Goal: Task Accomplishment & Management: Manage account settings

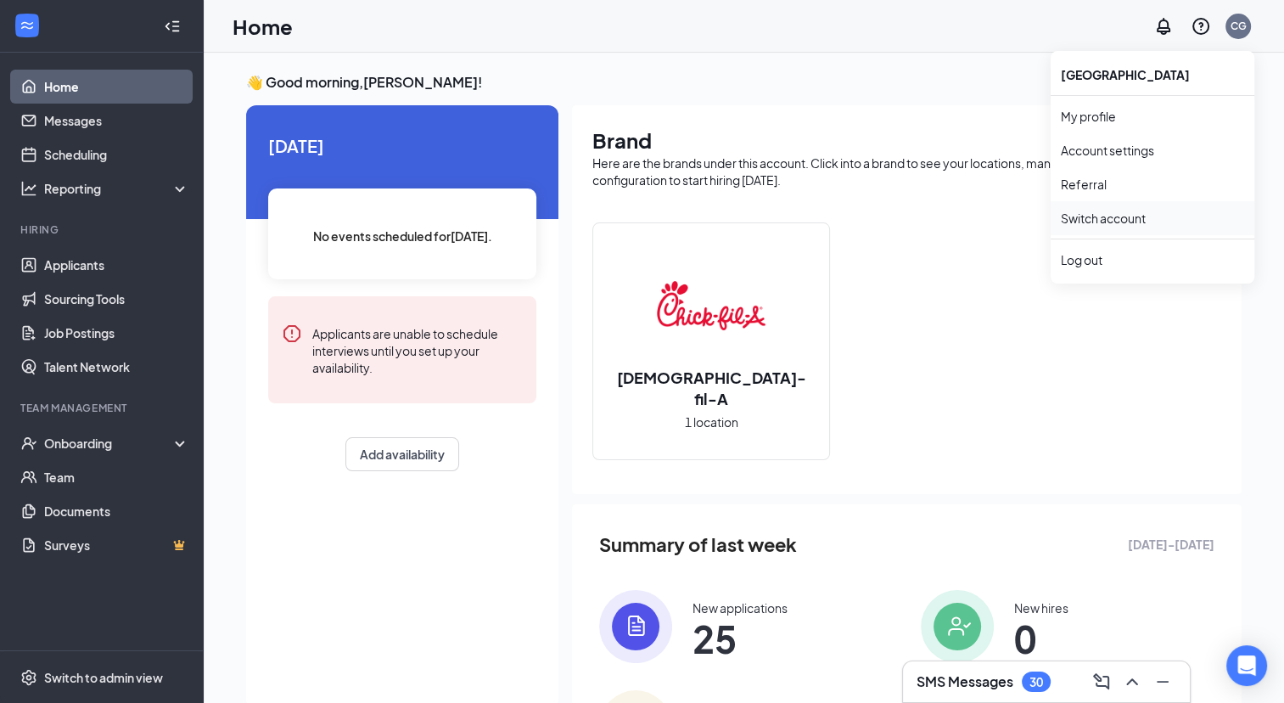
click at [1118, 210] on link "Switch account" at bounding box center [1103, 217] width 85 height 15
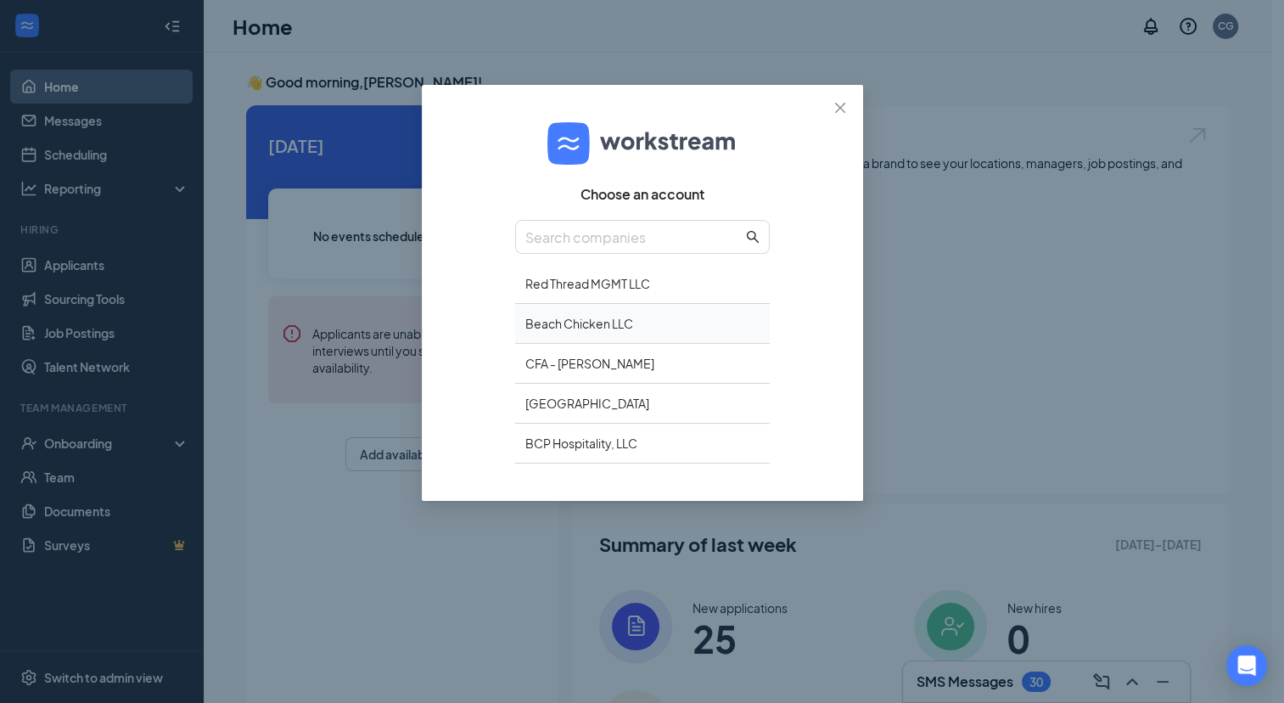
click at [653, 322] on div "Beach Chicken LLC" at bounding box center [642, 324] width 255 height 40
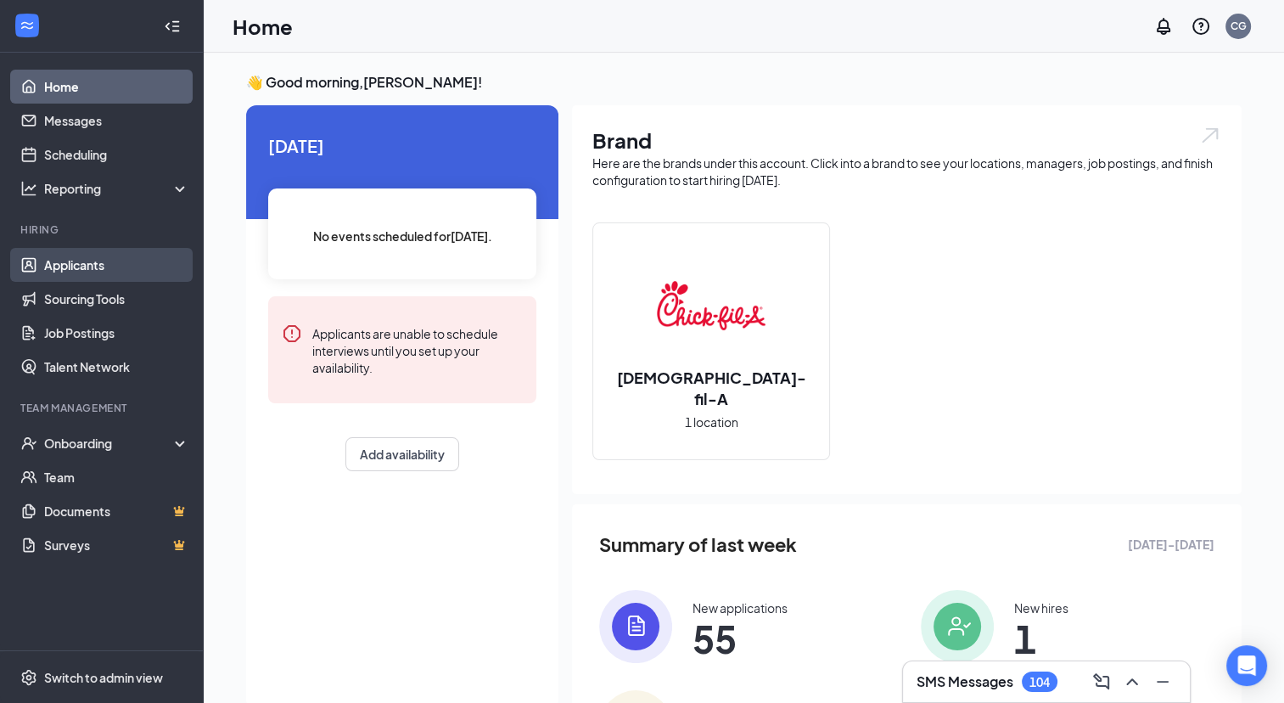
click at [114, 265] on link "Applicants" at bounding box center [116, 265] width 145 height 34
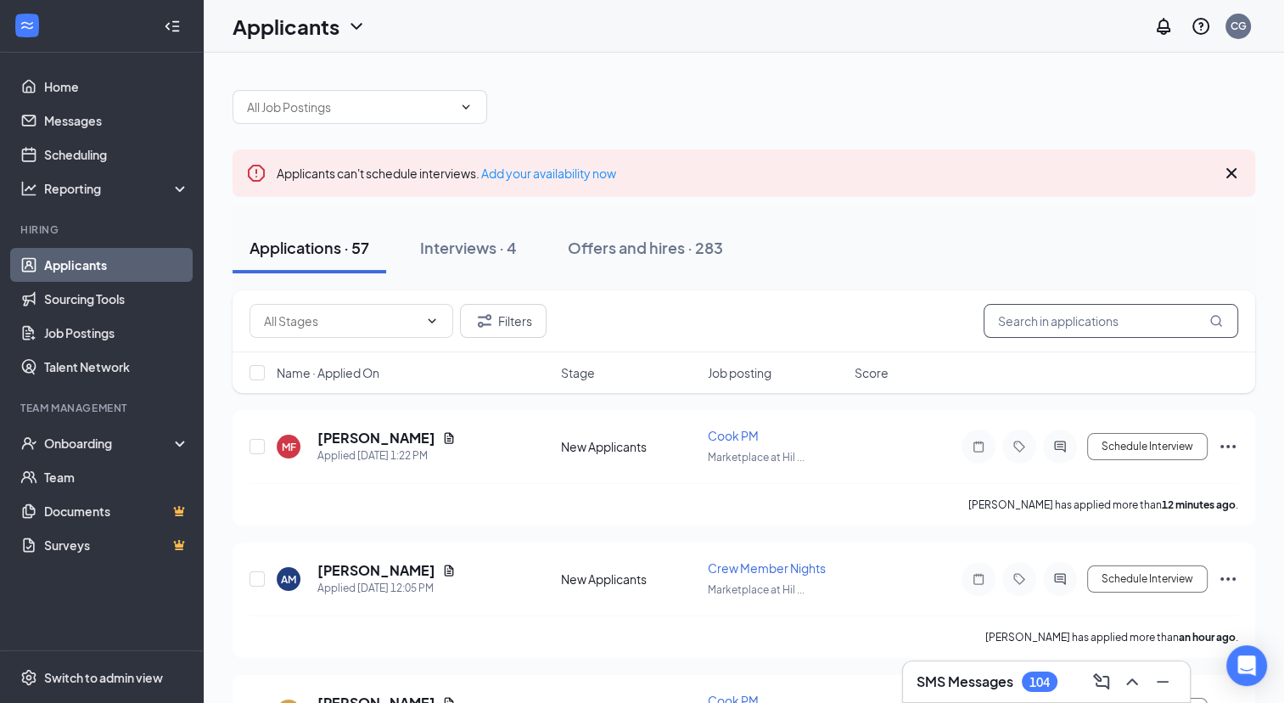
click at [1079, 322] on input "text" at bounding box center [1111, 321] width 255 height 34
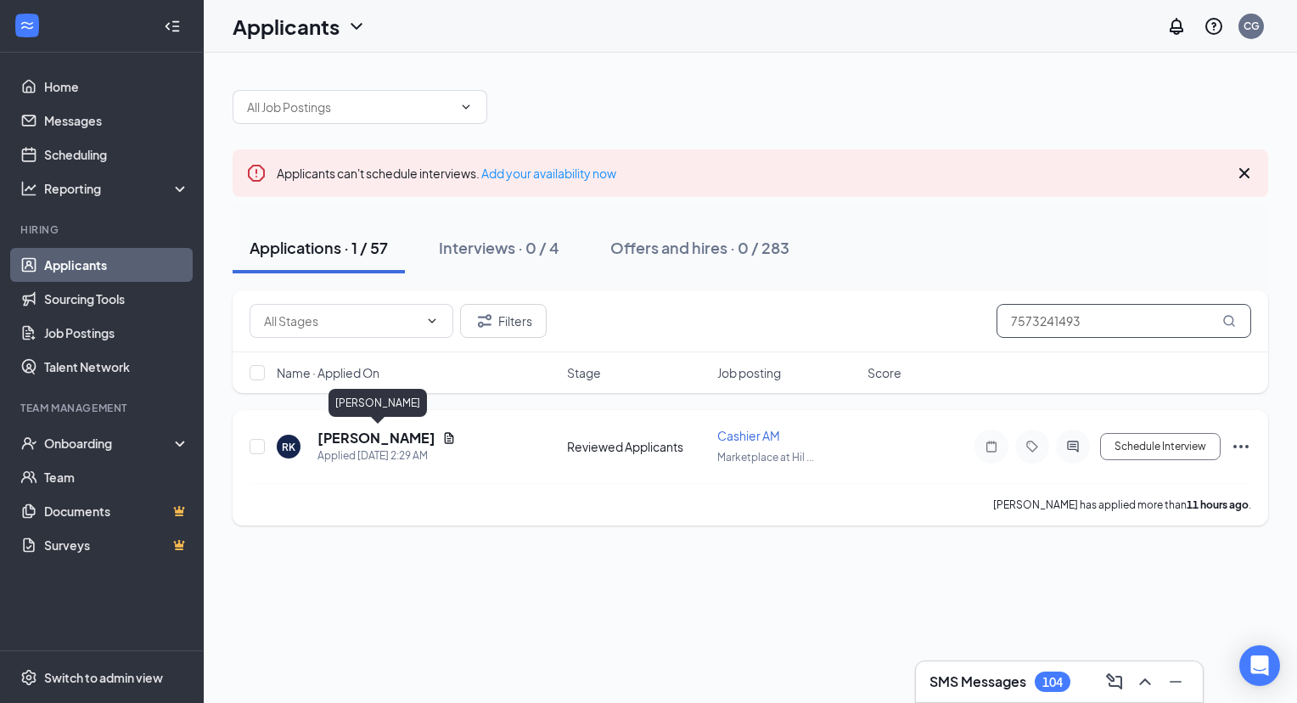
type input "7573241493"
click at [428, 435] on h5 "Richard Kronenburg" at bounding box center [376, 438] width 118 height 19
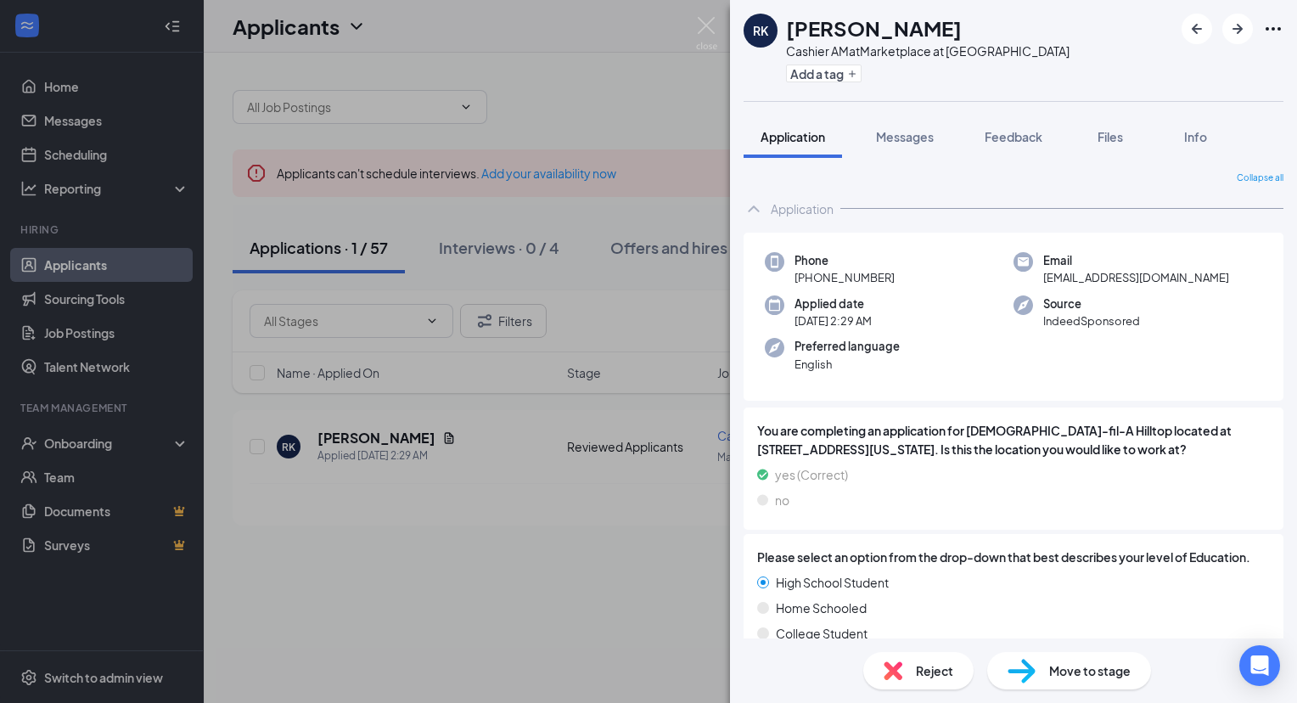
click at [1061, 663] on span "Move to stage" at bounding box center [1089, 670] width 81 height 19
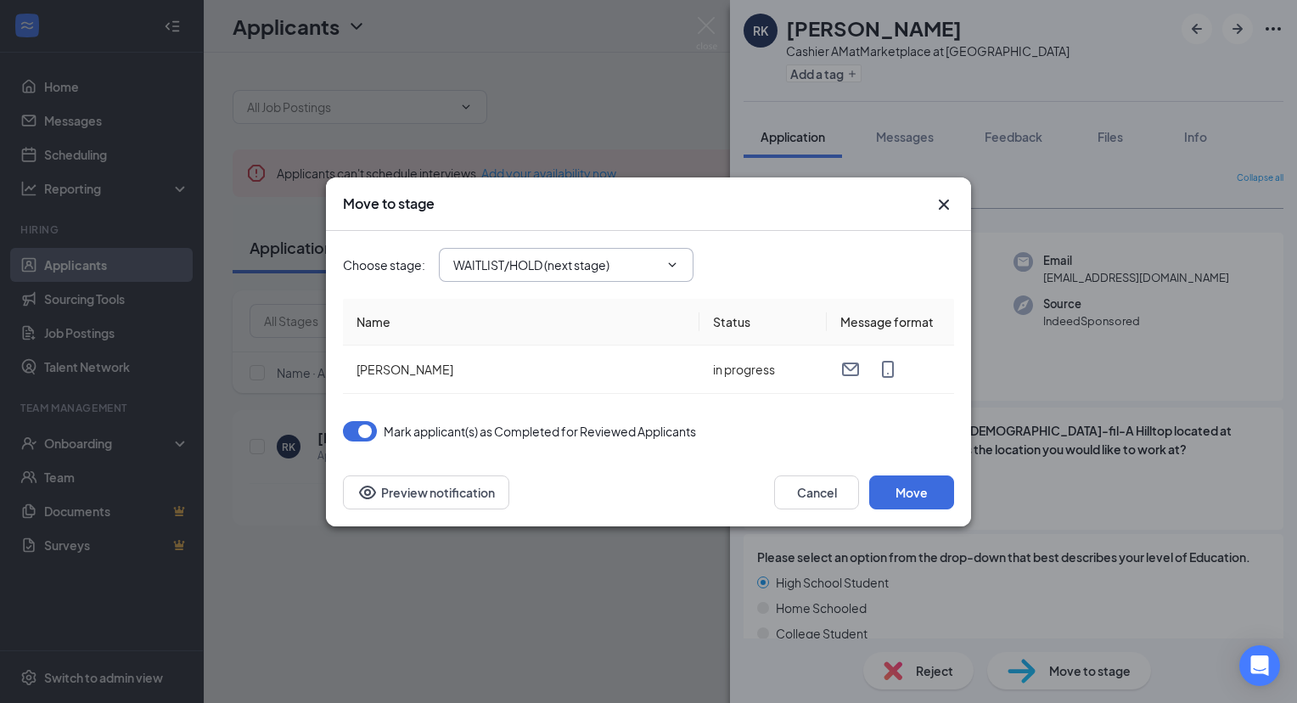
click at [531, 269] on input "WAITLIST/HOLD (next stage)" at bounding box center [555, 264] width 205 height 19
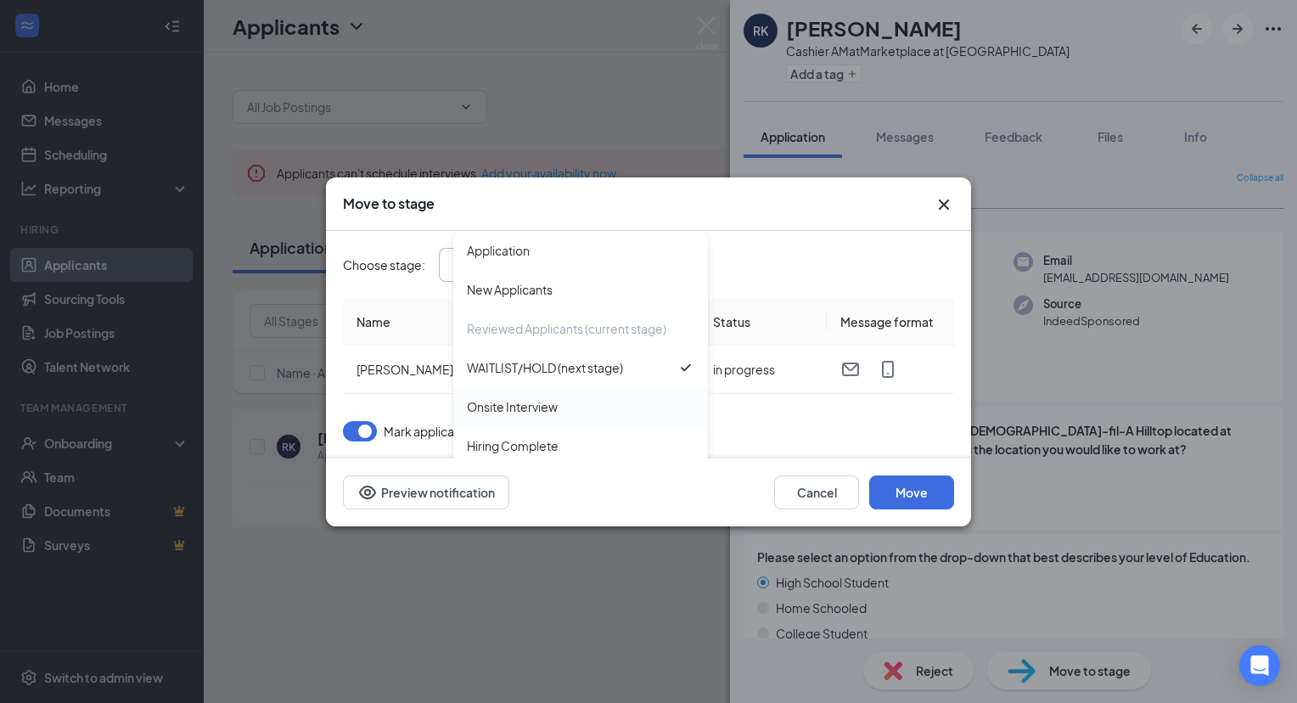
click at [538, 404] on div "Onsite Interview" at bounding box center [512, 406] width 91 height 19
type input "Onsite Interview"
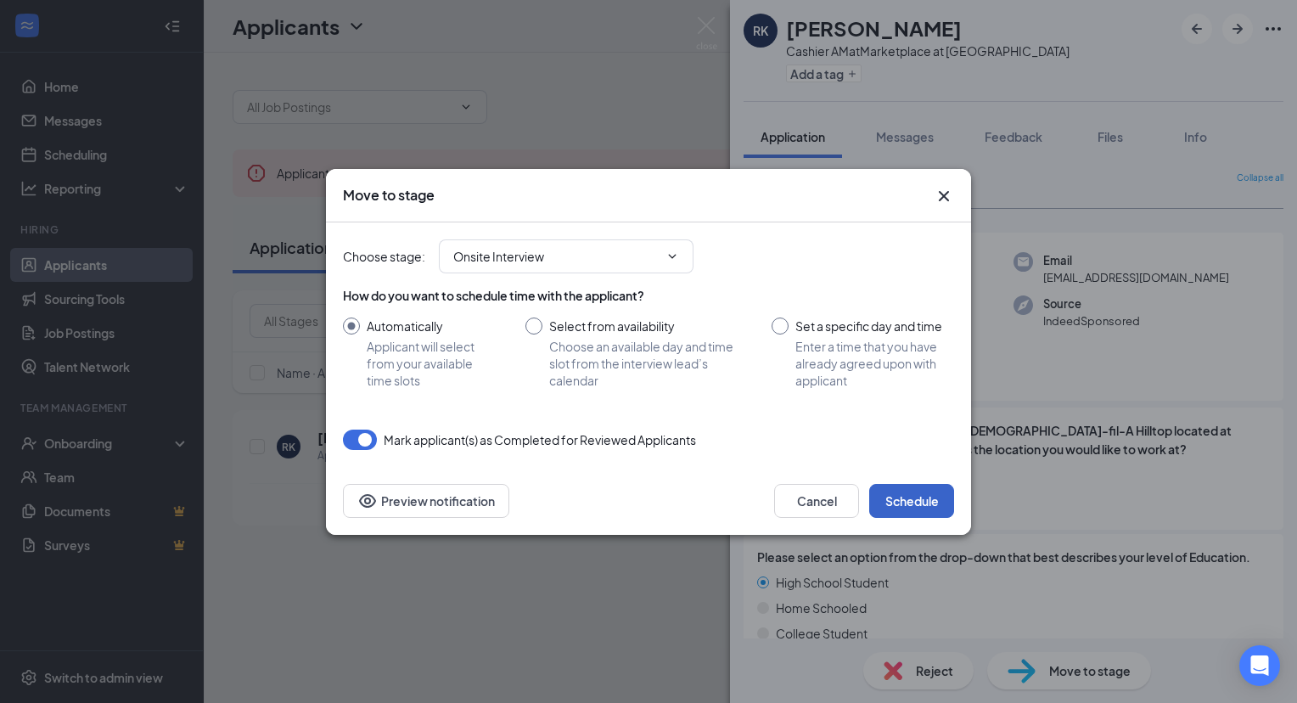
click at [926, 499] on button "Schedule" at bounding box center [911, 501] width 85 height 34
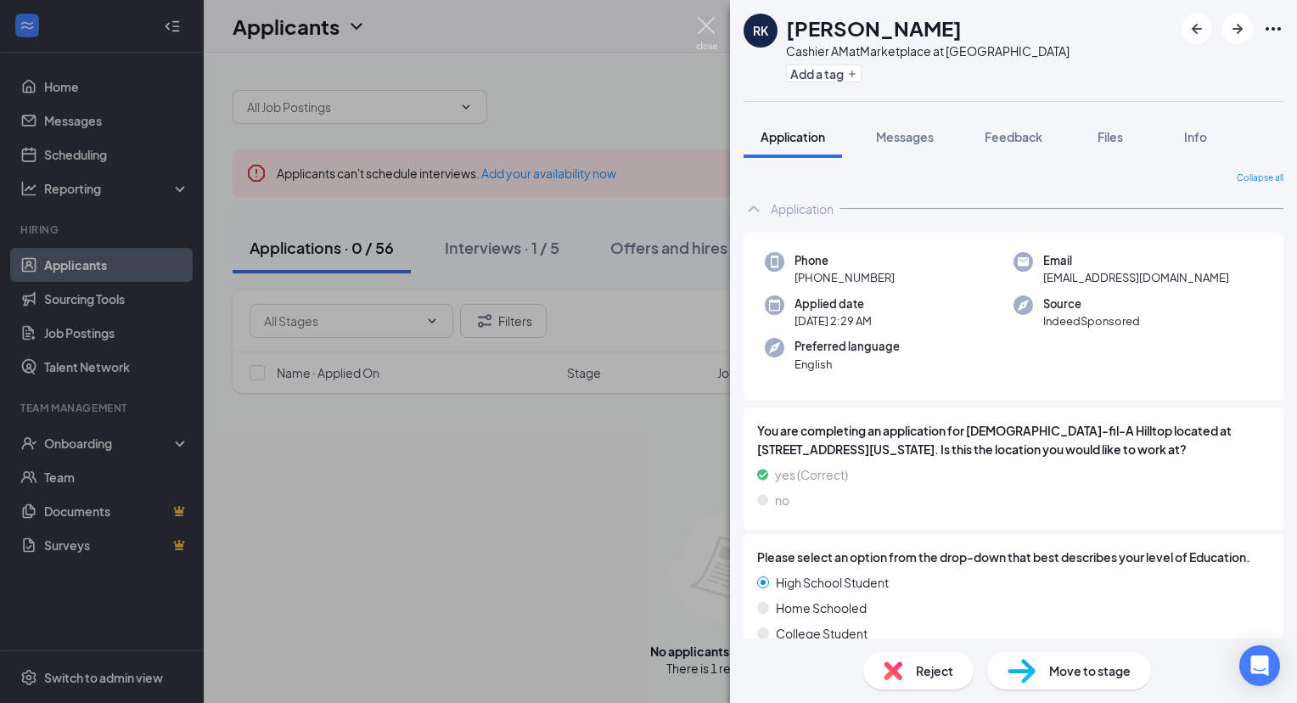
click at [712, 25] on img at bounding box center [706, 33] width 21 height 33
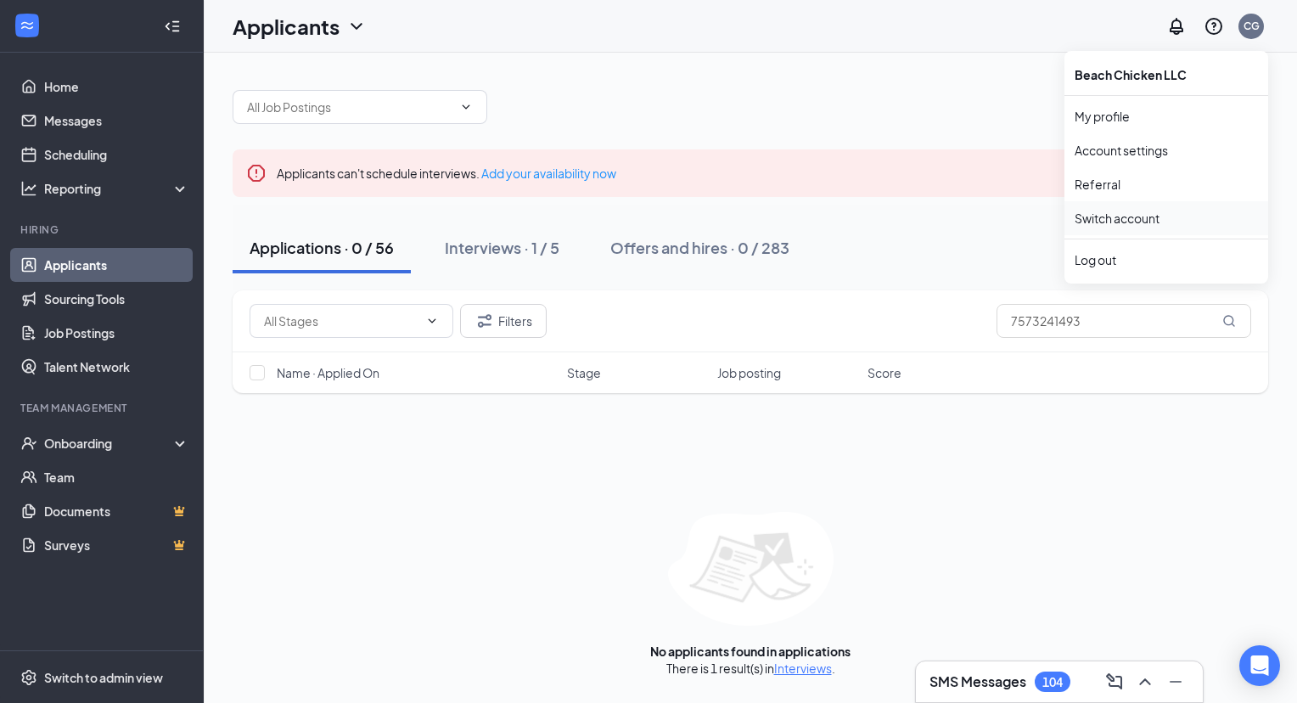
click at [1140, 210] on link "Switch account" at bounding box center [1116, 217] width 85 height 15
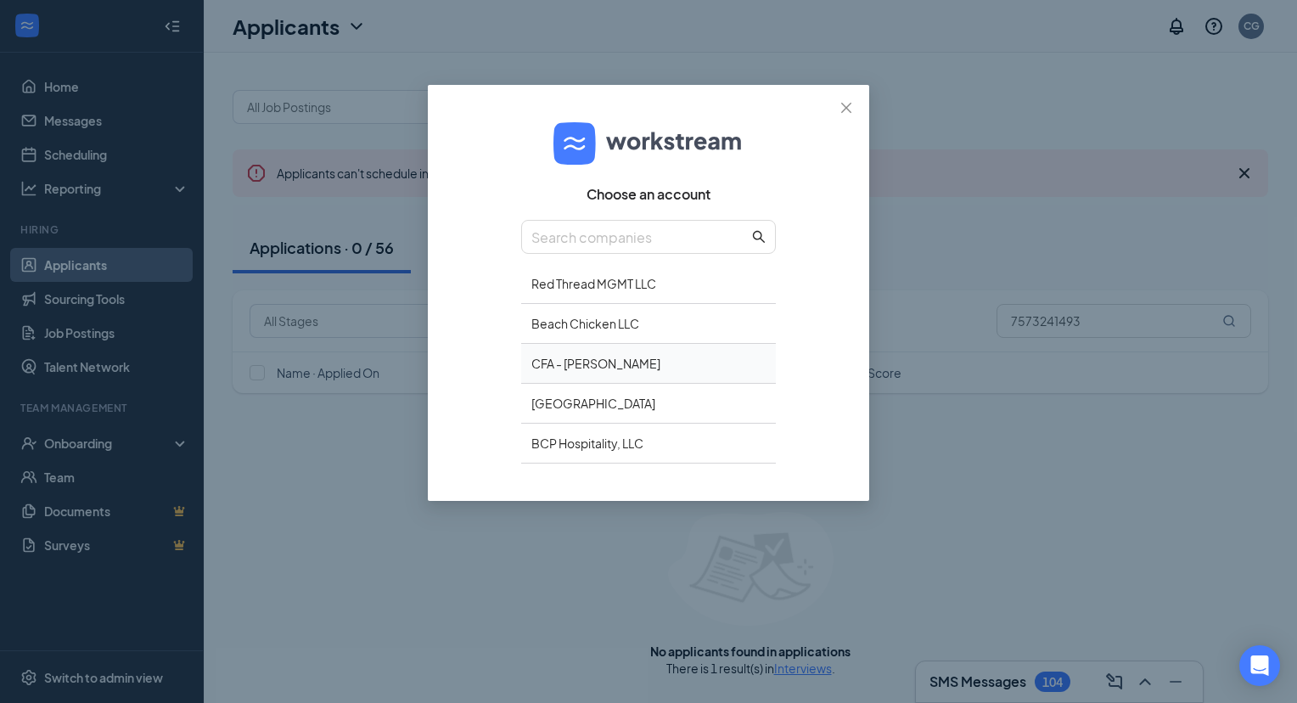
click at [687, 361] on div "CFA - [PERSON_NAME]" at bounding box center [648, 364] width 255 height 40
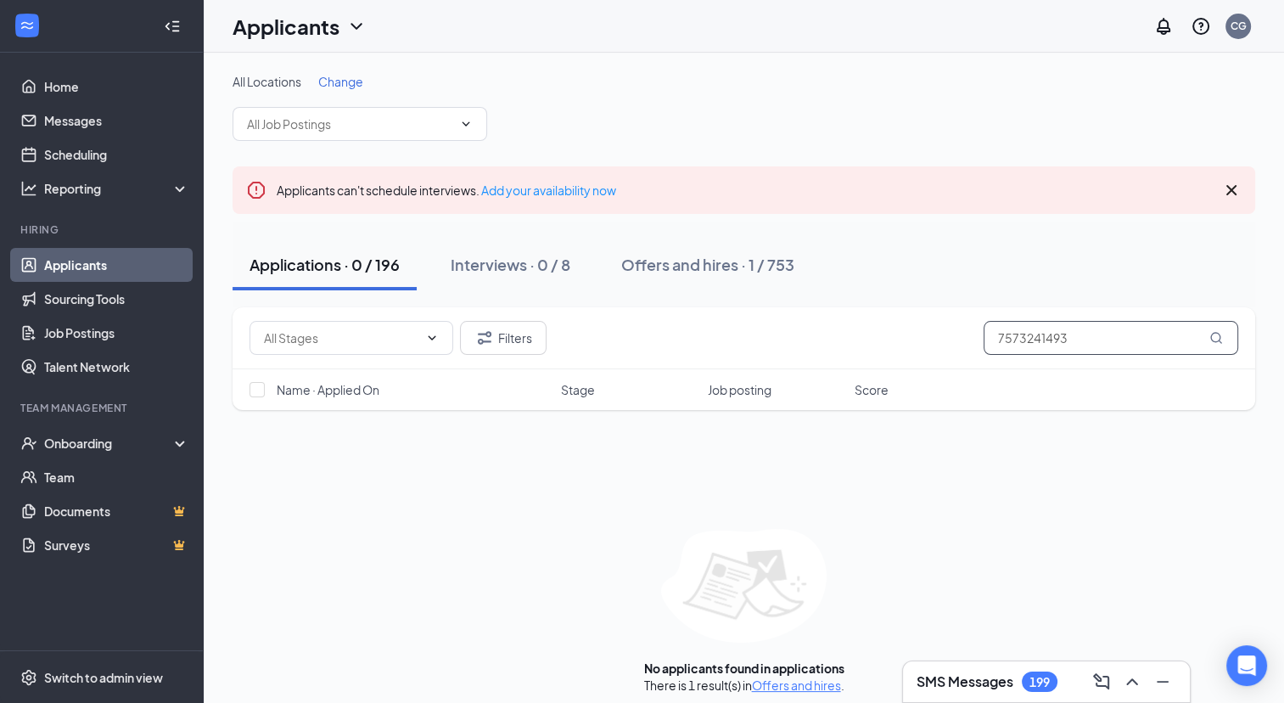
click at [1036, 331] on input "7573241493" at bounding box center [1111, 338] width 255 height 34
click at [811, 681] on link "Offers and hires" at bounding box center [796, 684] width 89 height 15
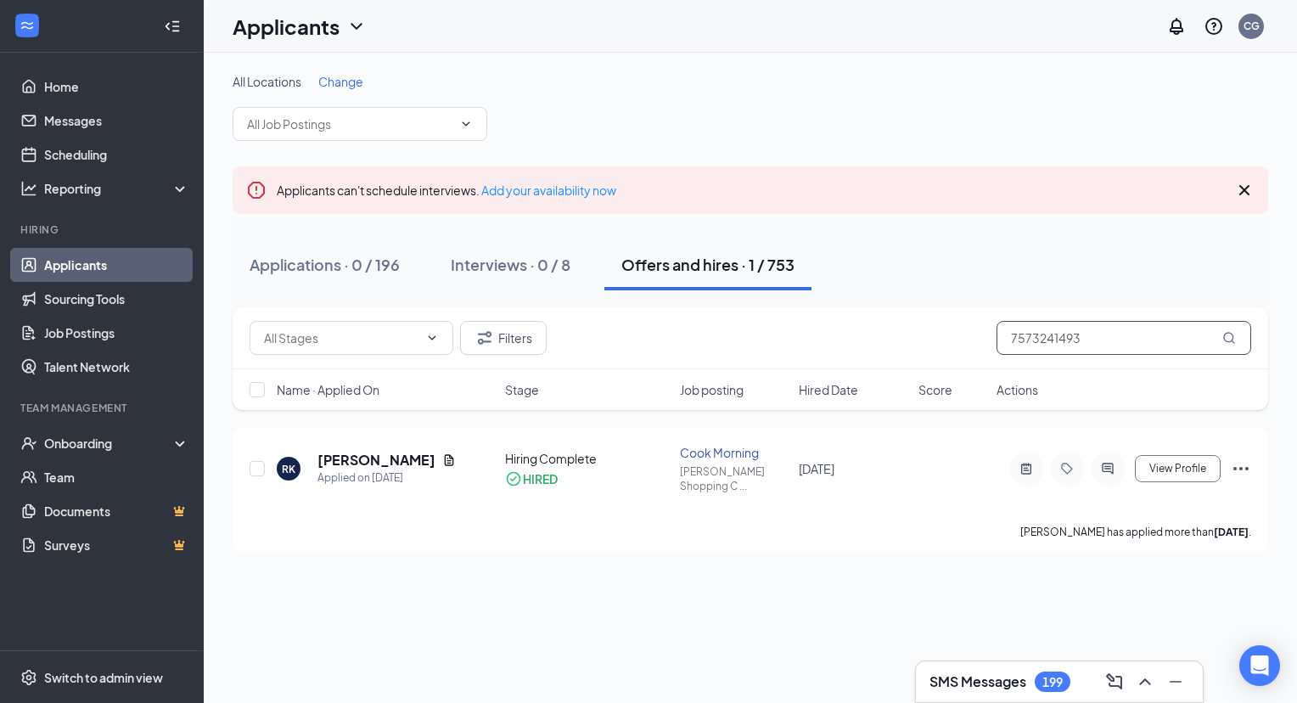
click at [1062, 339] on input "7573241493" at bounding box center [1123, 338] width 255 height 34
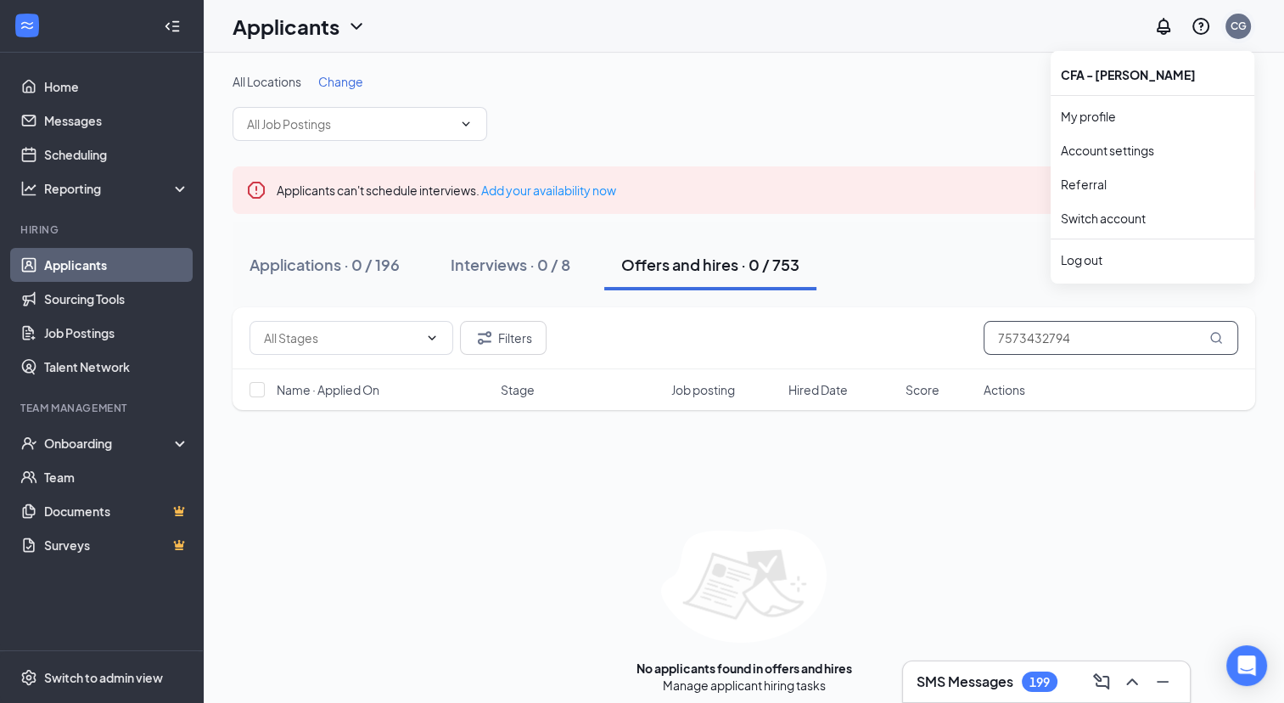
type input "7573432794"
click at [1246, 24] on div "CG" at bounding box center [1238, 26] width 16 height 14
click at [1140, 223] on link "Switch account" at bounding box center [1103, 217] width 85 height 15
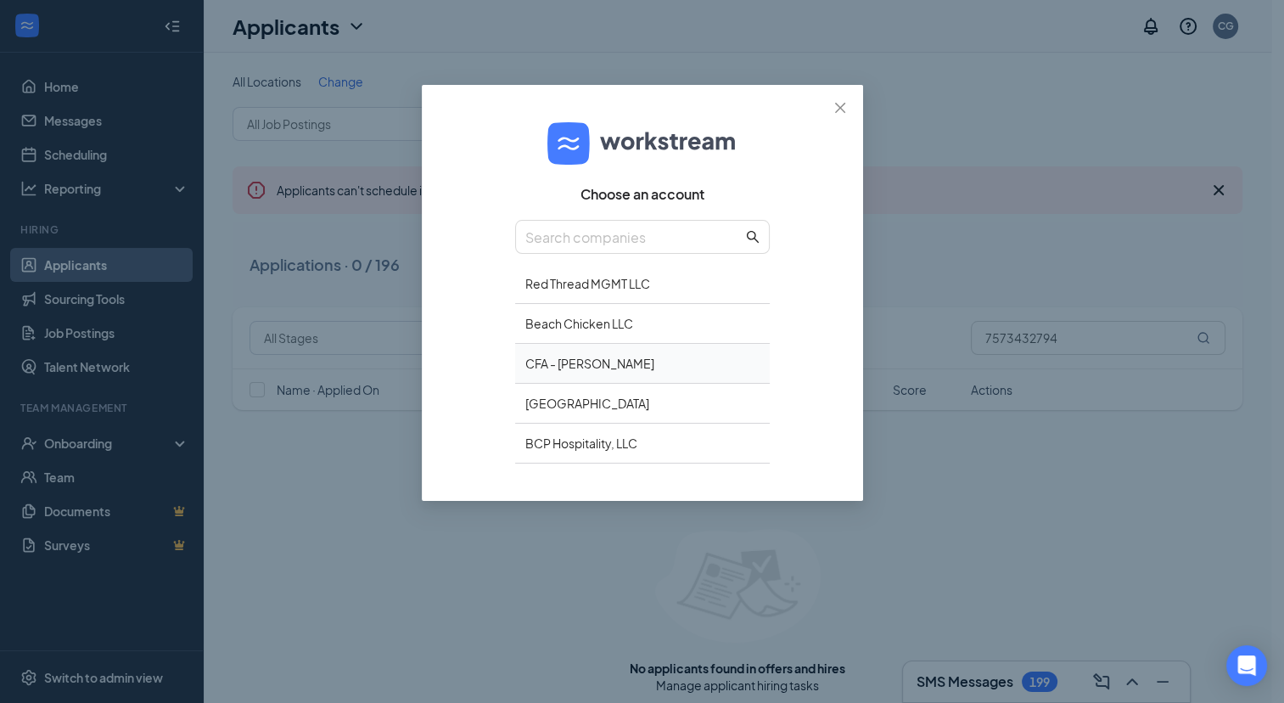
click at [715, 366] on div "CFA - [PERSON_NAME]" at bounding box center [642, 364] width 255 height 40
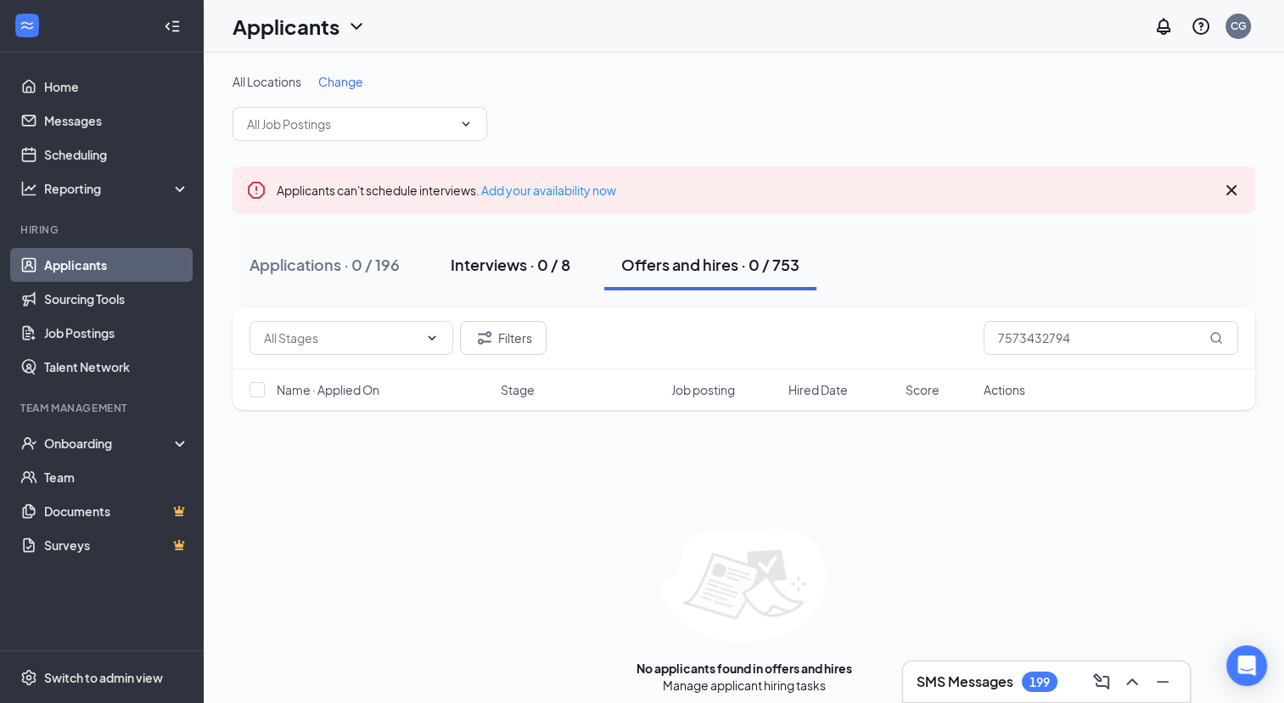
click at [563, 275] on button "Interviews · 0 / 8" at bounding box center [511, 264] width 154 height 51
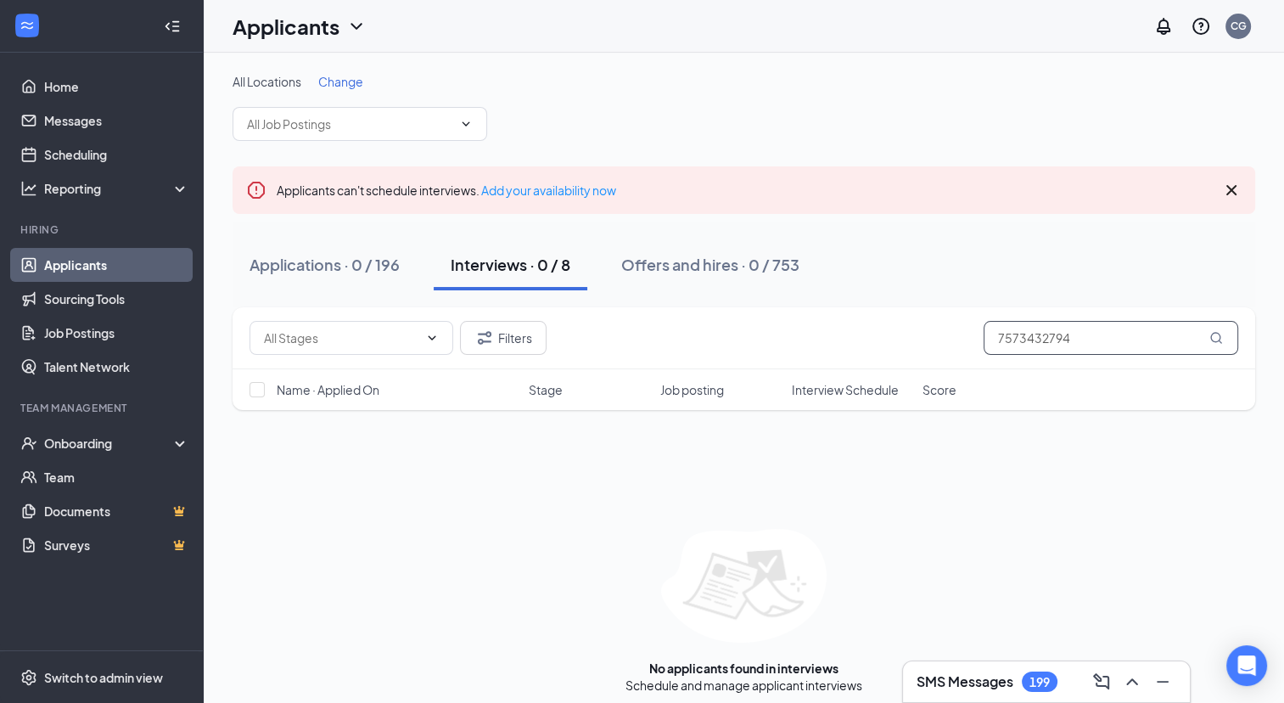
click at [1015, 340] on input "7573432794" at bounding box center [1111, 338] width 255 height 34
type input "7573241493"
click at [810, 681] on link "Offers and hires" at bounding box center [796, 684] width 89 height 15
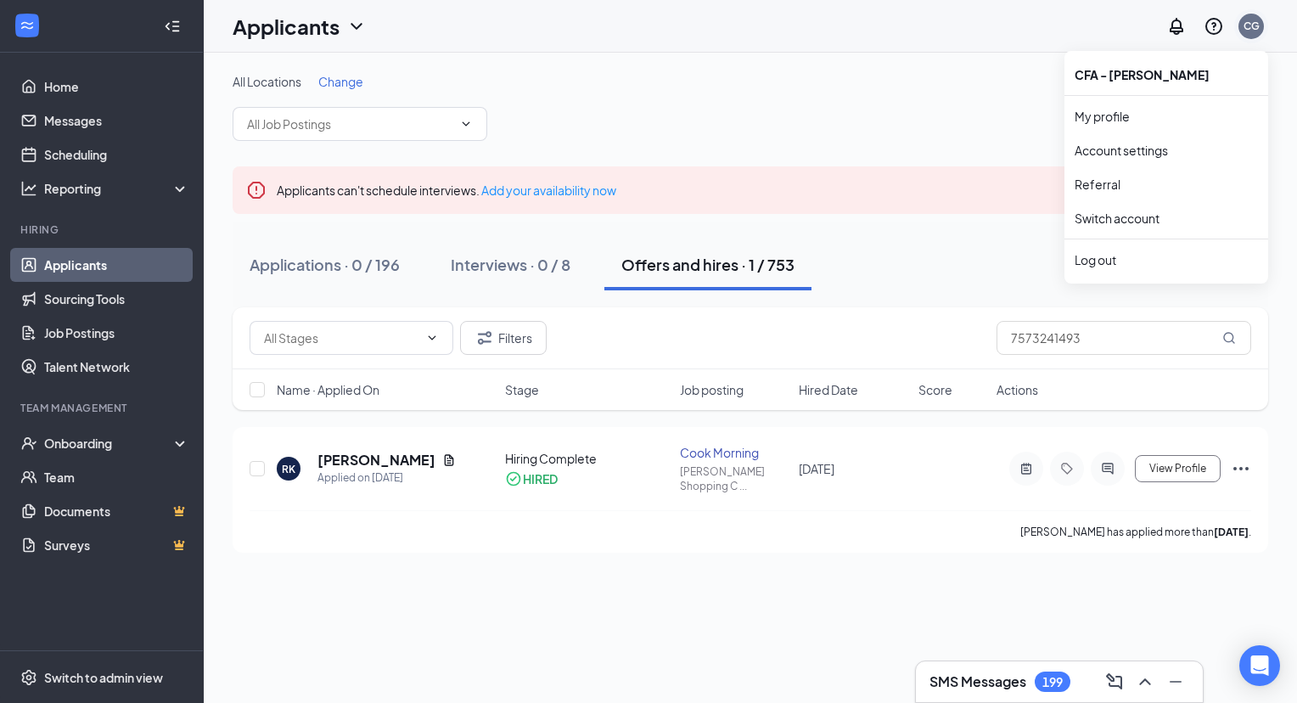
click at [1253, 34] on div "CG" at bounding box center [1250, 26] width 25 height 25
click at [1159, 217] on link "Switch account" at bounding box center [1116, 217] width 85 height 15
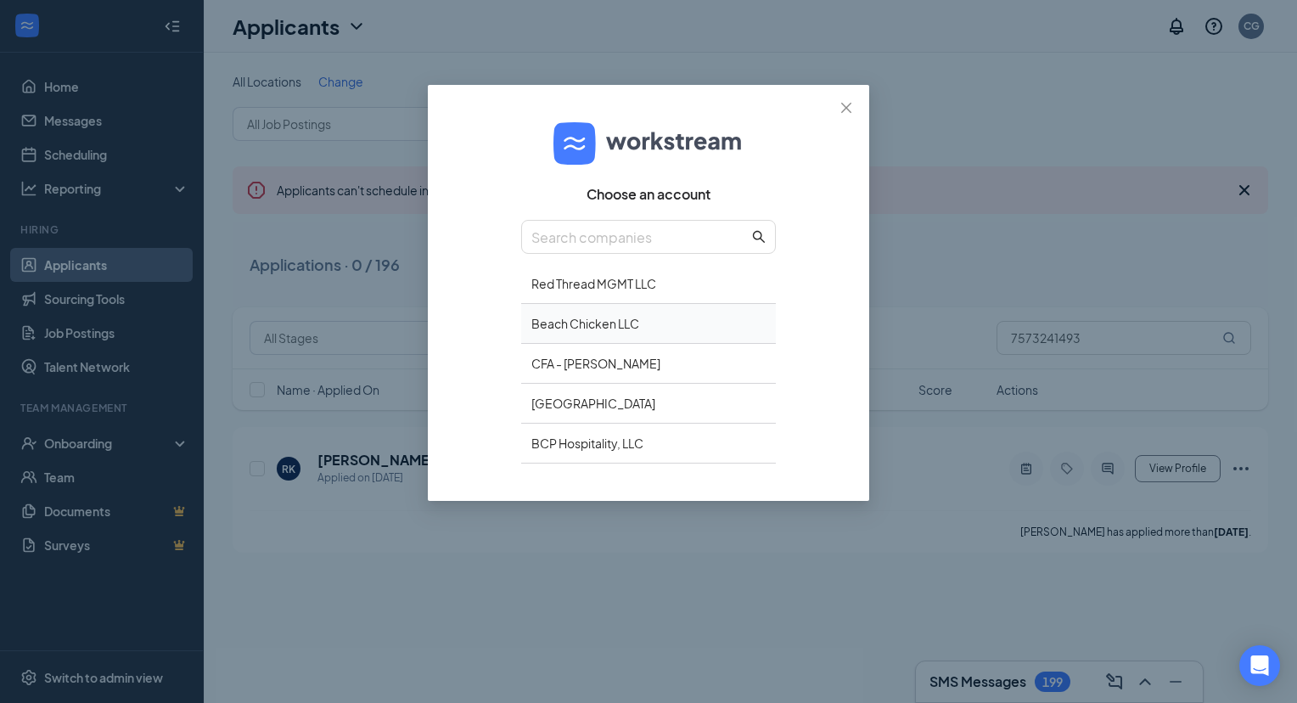
click at [625, 324] on div "Beach Chicken LLC" at bounding box center [648, 324] width 255 height 40
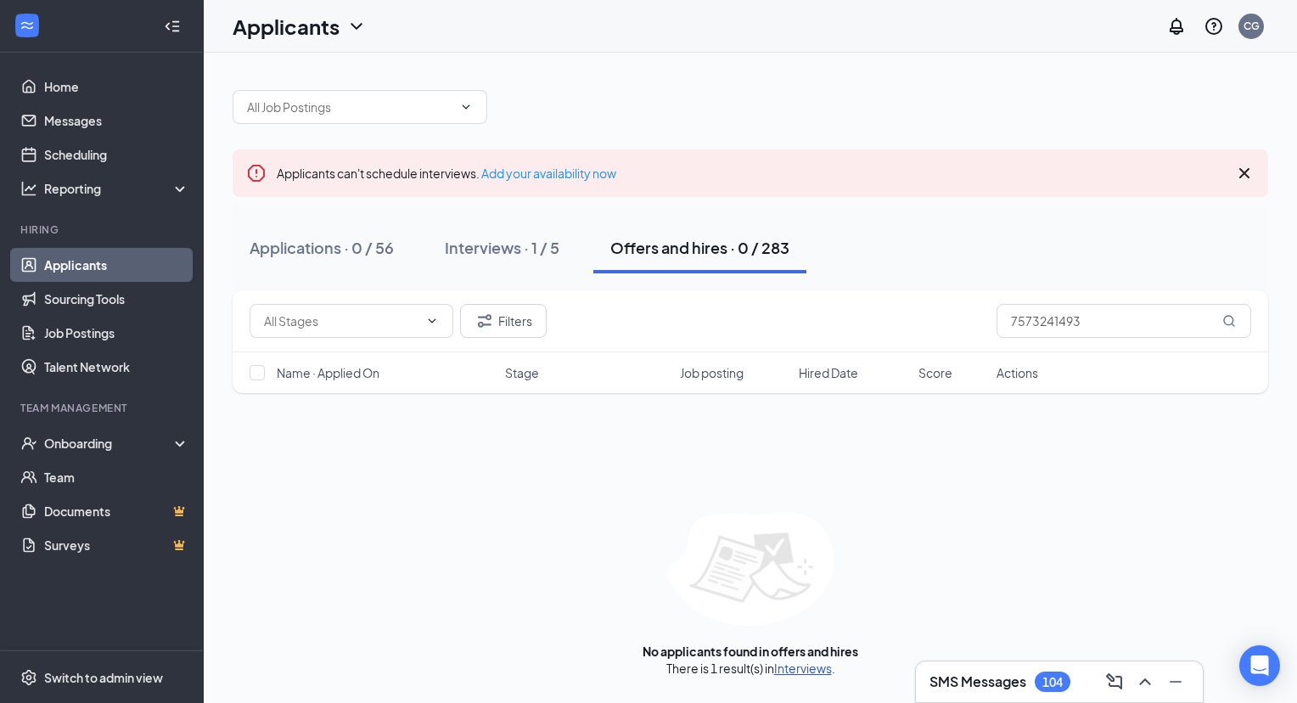
click at [800, 666] on link "Interviews" at bounding box center [803, 667] width 58 height 15
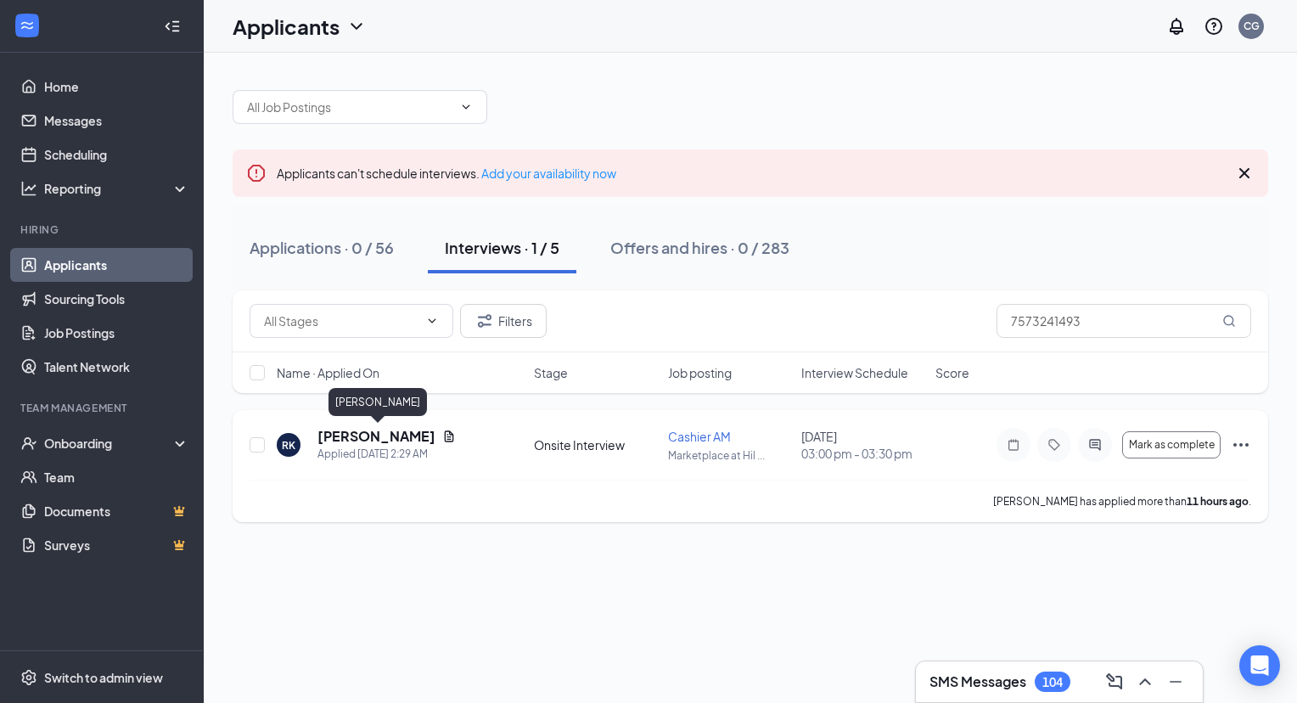
click at [432, 440] on h5 "[PERSON_NAME]" at bounding box center [376, 436] width 118 height 19
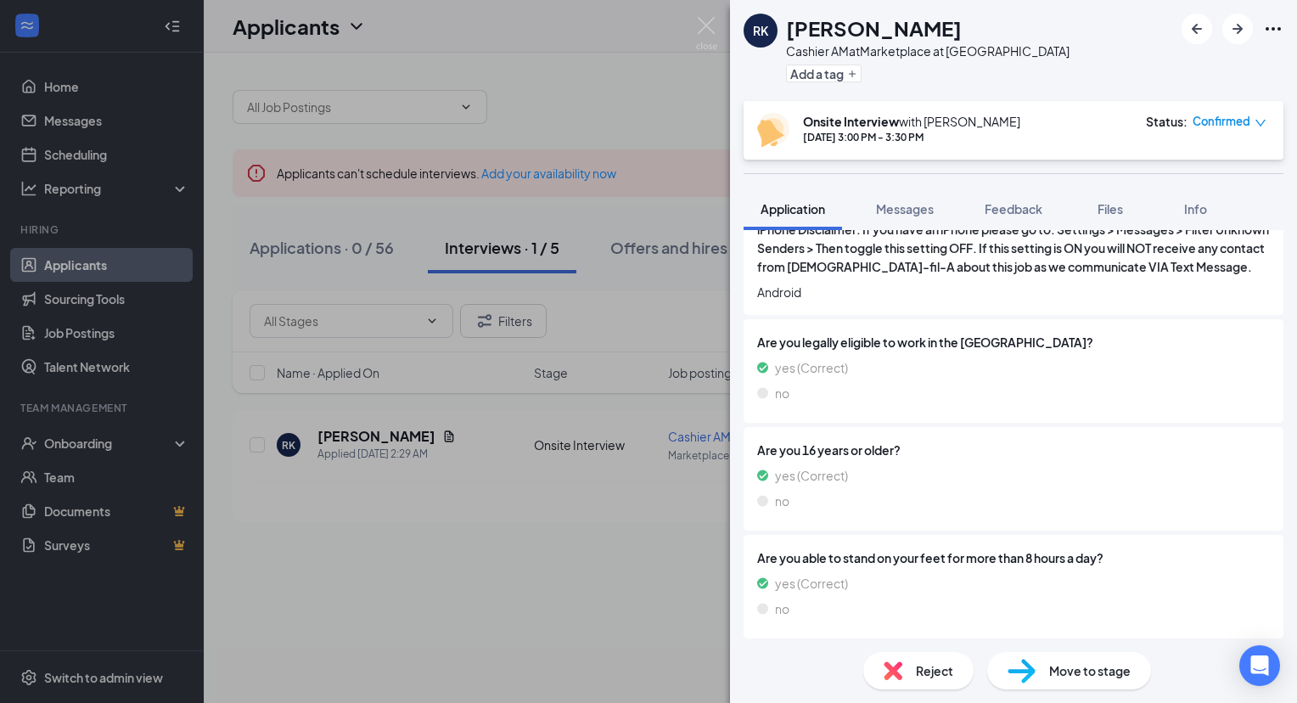
scroll to position [1804, 0]
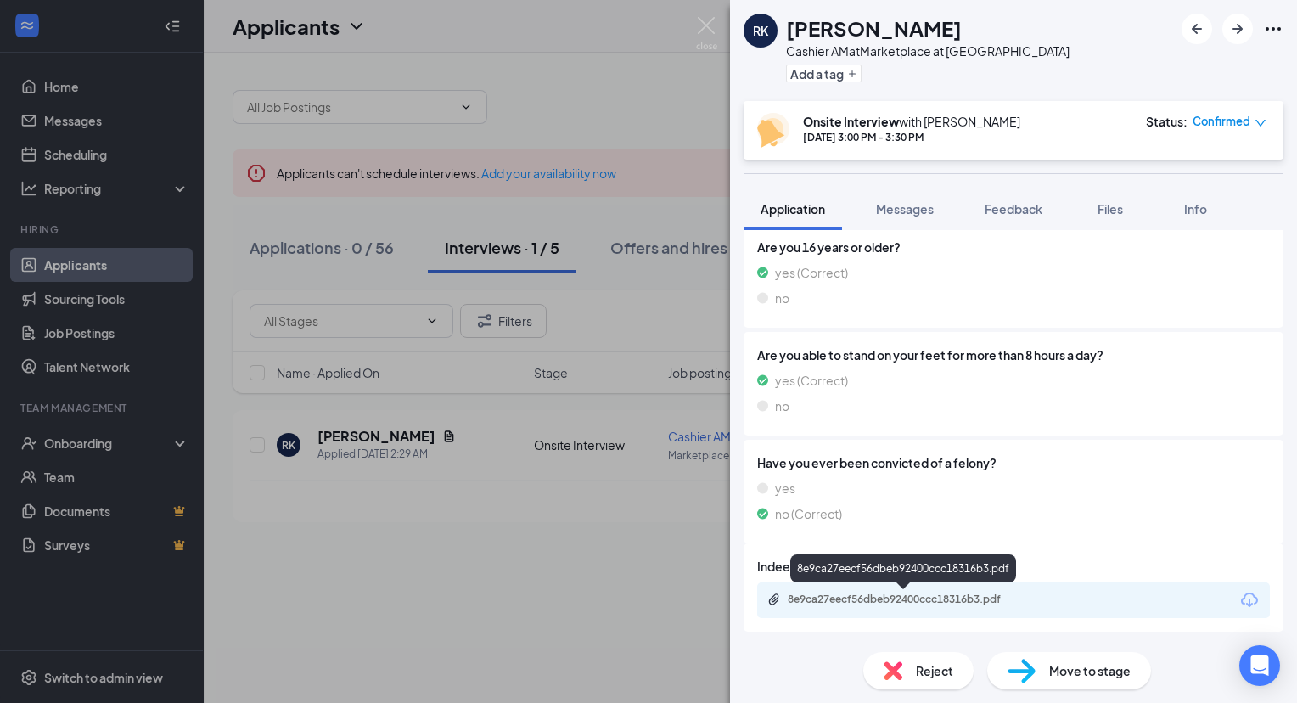
click at [987, 597] on div "8e9ca27eecf56dbeb92400ccc18316b3.pdf" at bounding box center [906, 599] width 238 height 14
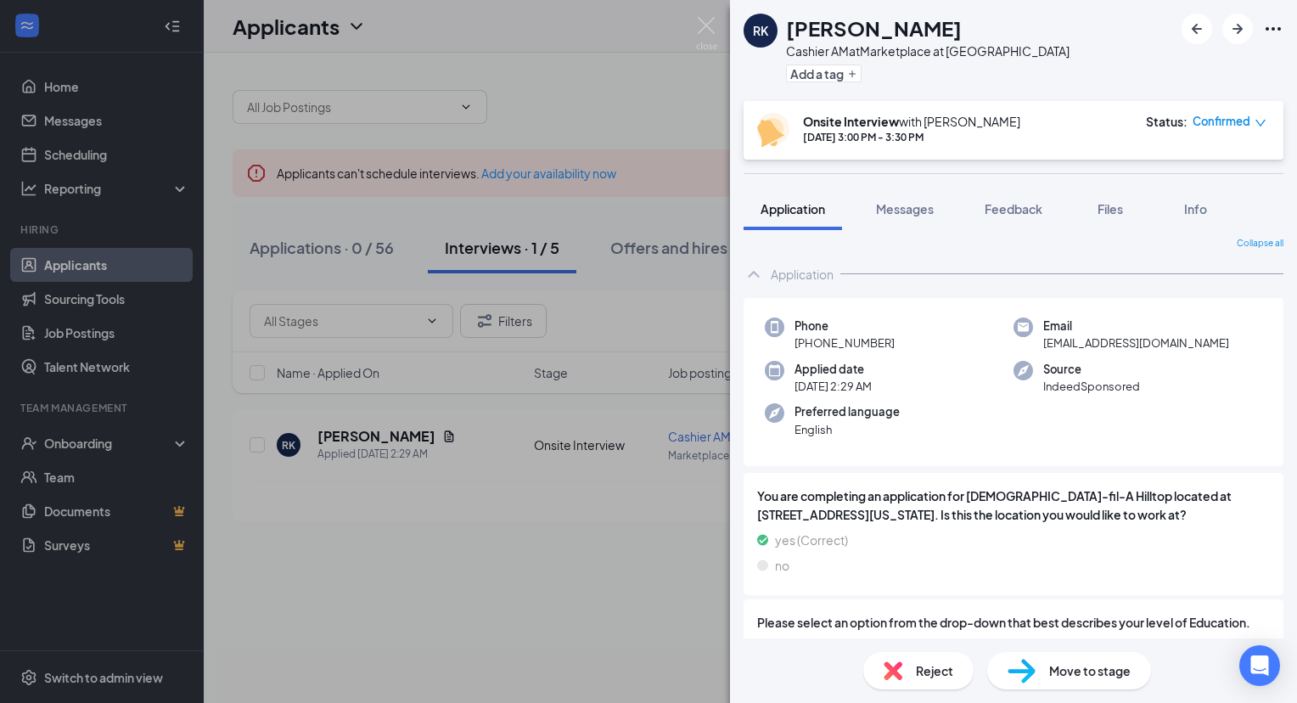
scroll to position [0, 0]
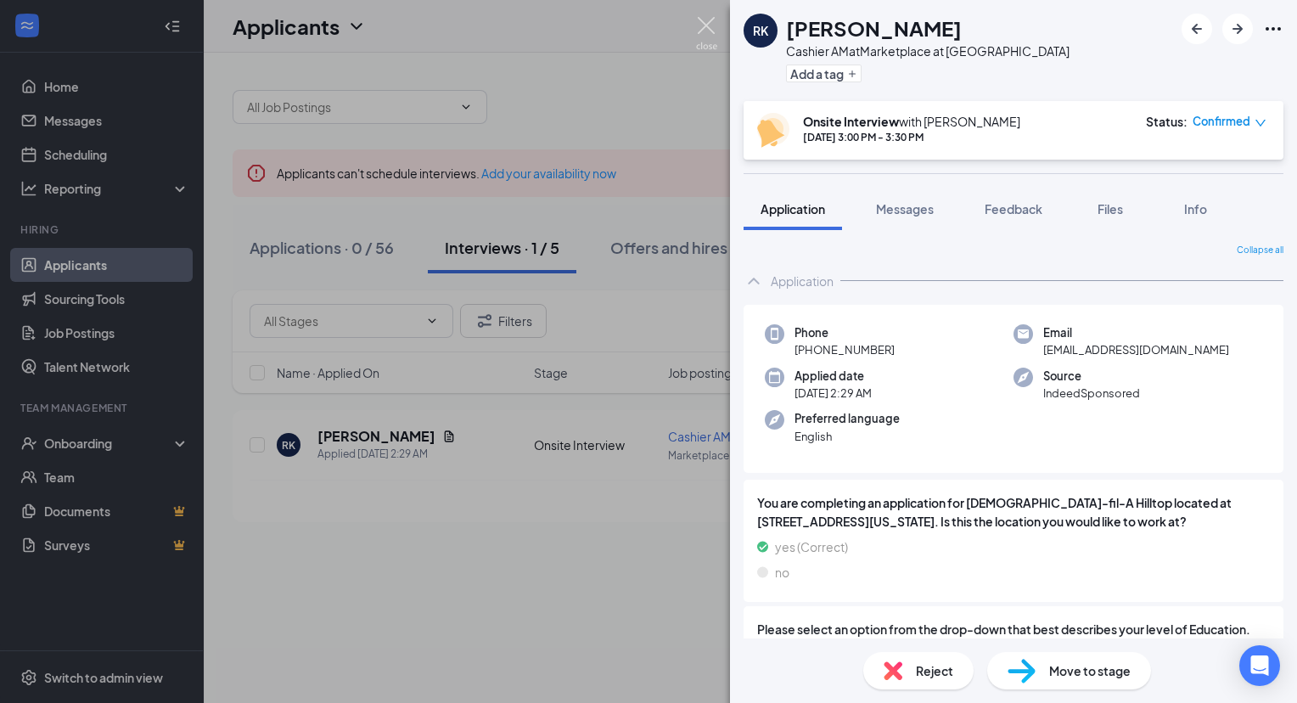
click at [696, 17] on img at bounding box center [706, 33] width 21 height 33
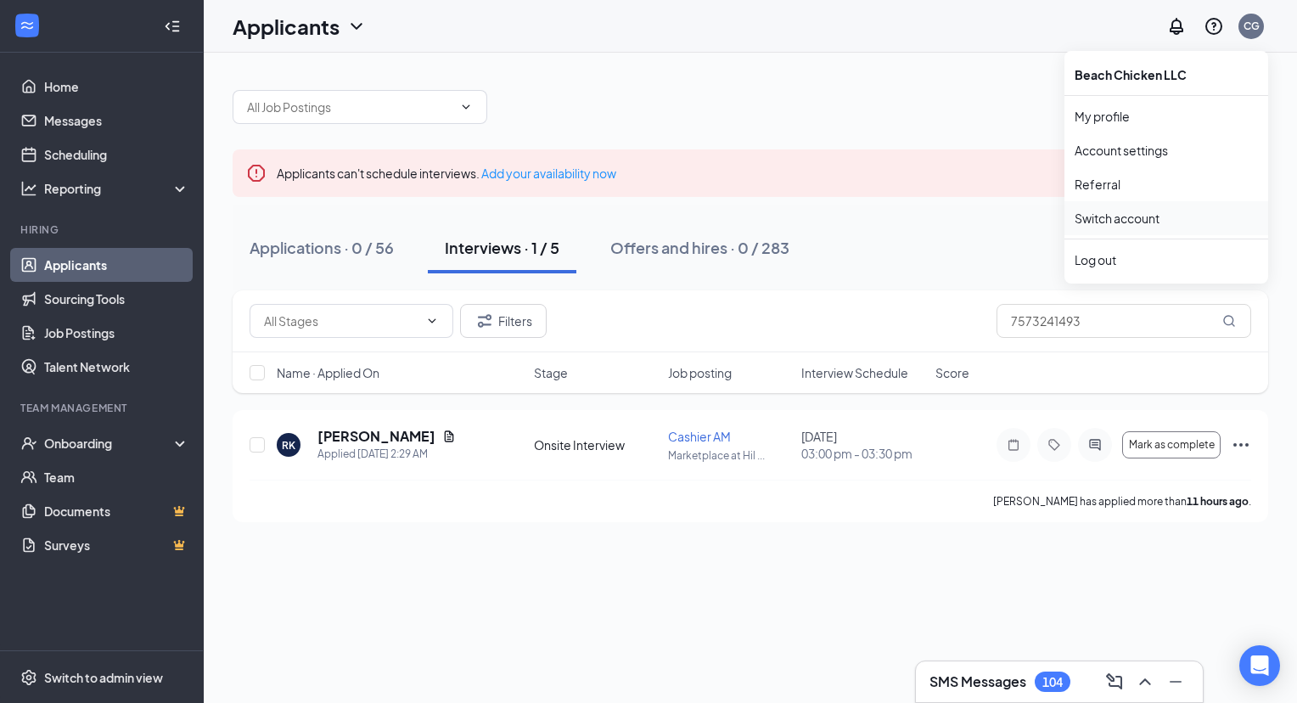
click at [1138, 211] on link "Switch account" at bounding box center [1116, 217] width 85 height 15
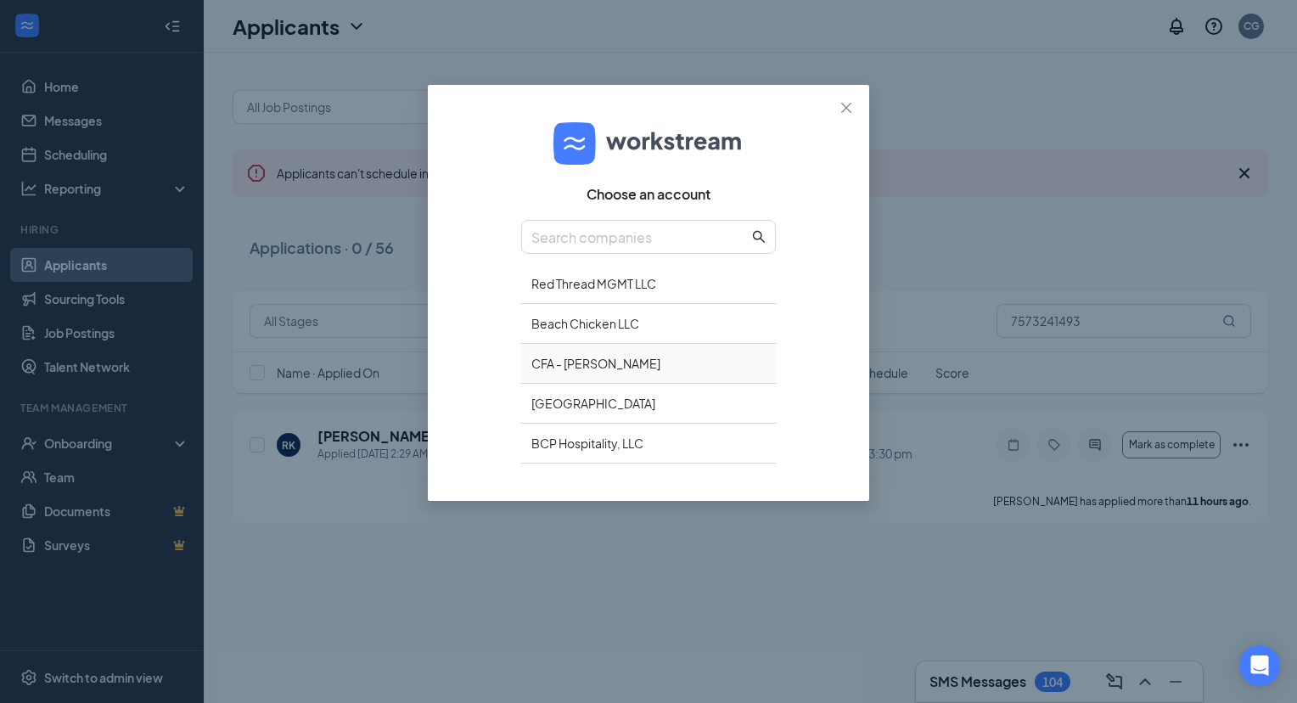
click at [736, 360] on div "CFA - [PERSON_NAME]" at bounding box center [648, 364] width 255 height 40
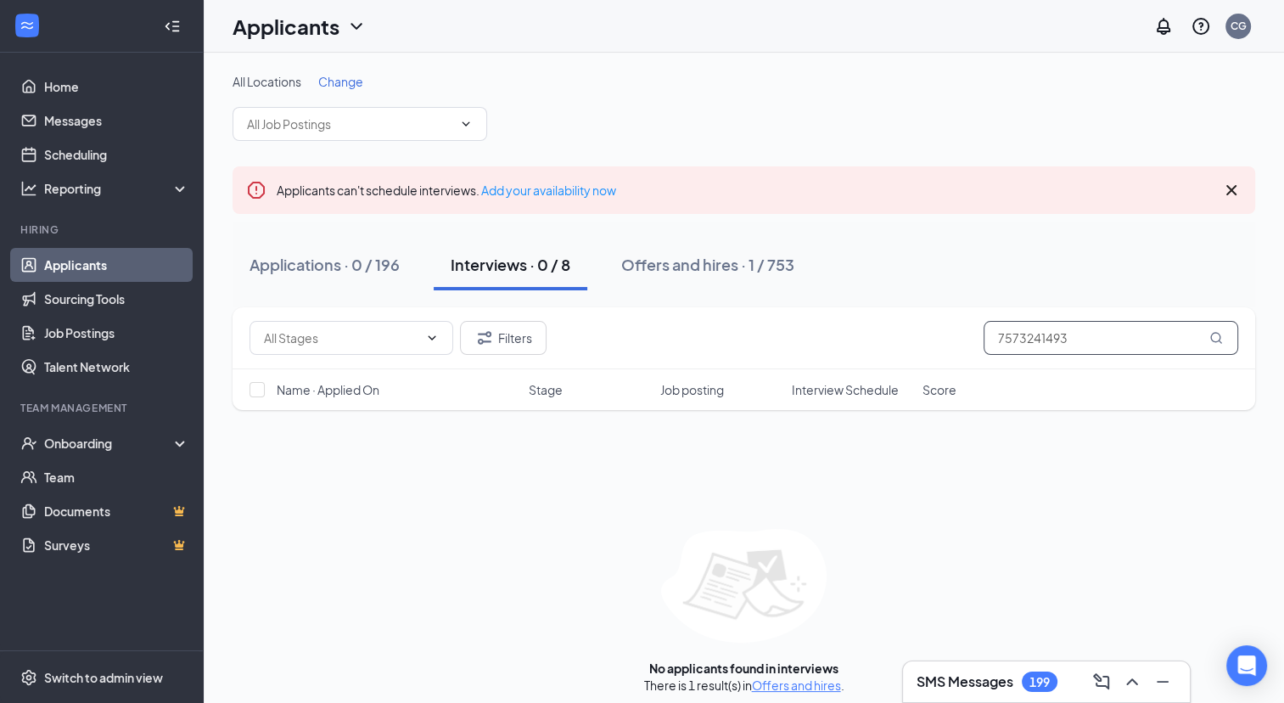
click at [1039, 326] on input "7573241493" at bounding box center [1111, 338] width 255 height 34
type input "75775452"
click at [808, 683] on link "Applications" at bounding box center [796, 684] width 69 height 15
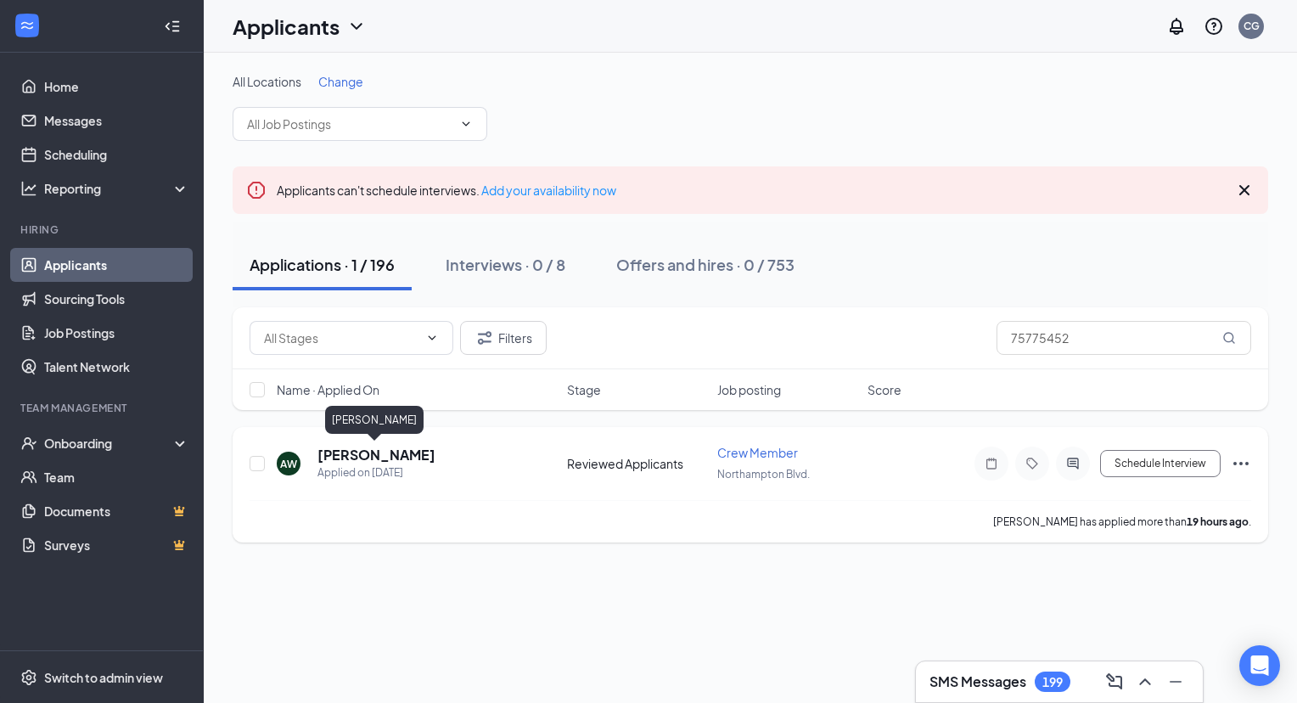
click at [353, 451] on h5 "Alyson Williams" at bounding box center [376, 455] width 118 height 19
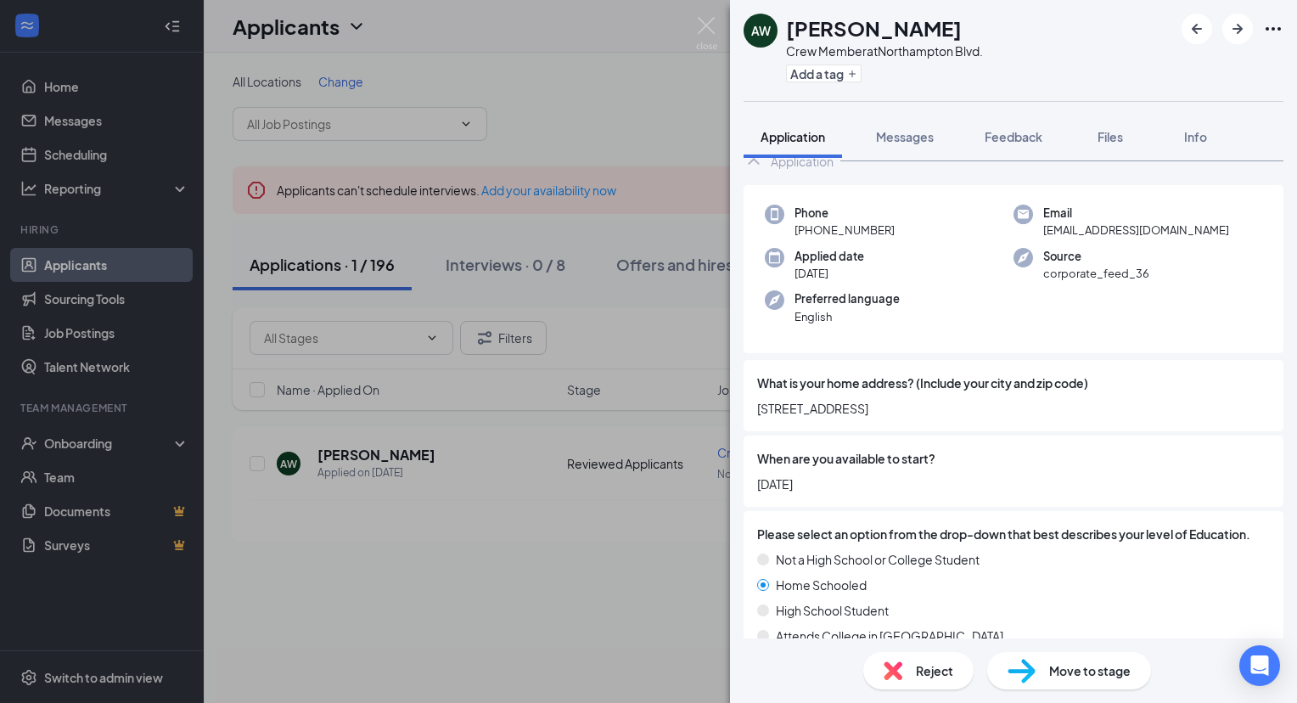
scroll to position [53, 0]
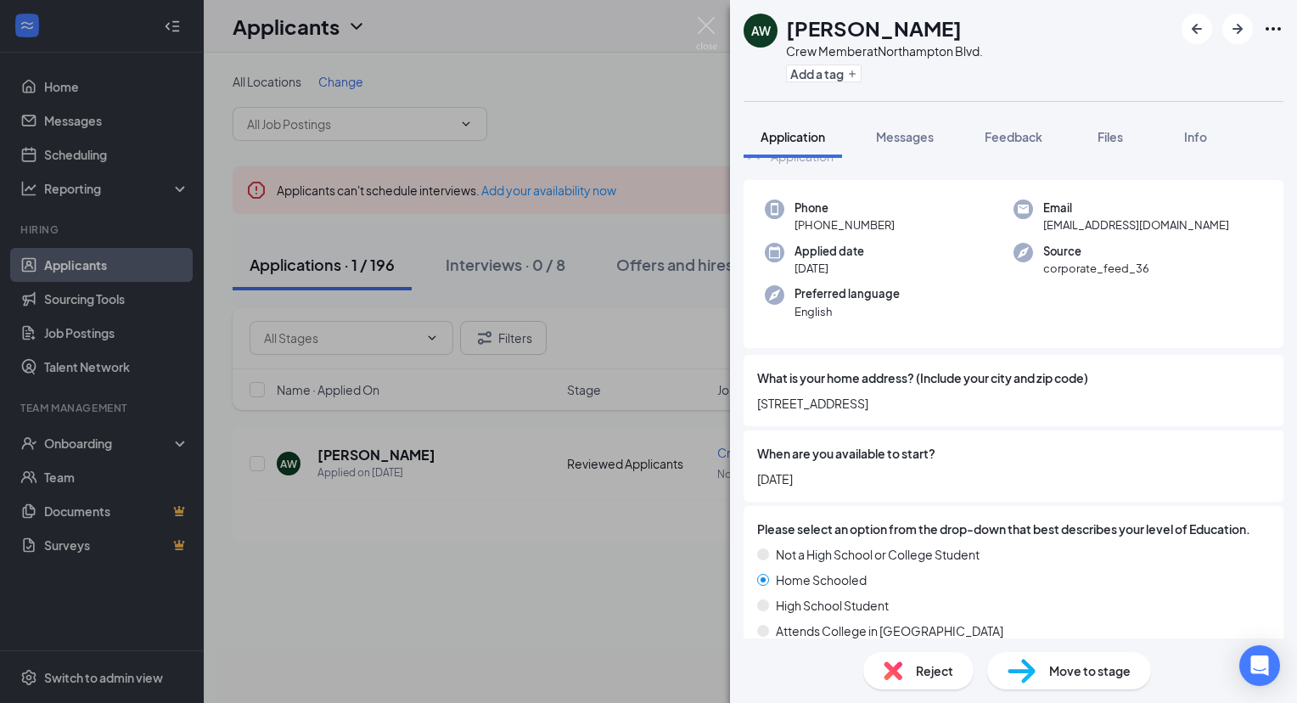
click at [939, 671] on span "Reject" at bounding box center [934, 670] width 37 height 19
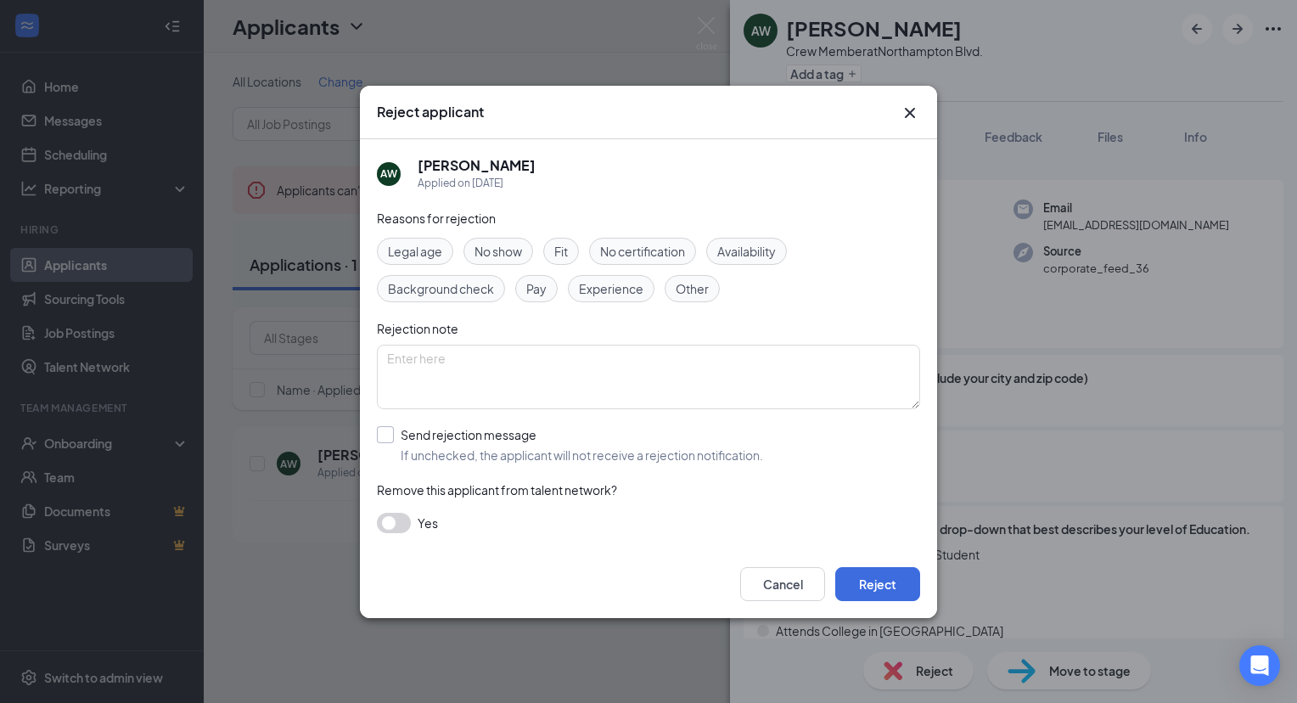
click at [385, 434] on input "Send rejection message If unchecked, the applicant will not receive a rejection…" at bounding box center [570, 444] width 386 height 37
checkbox input "true"
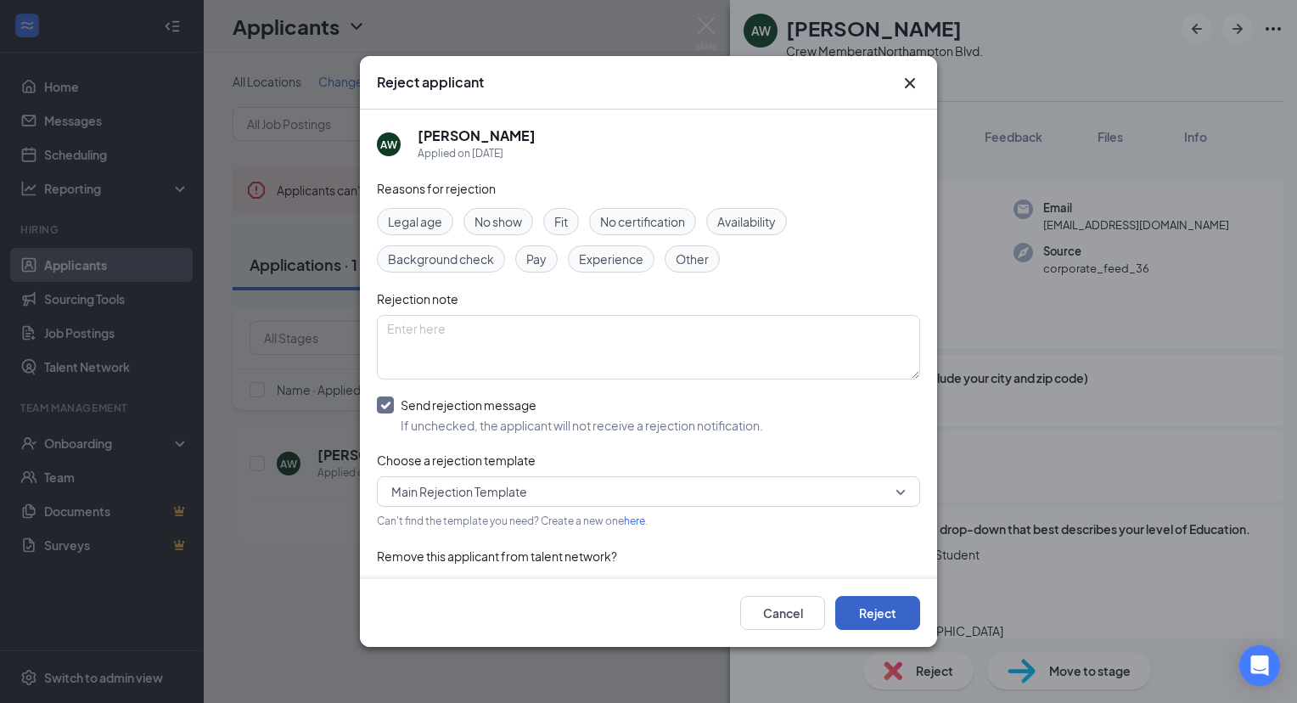
click at [868, 606] on button "Reject" at bounding box center [877, 613] width 85 height 34
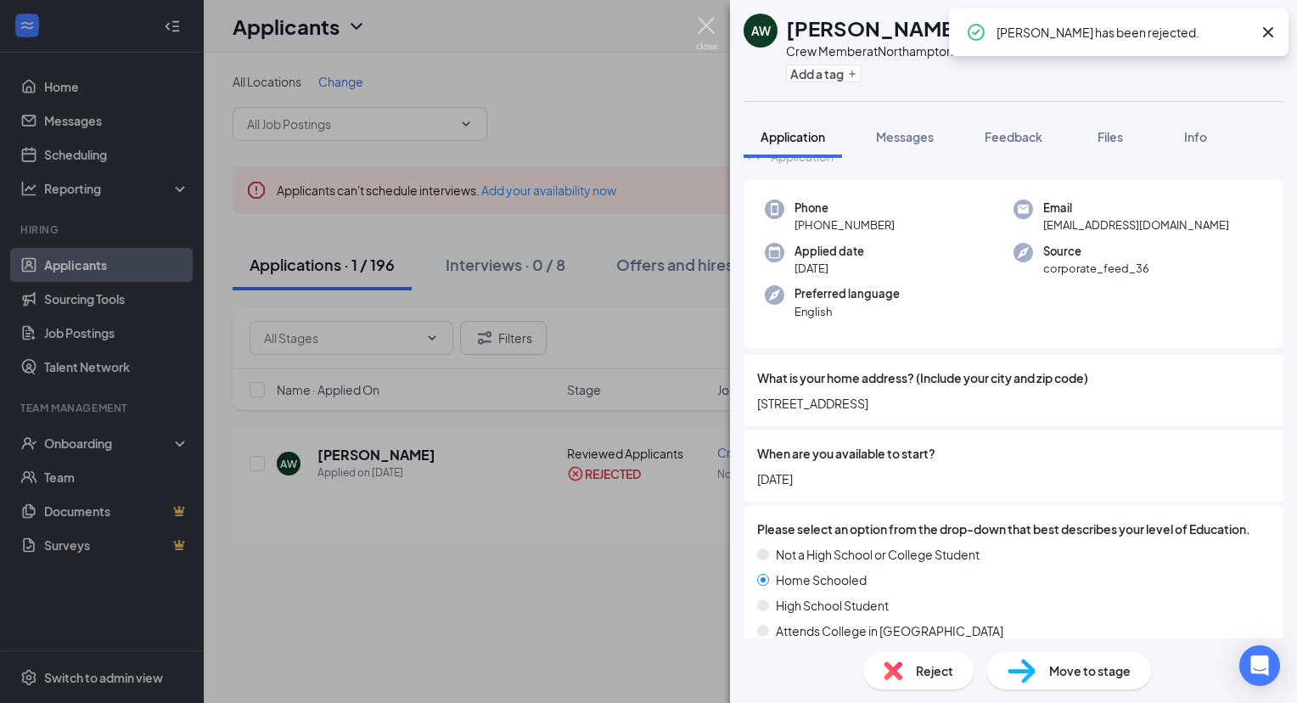
click at [708, 24] on img at bounding box center [706, 33] width 21 height 33
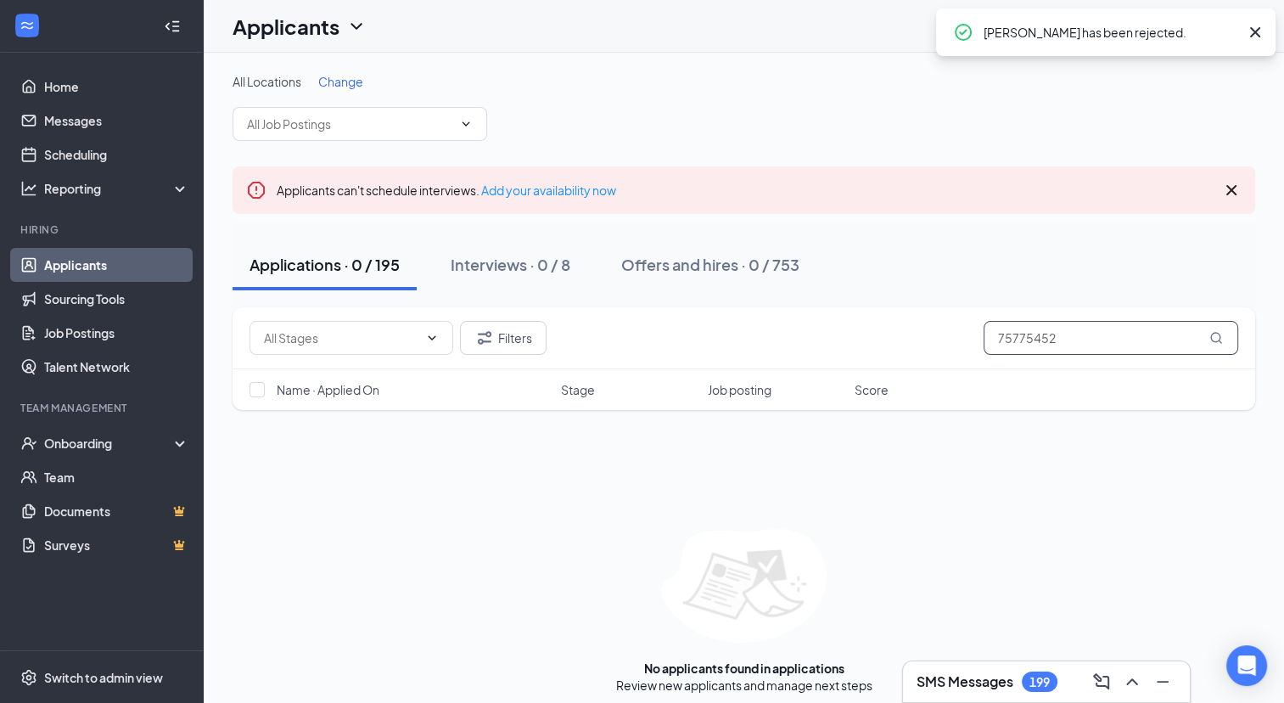
click at [1043, 335] on input "75775452" at bounding box center [1111, 338] width 255 height 34
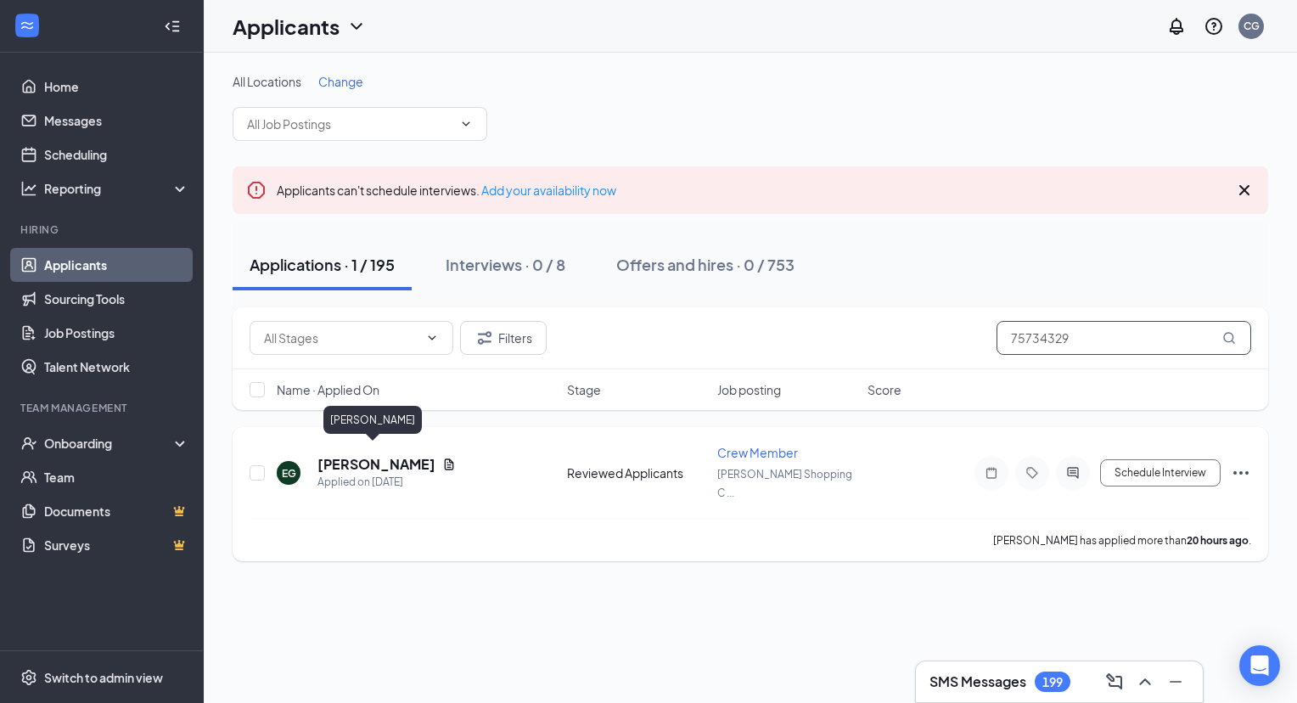
type input "75734329"
click at [379, 455] on h5 "Edward Gonse" at bounding box center [376, 464] width 118 height 19
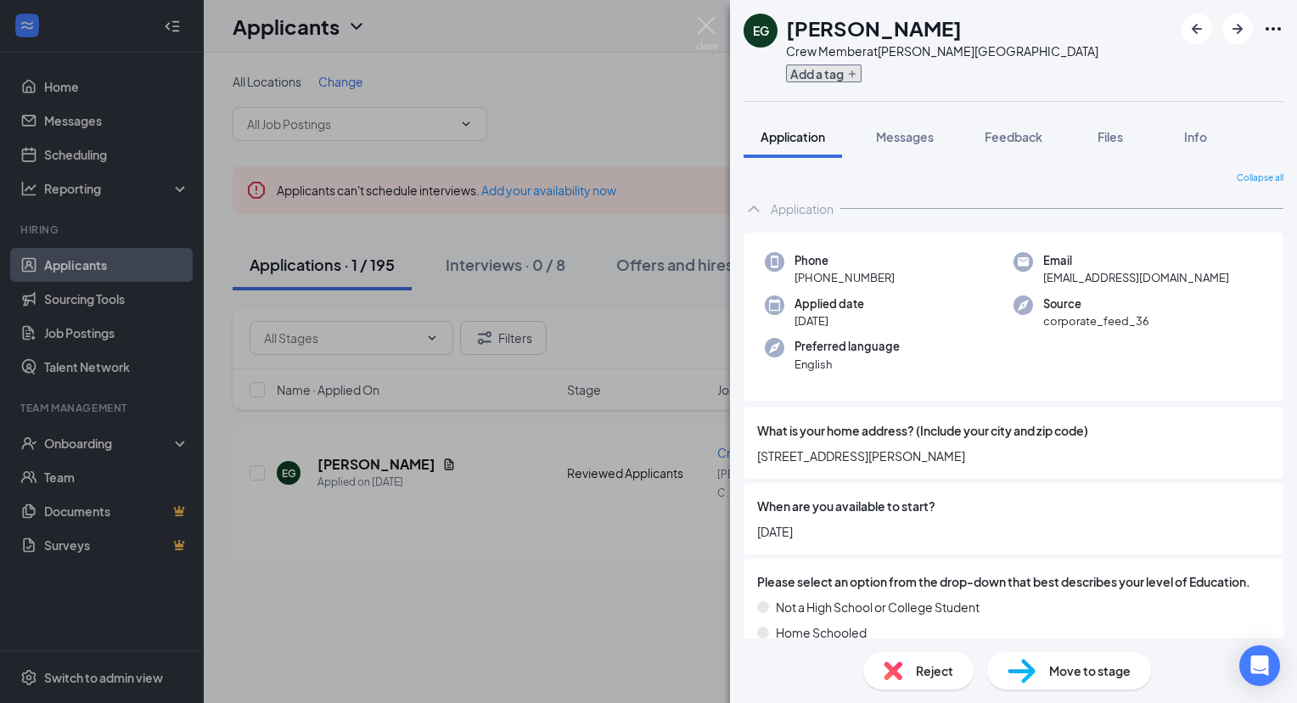
click at [815, 72] on button "Add a tag" at bounding box center [824, 73] width 76 height 18
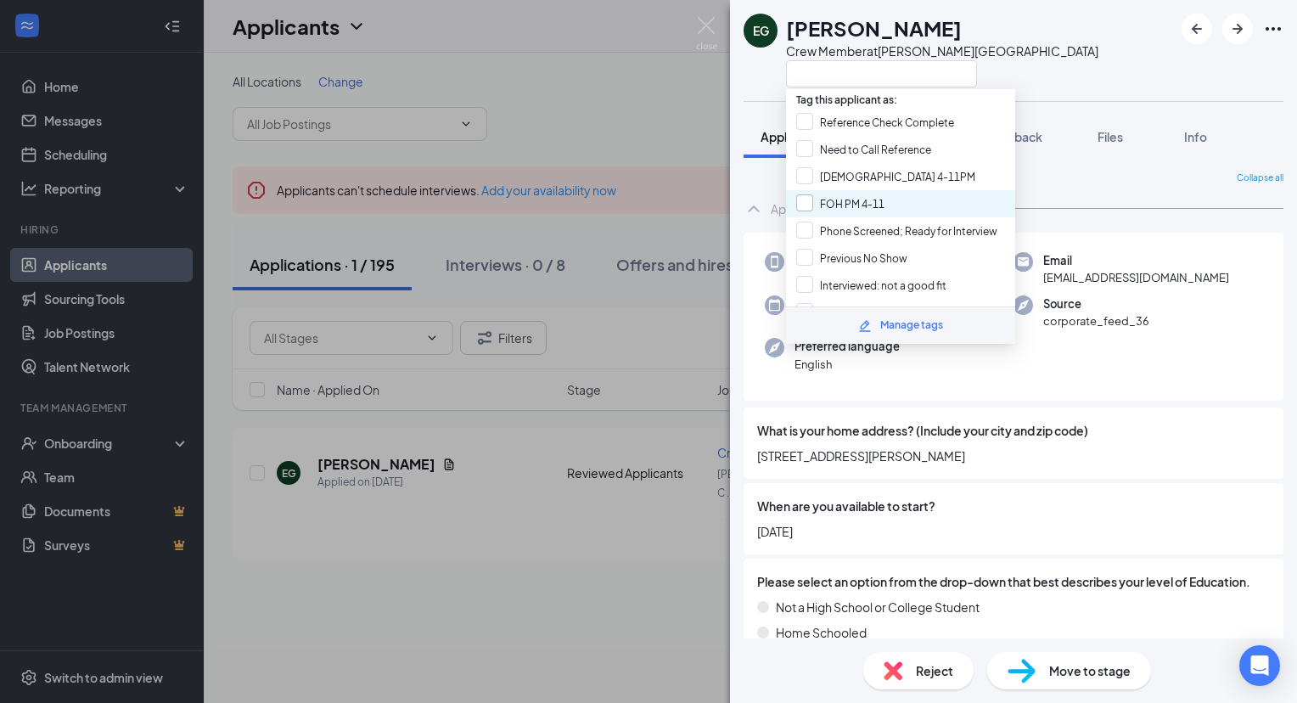
click at [869, 197] on input "FOH PM 4-11" at bounding box center [840, 203] width 88 height 19
checkbox input "true"
click at [1132, 256] on span "Email" at bounding box center [1136, 260] width 186 height 17
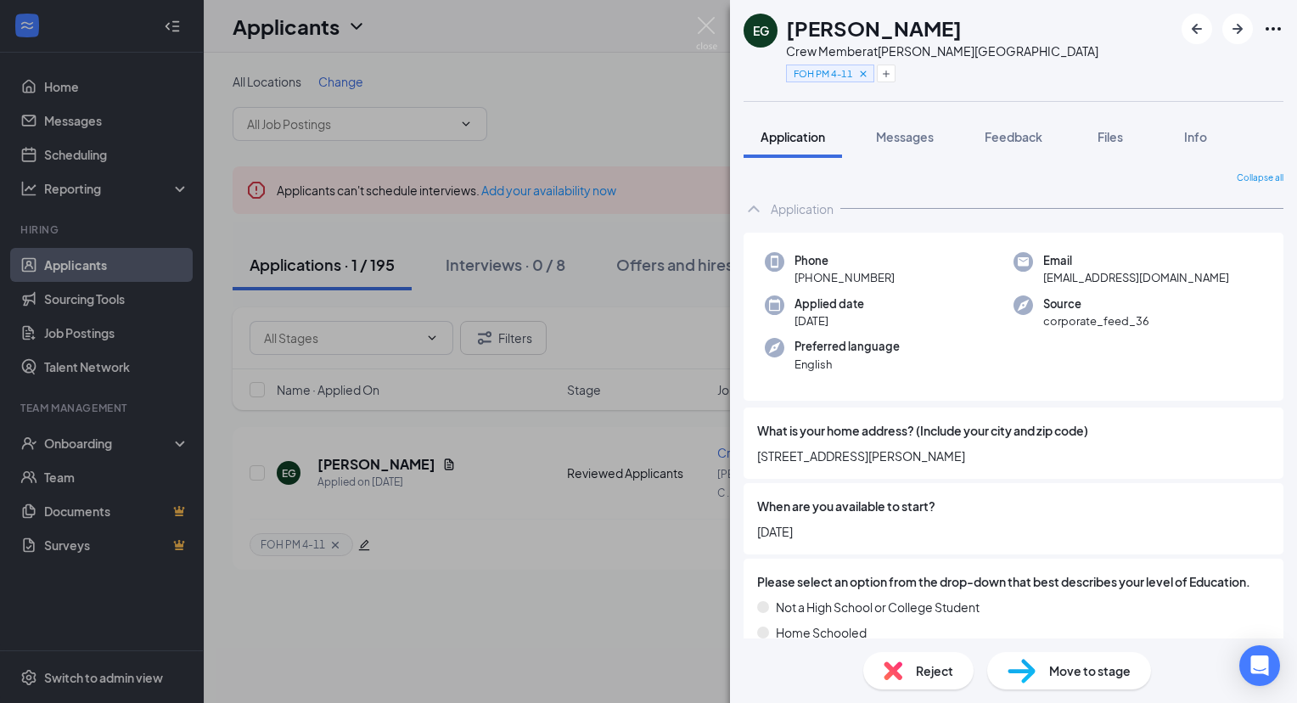
click at [1093, 682] on div "Move to stage" at bounding box center [1069, 670] width 164 height 37
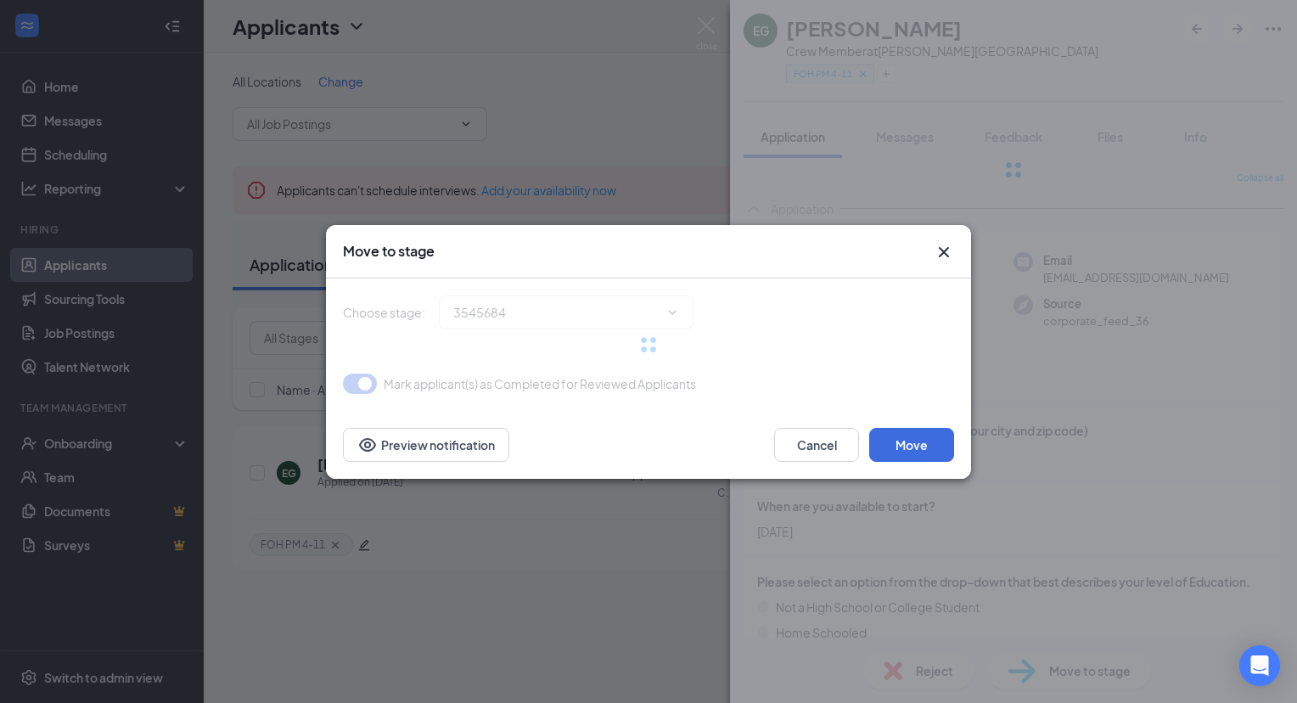
type input "WAITLIST/HOLD (next stage)"
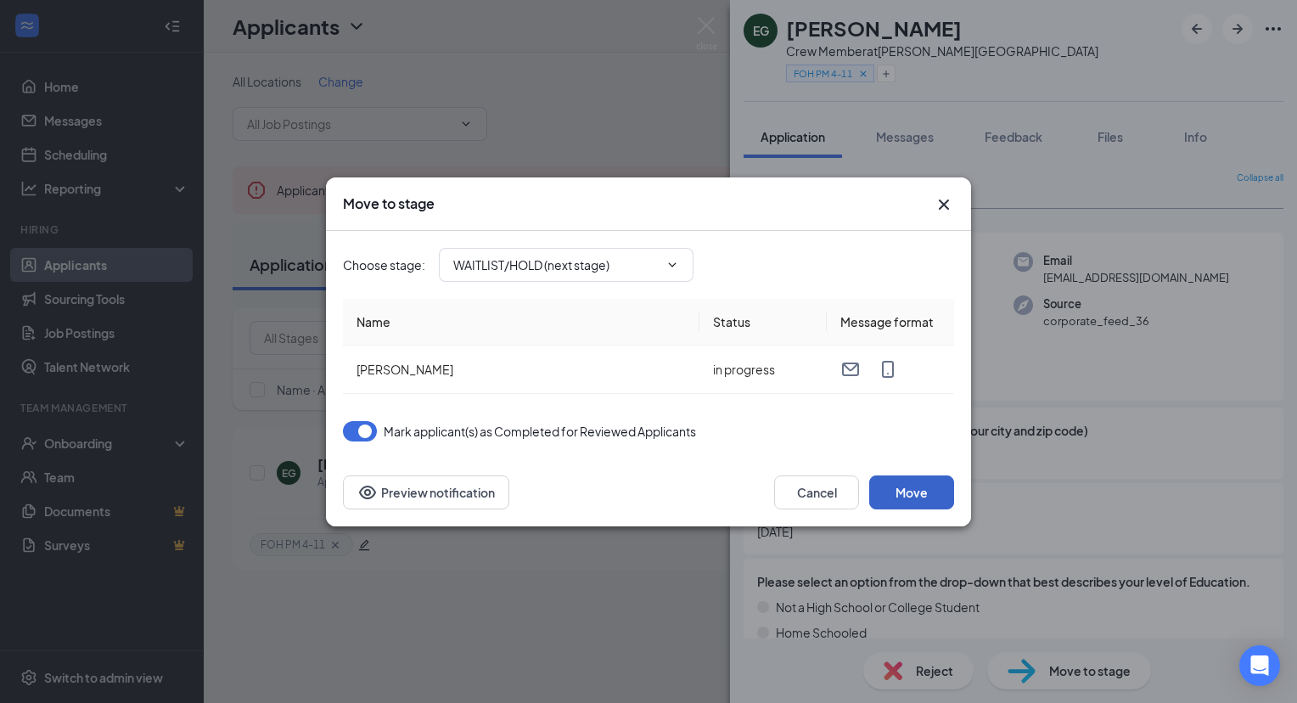
click at [910, 495] on button "Move" at bounding box center [911, 492] width 85 height 34
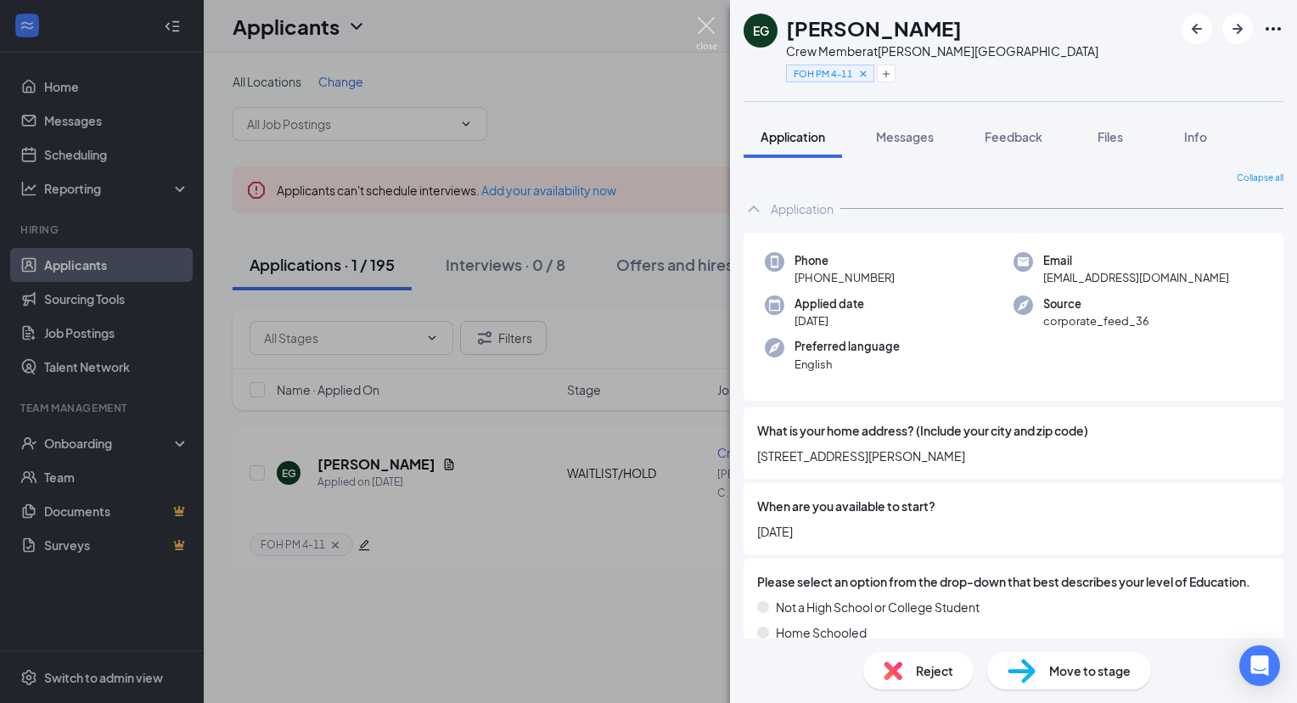
click at [709, 19] on img at bounding box center [706, 33] width 21 height 33
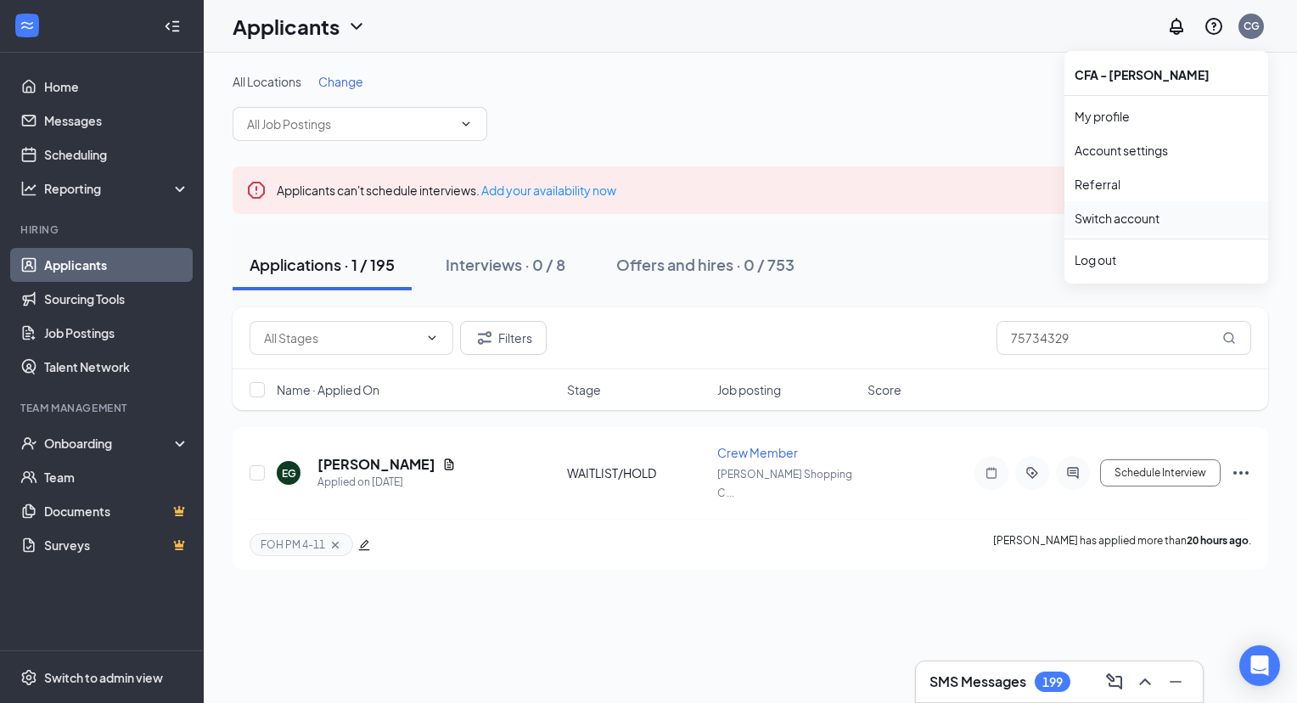
click at [1159, 214] on link "Switch account" at bounding box center [1116, 217] width 85 height 15
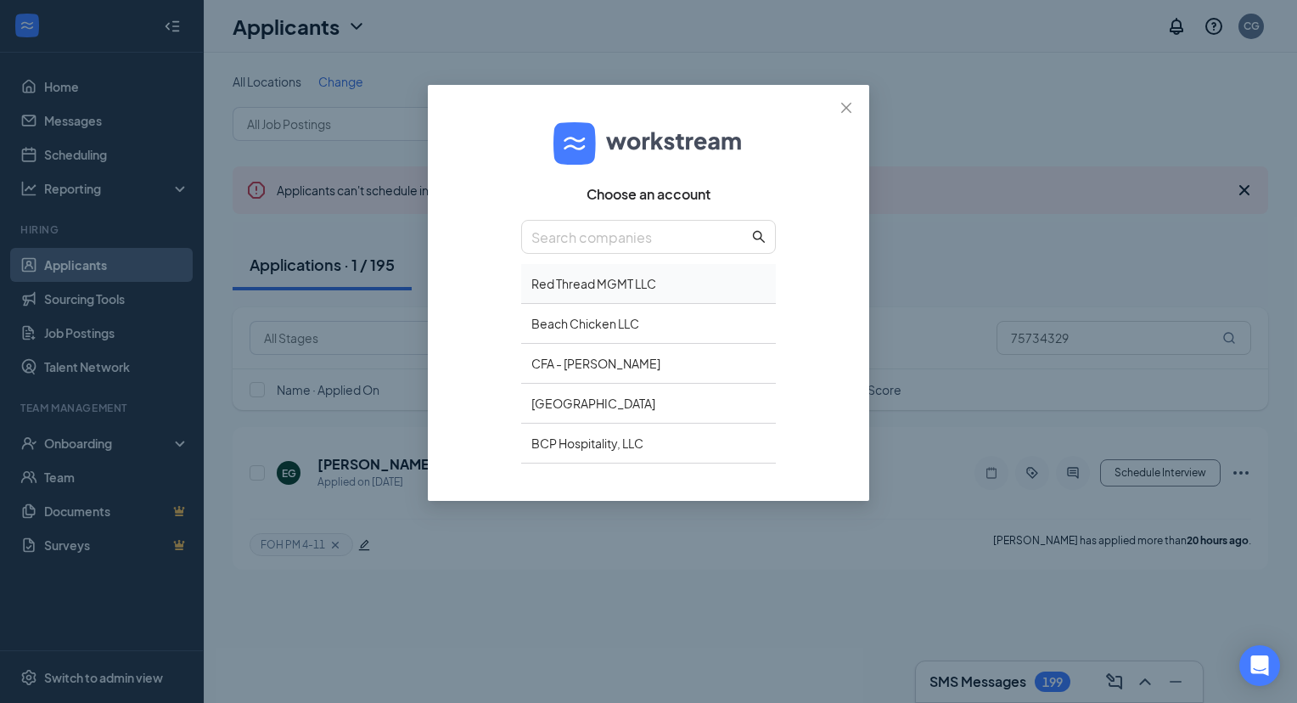
click at [620, 289] on div "Red Thread MGMT LLC" at bounding box center [648, 284] width 255 height 40
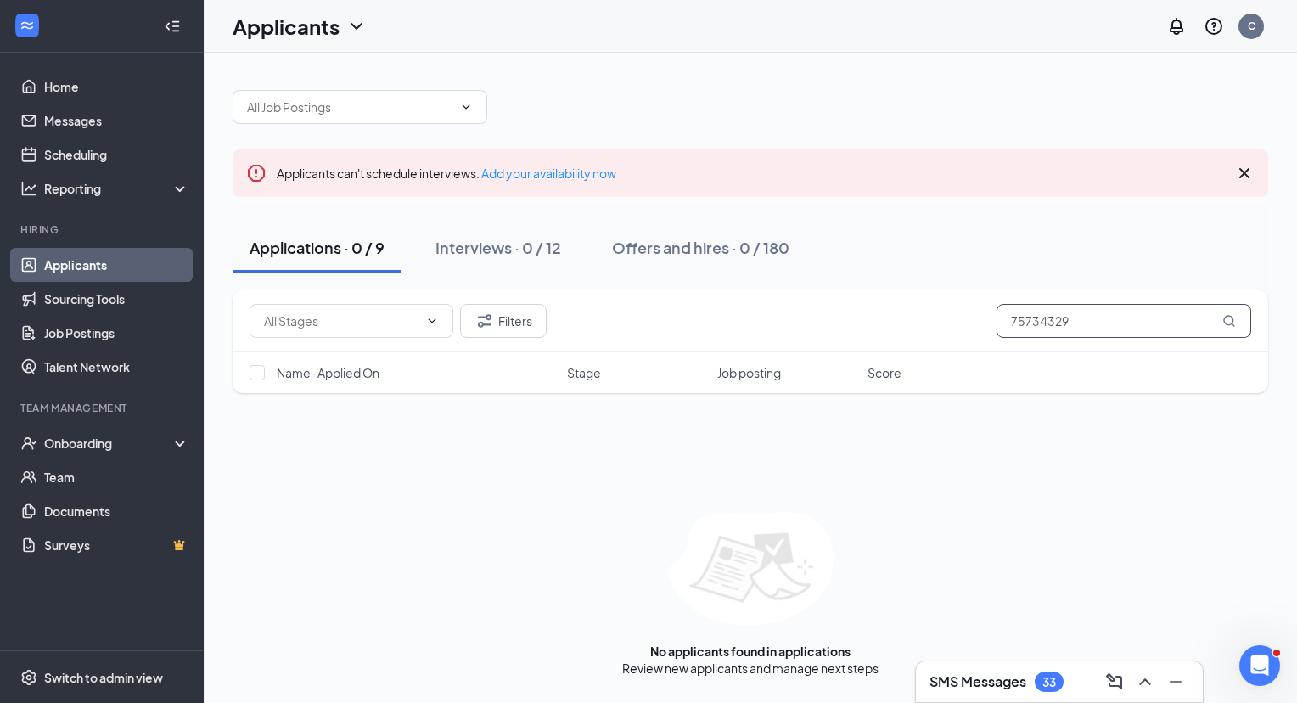
click at [1040, 312] on input "75734329" at bounding box center [1123, 321] width 255 height 34
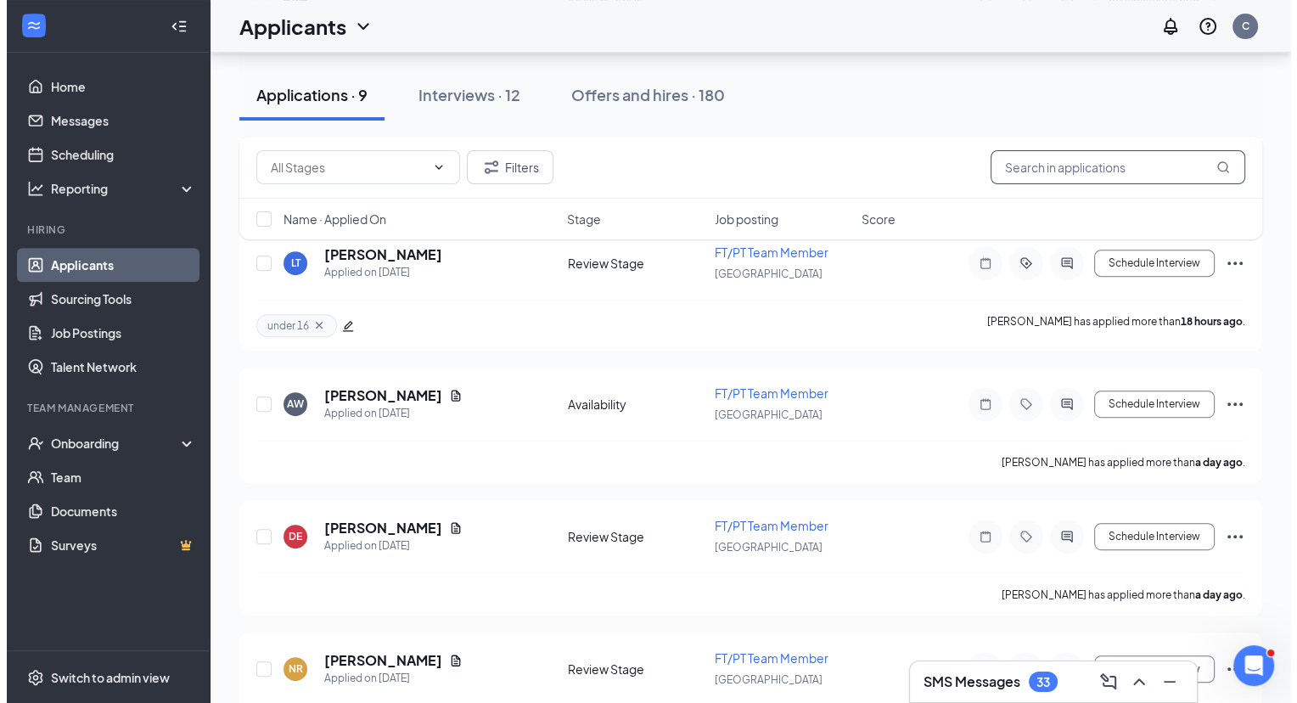
scroll to position [910, 0]
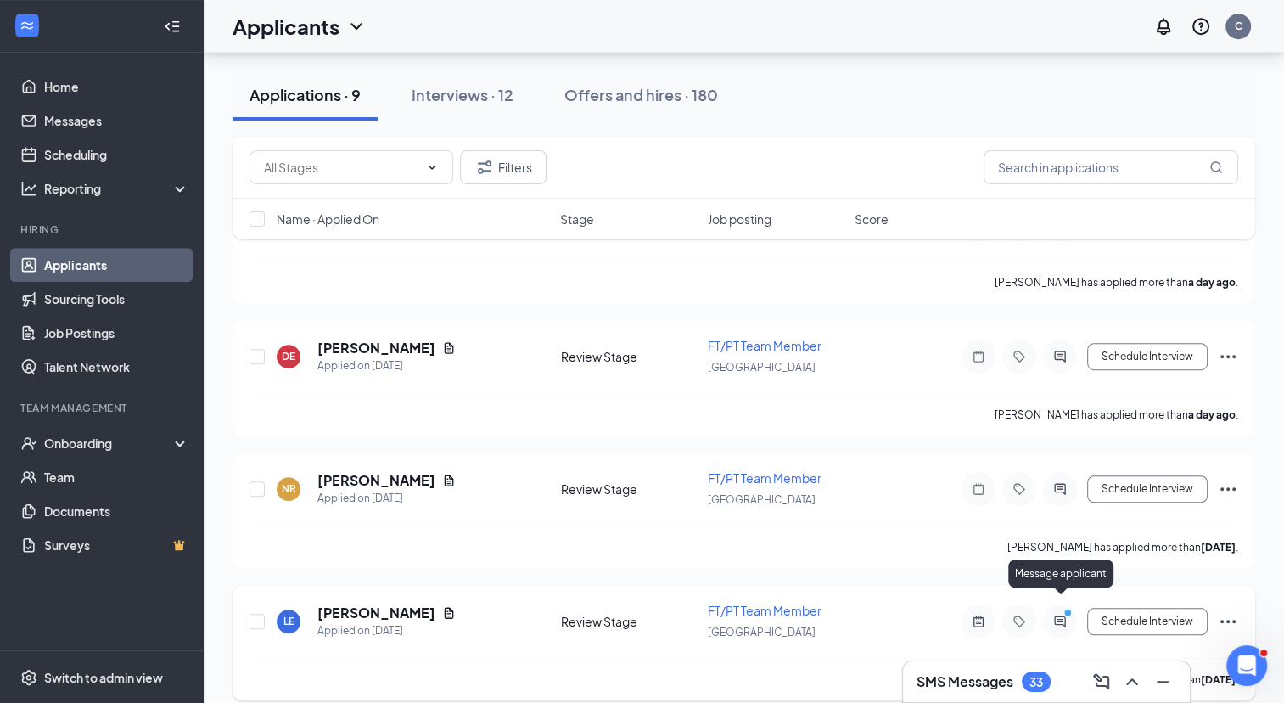
click at [1066, 608] on icon "PrimaryDot" at bounding box center [1070, 615] width 20 height 14
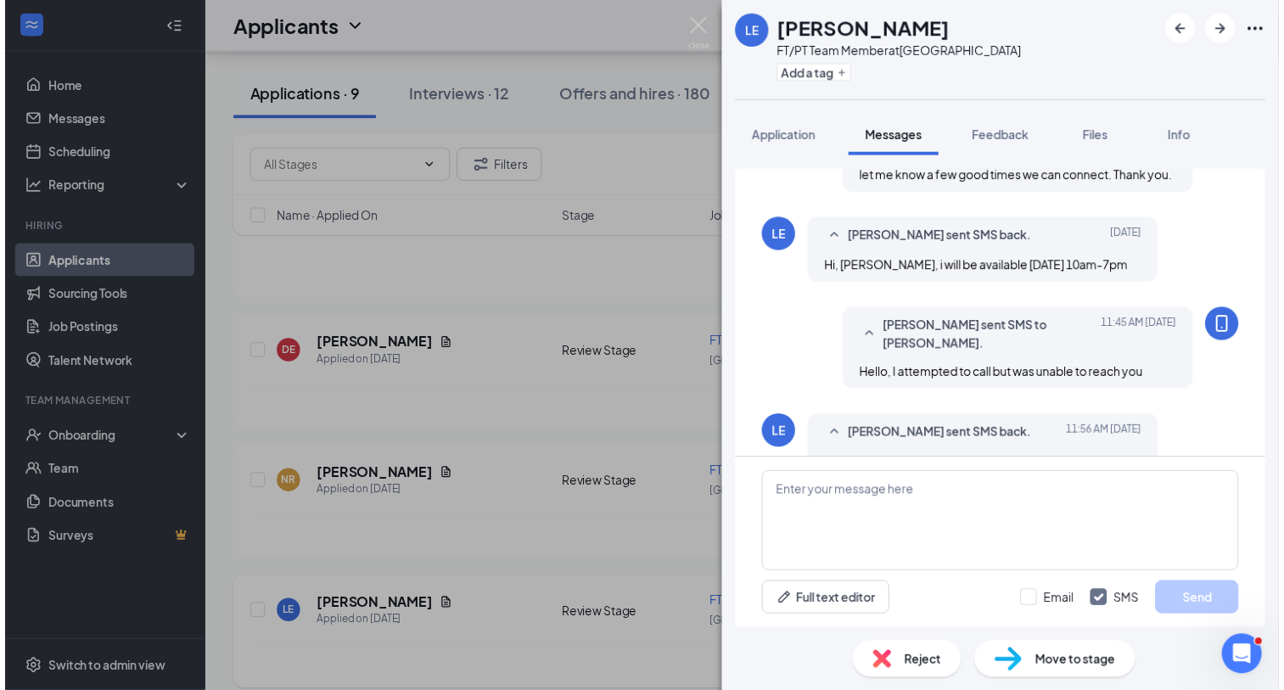
scroll to position [540, 0]
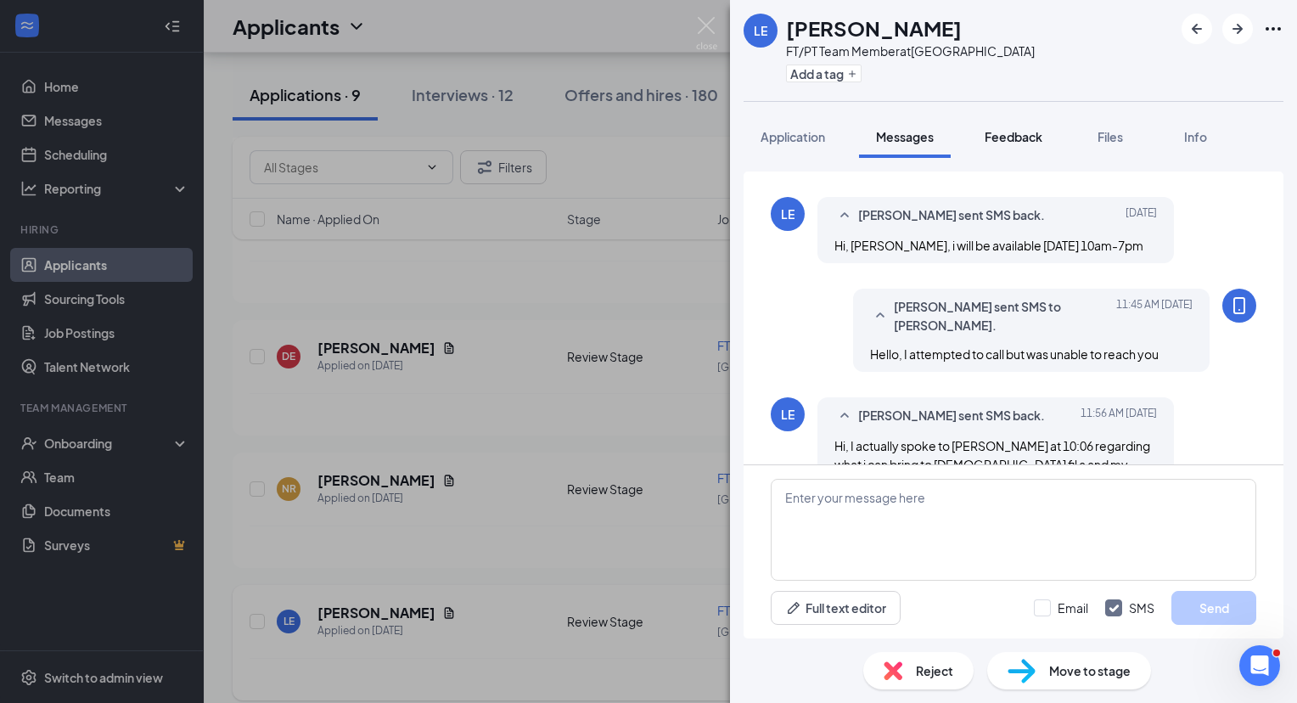
click at [995, 131] on span "Feedback" at bounding box center [1013, 136] width 58 height 15
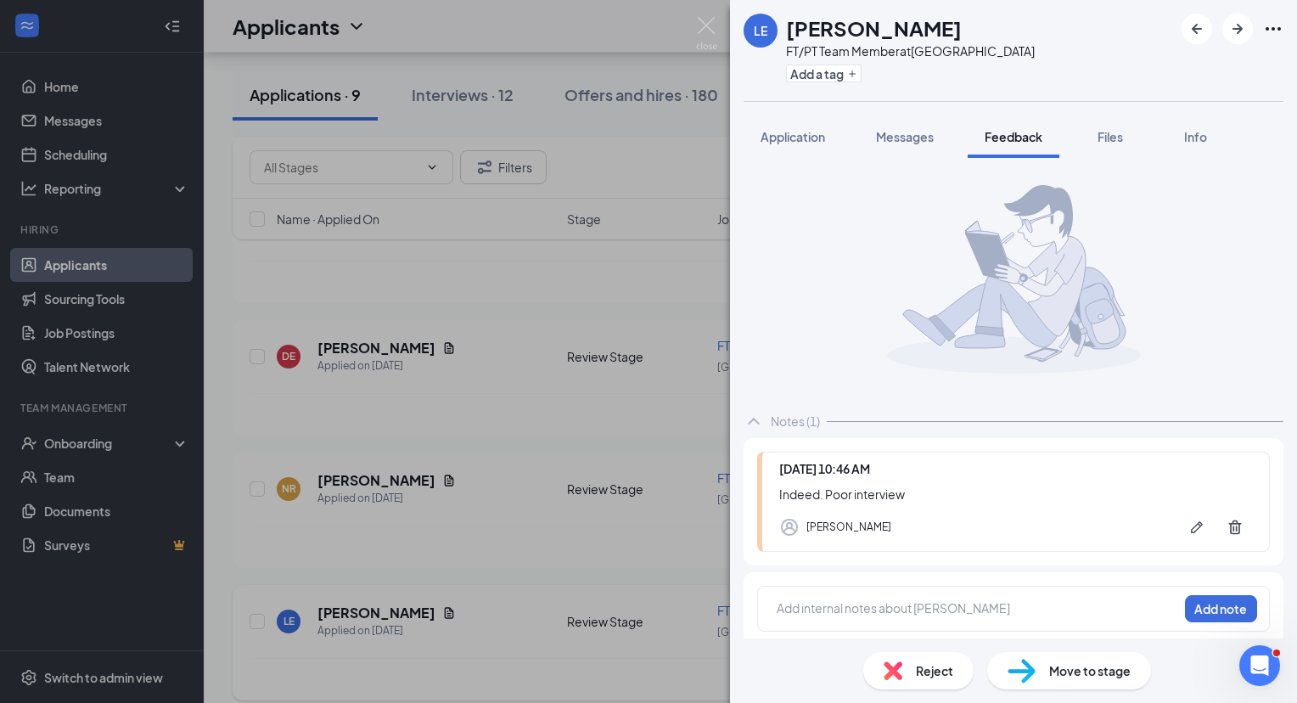
click at [930, 677] on span "Reject" at bounding box center [934, 670] width 37 height 19
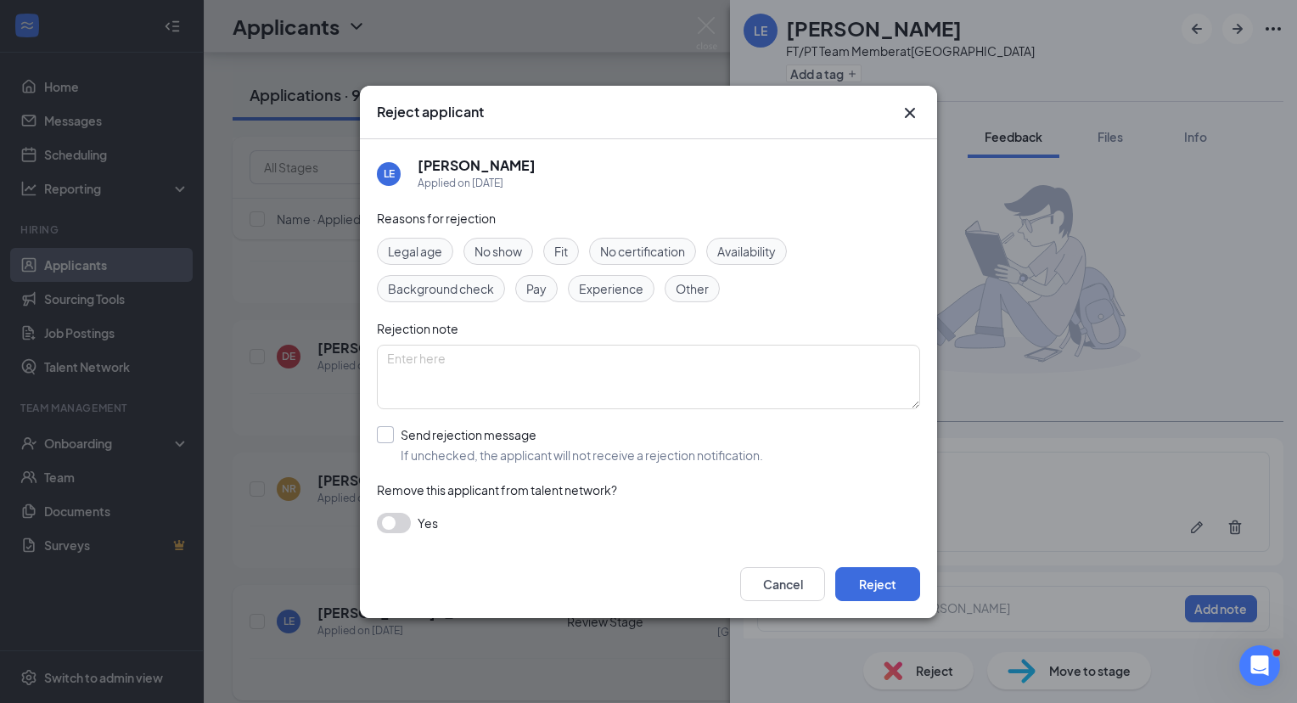
click at [384, 440] on input "Send rejection message If unchecked, the applicant will not receive a rejection…" at bounding box center [570, 444] width 386 height 37
checkbox input "true"
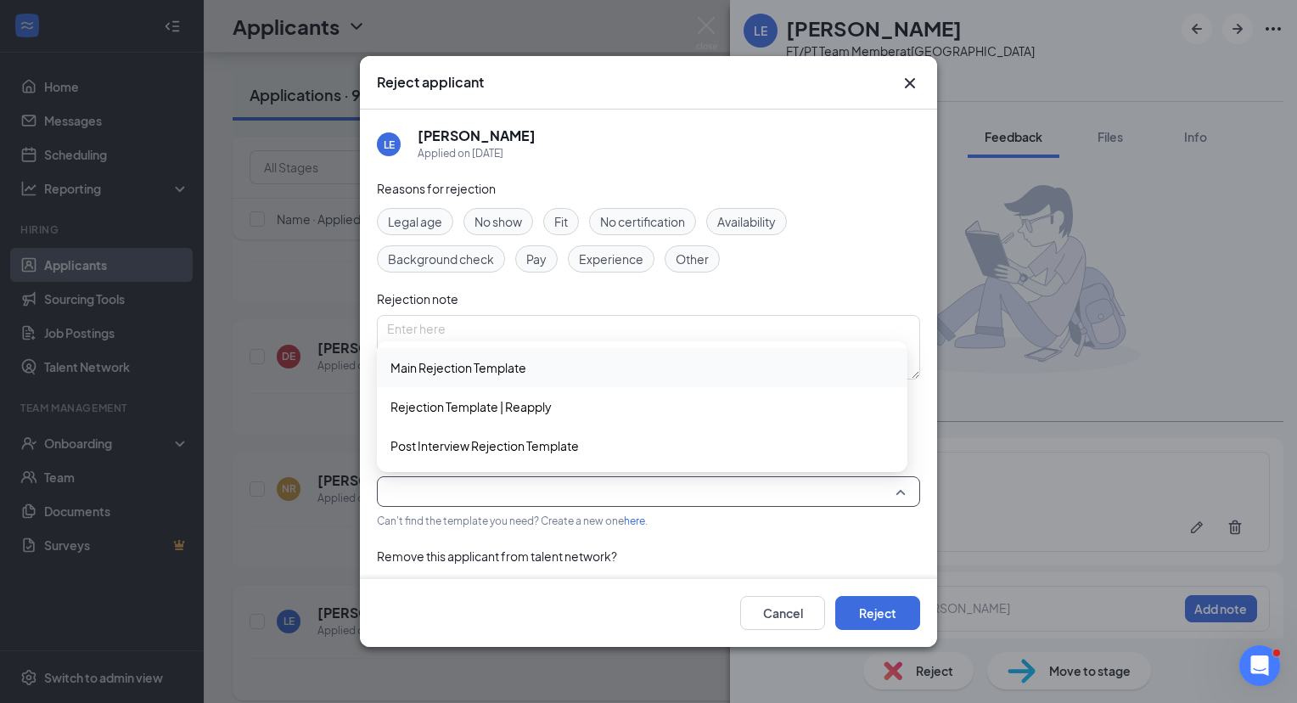
click at [680, 490] on input "search" at bounding box center [642, 491] width 511 height 29
click at [593, 371] on span "Main Rejection Template" at bounding box center [641, 367] width 503 height 19
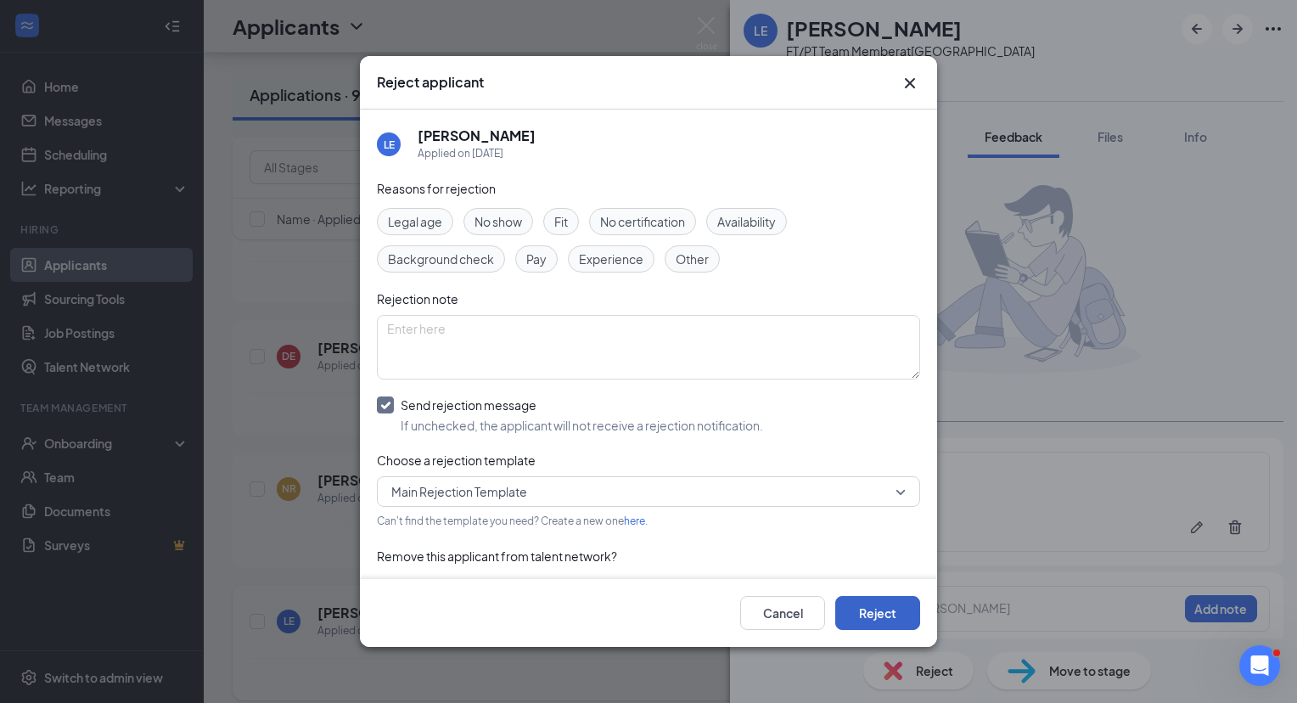
click at [894, 608] on button "Reject" at bounding box center [877, 613] width 85 height 34
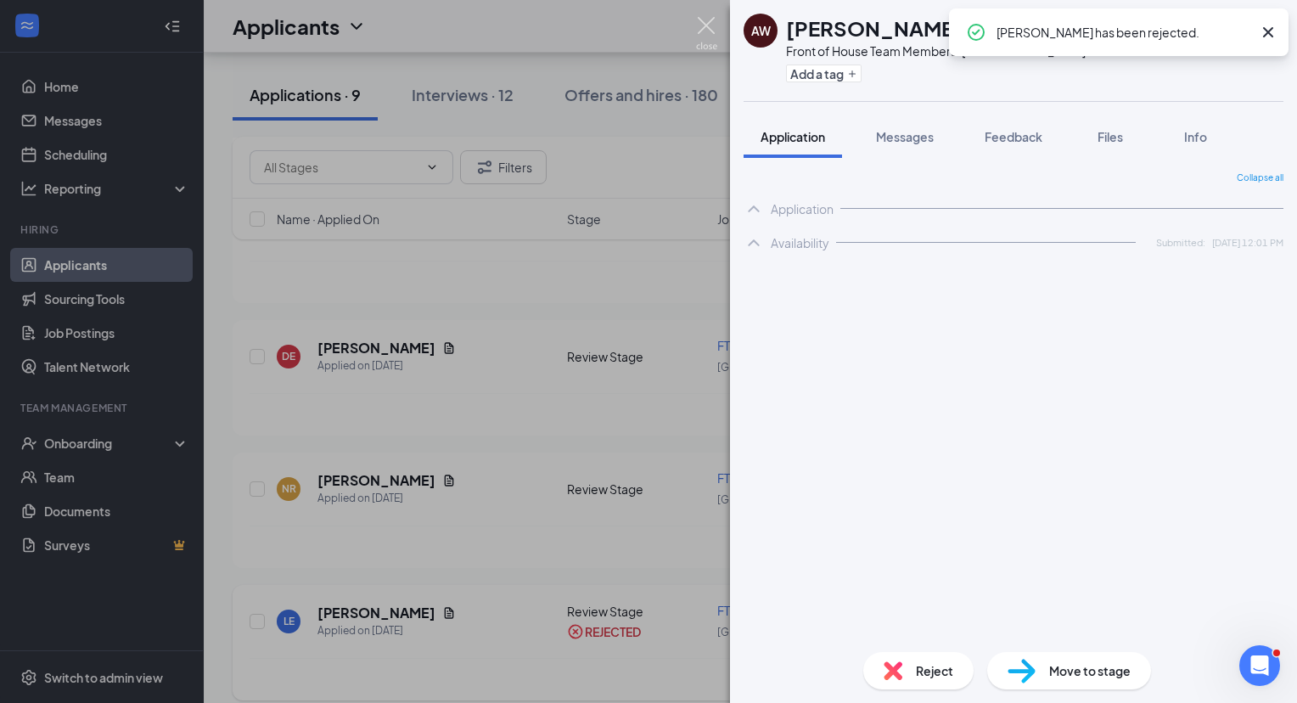
click at [707, 20] on img at bounding box center [706, 33] width 21 height 33
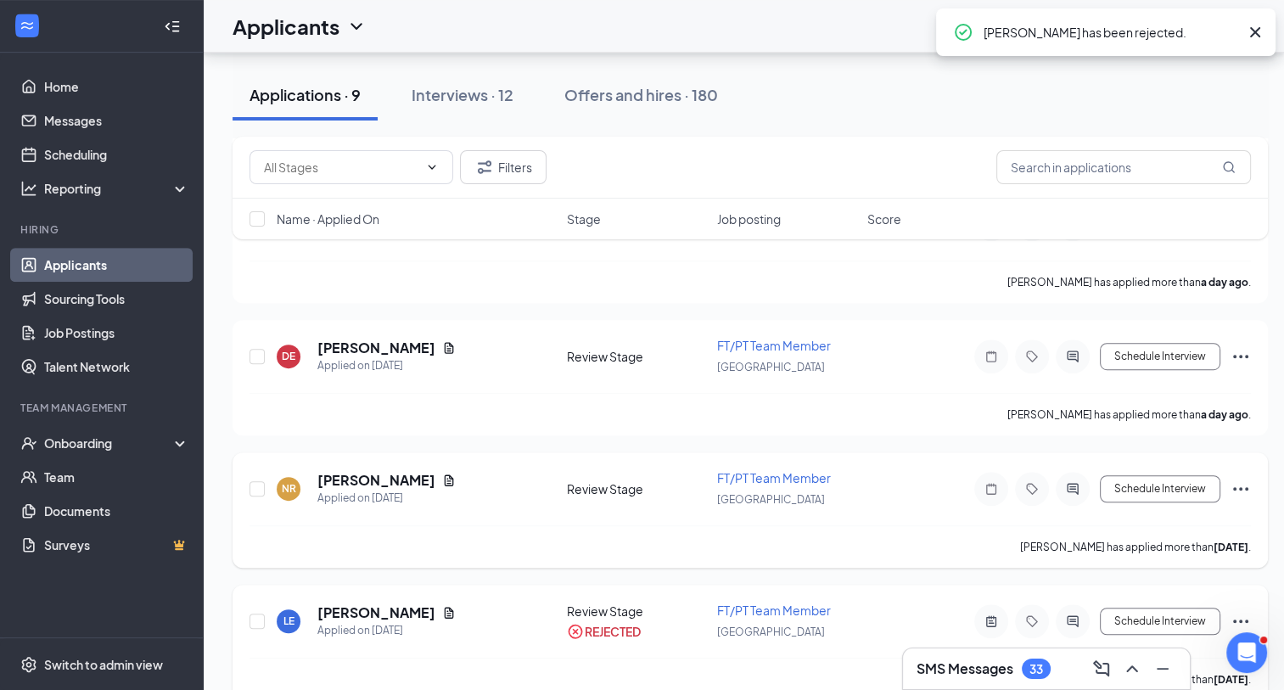
scroll to position [792, 0]
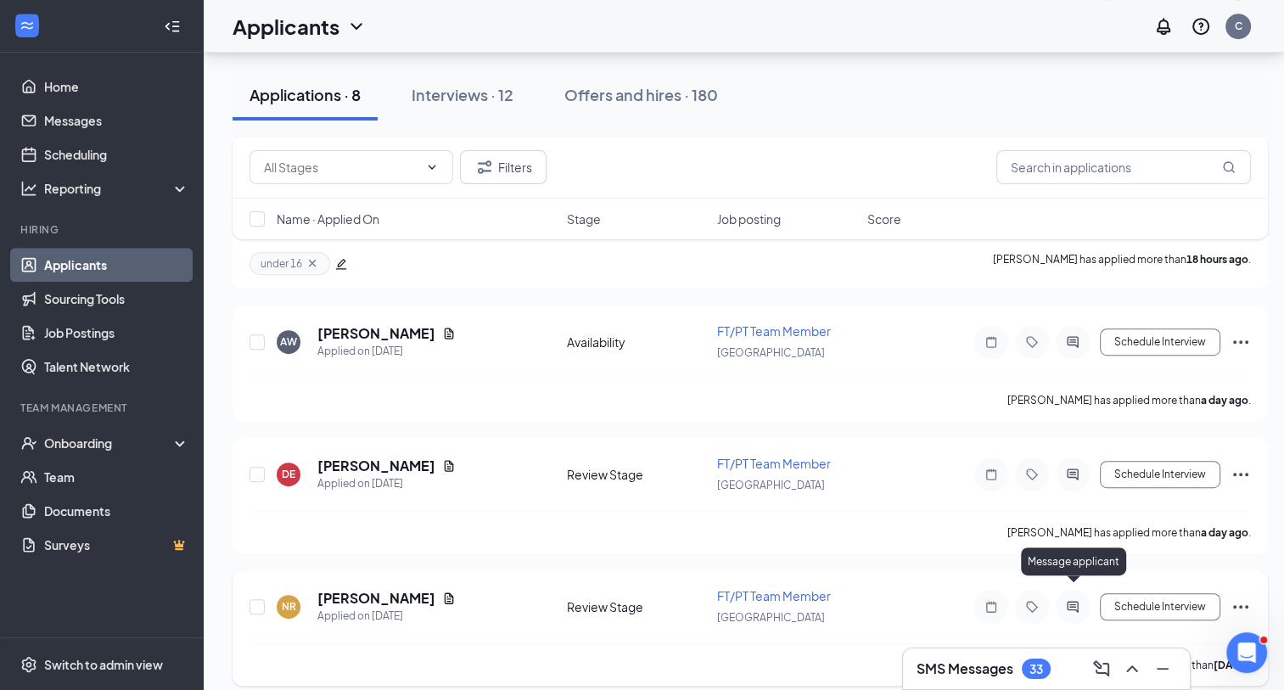
click at [1069, 601] on icon "ActiveChat" at bounding box center [1072, 606] width 11 height 11
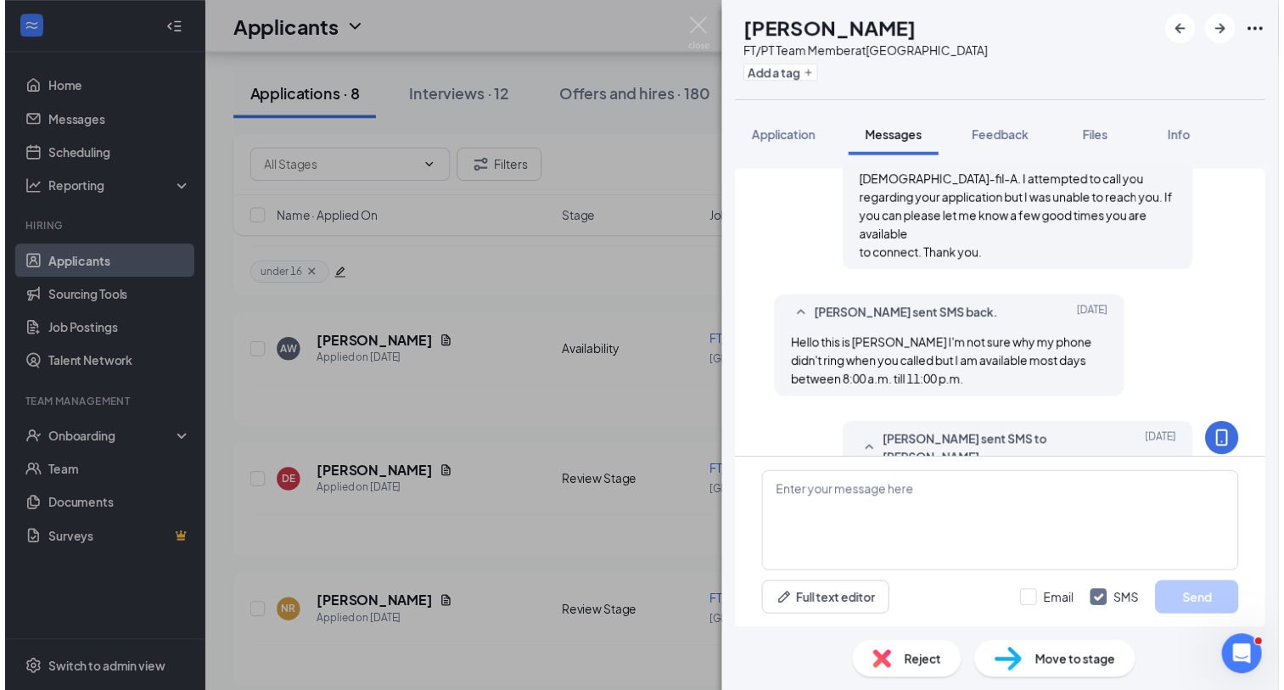
scroll to position [565, 0]
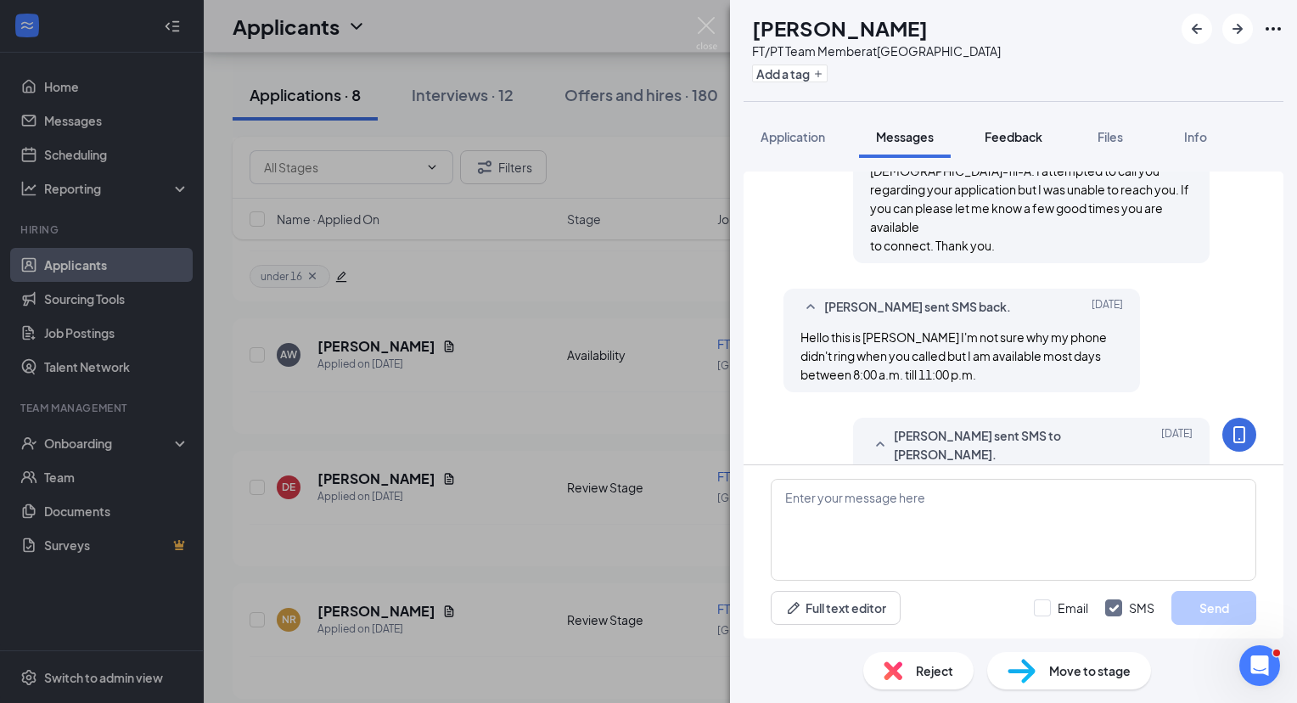
click at [1010, 129] on span "Feedback" at bounding box center [1013, 136] width 58 height 15
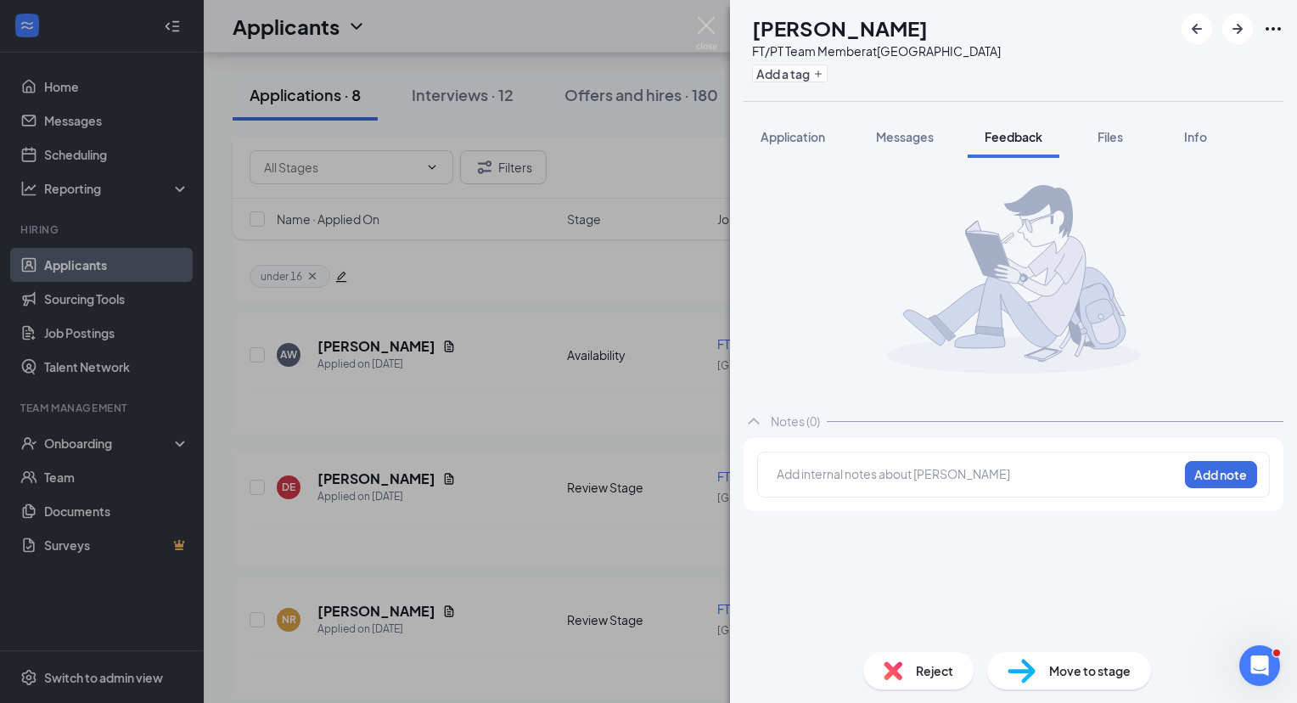
click at [710, 2] on div "NR Nikki Rucker FT/PT Team Member at Indian River Road Add a tag Application Me…" at bounding box center [648, 351] width 1297 height 703
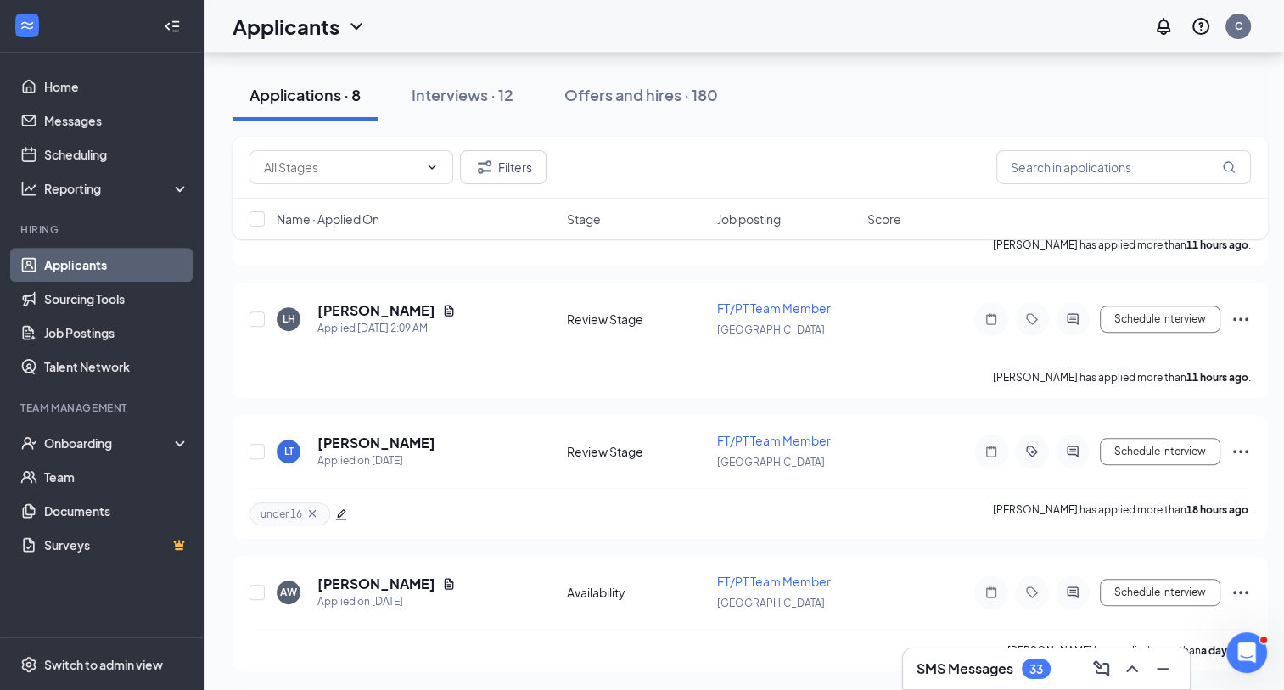
scroll to position [541, 0]
click at [350, 437] on h5 "Lani Talley" at bounding box center [376, 443] width 118 height 19
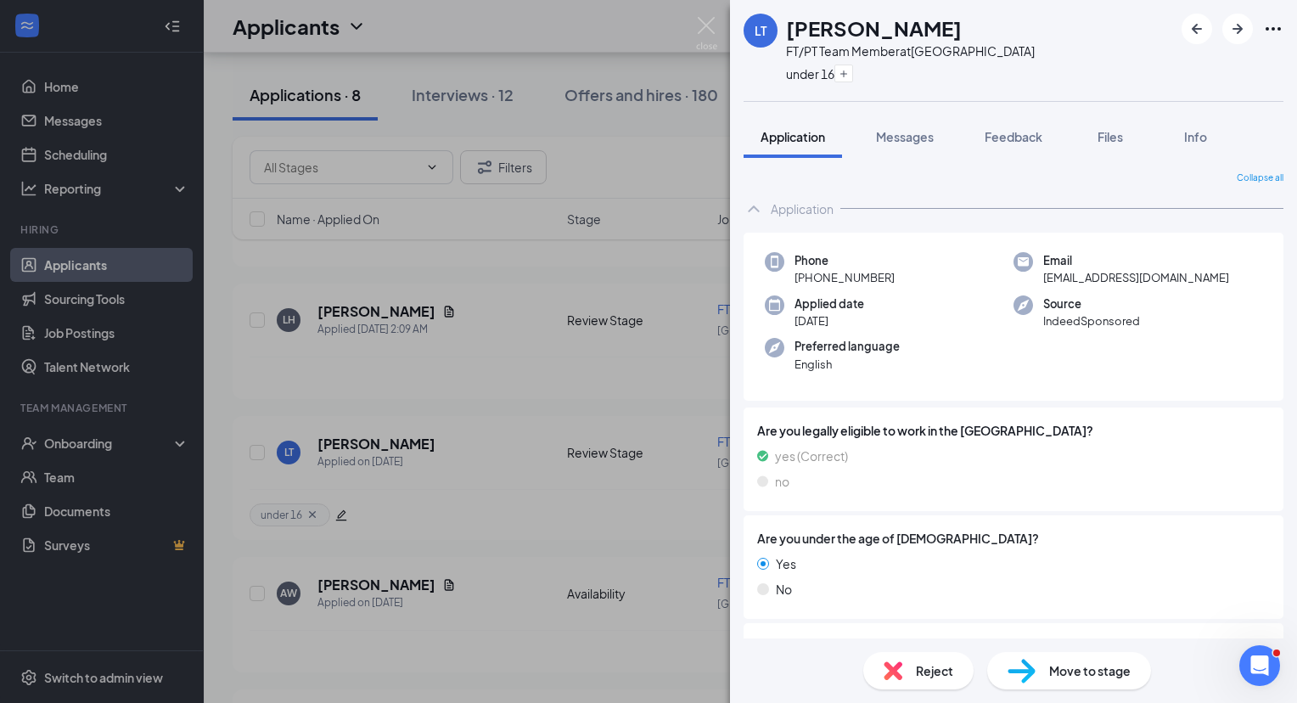
click at [933, 665] on span "Reject" at bounding box center [934, 670] width 37 height 19
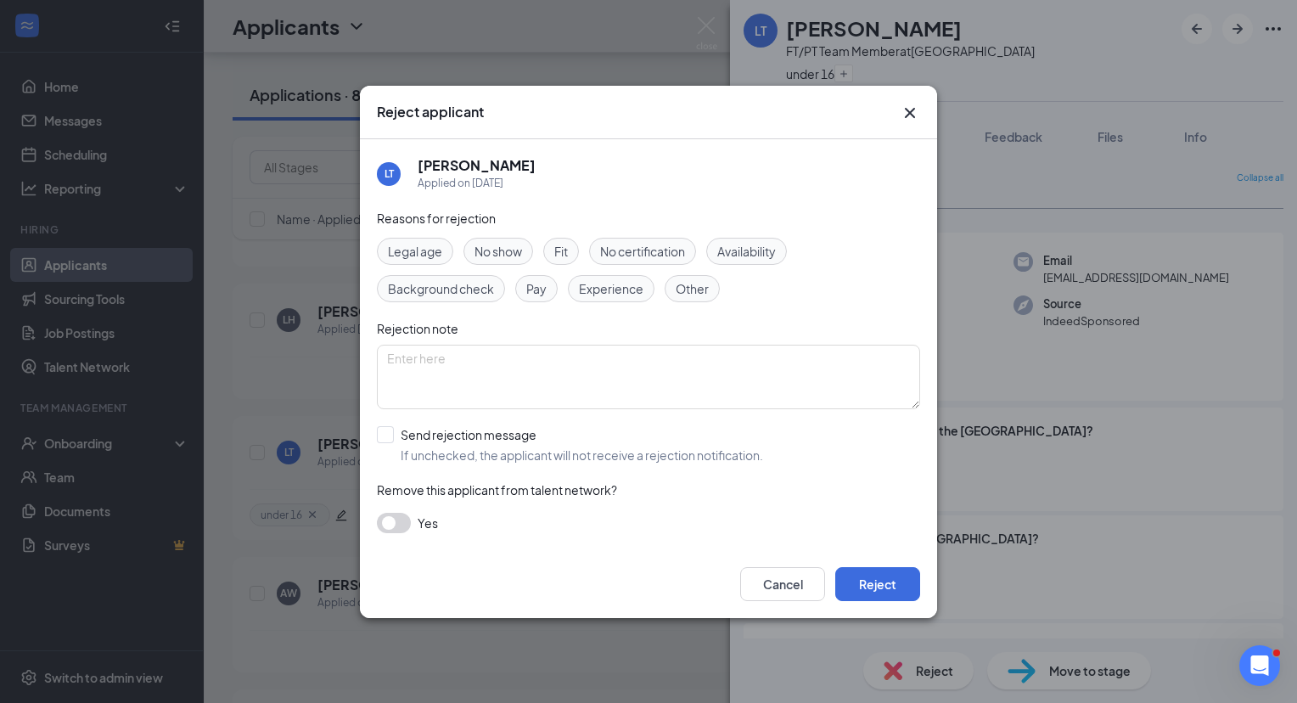
click at [424, 255] on span "Legal age" at bounding box center [415, 251] width 54 height 19
click at [385, 434] on input "Send rejection message If unchecked, the applicant will not receive a rejection…" at bounding box center [570, 444] width 386 height 37
checkbox input "true"
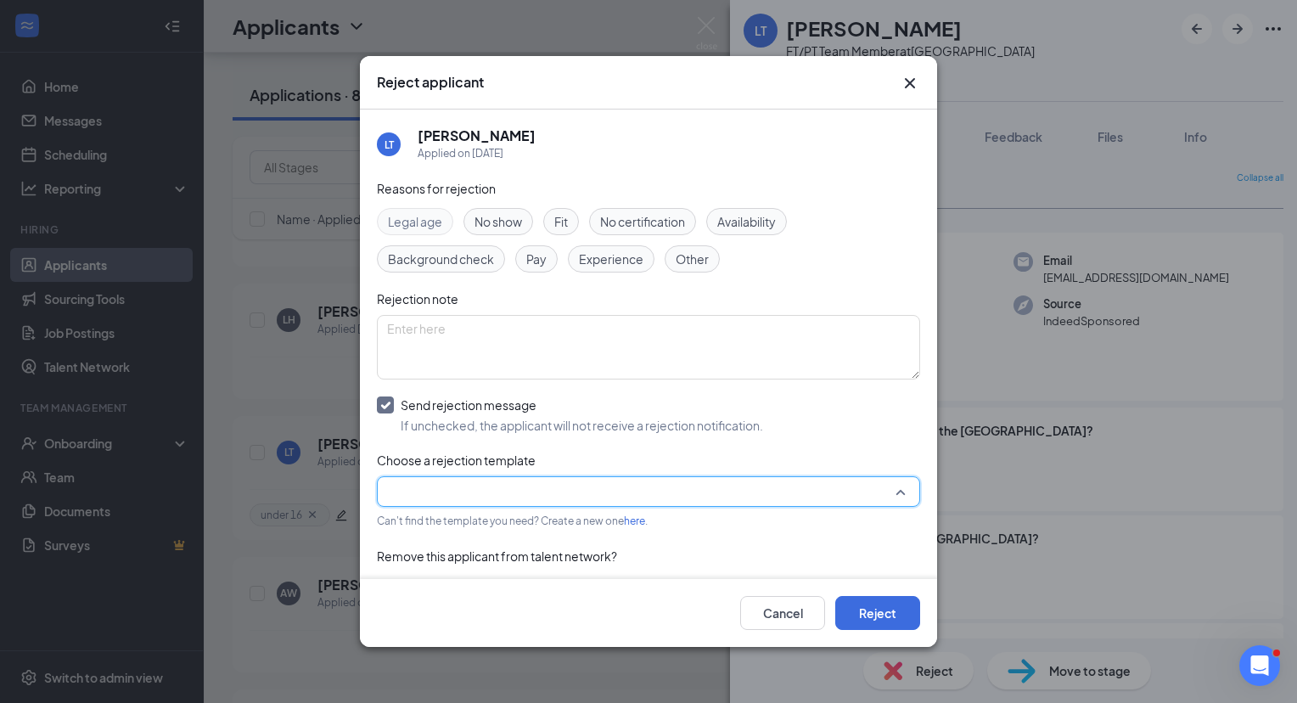
click at [506, 499] on input "search" at bounding box center [642, 491] width 511 height 29
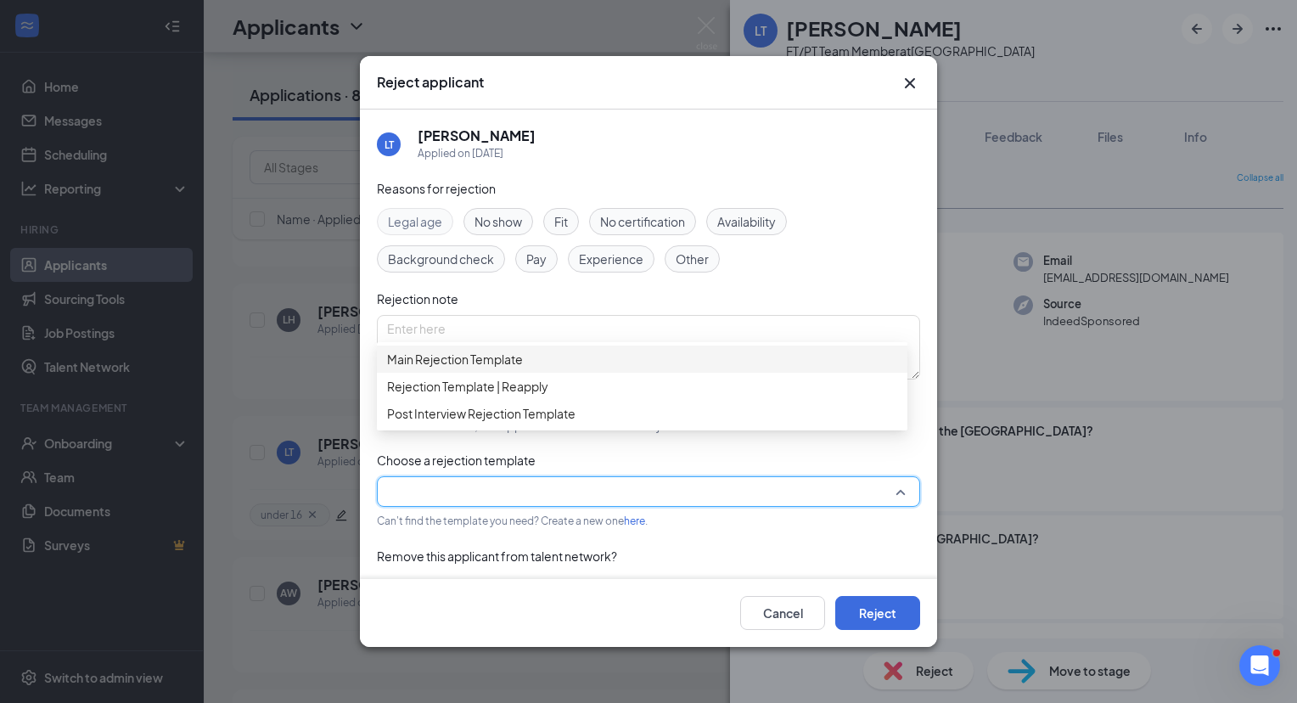
click at [498, 367] on span "Main Rejection Template" at bounding box center [455, 359] width 136 height 19
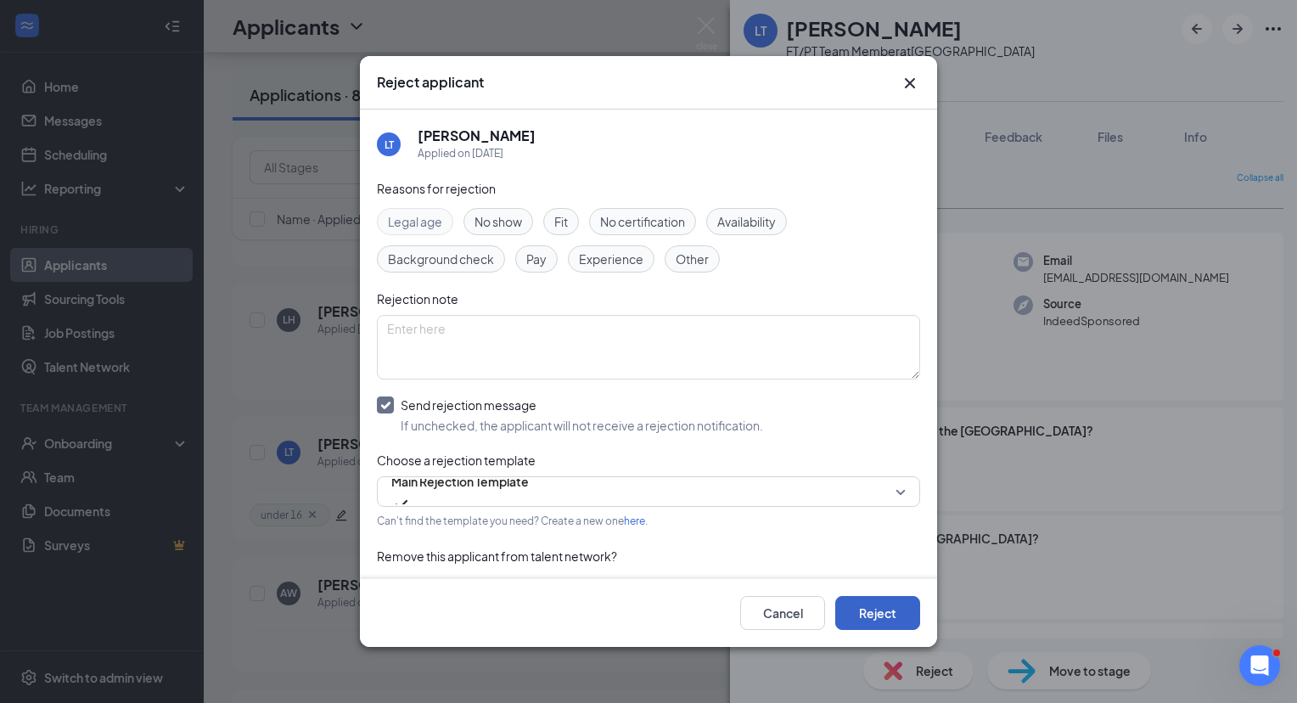
click at [863, 606] on button "Reject" at bounding box center [877, 613] width 85 height 34
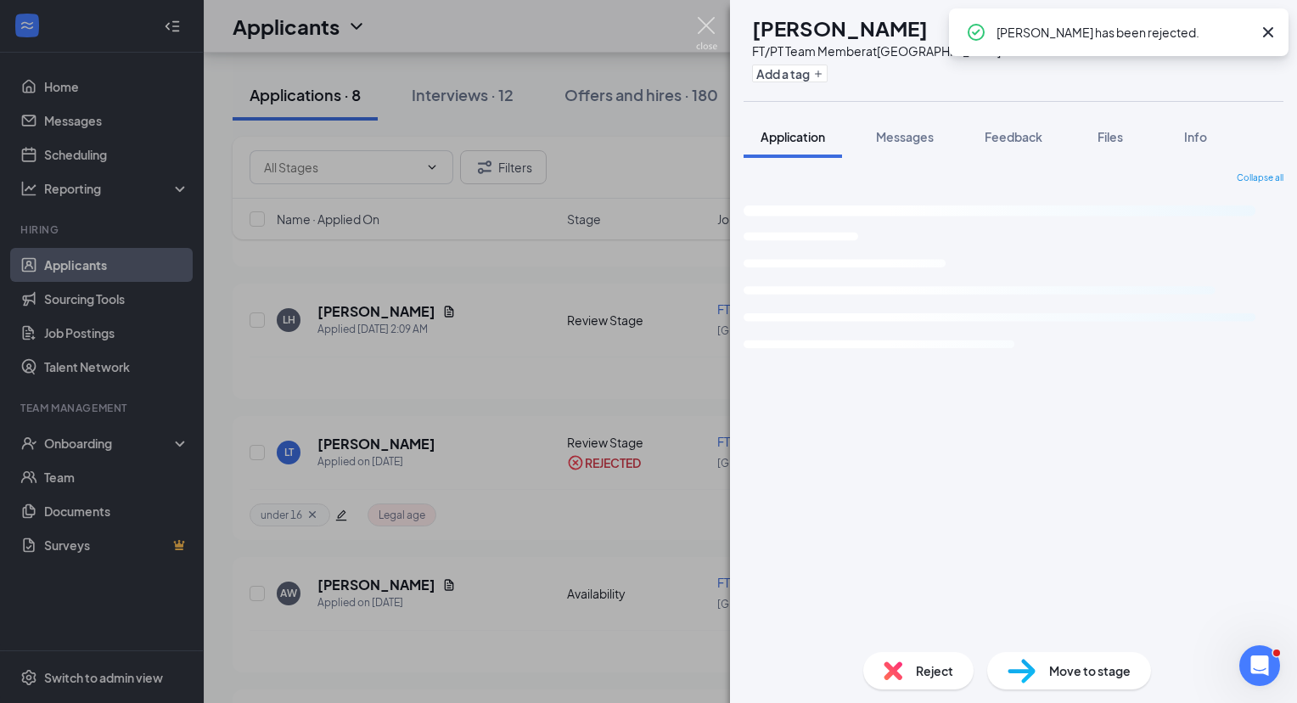
click at [709, 24] on img at bounding box center [706, 33] width 21 height 33
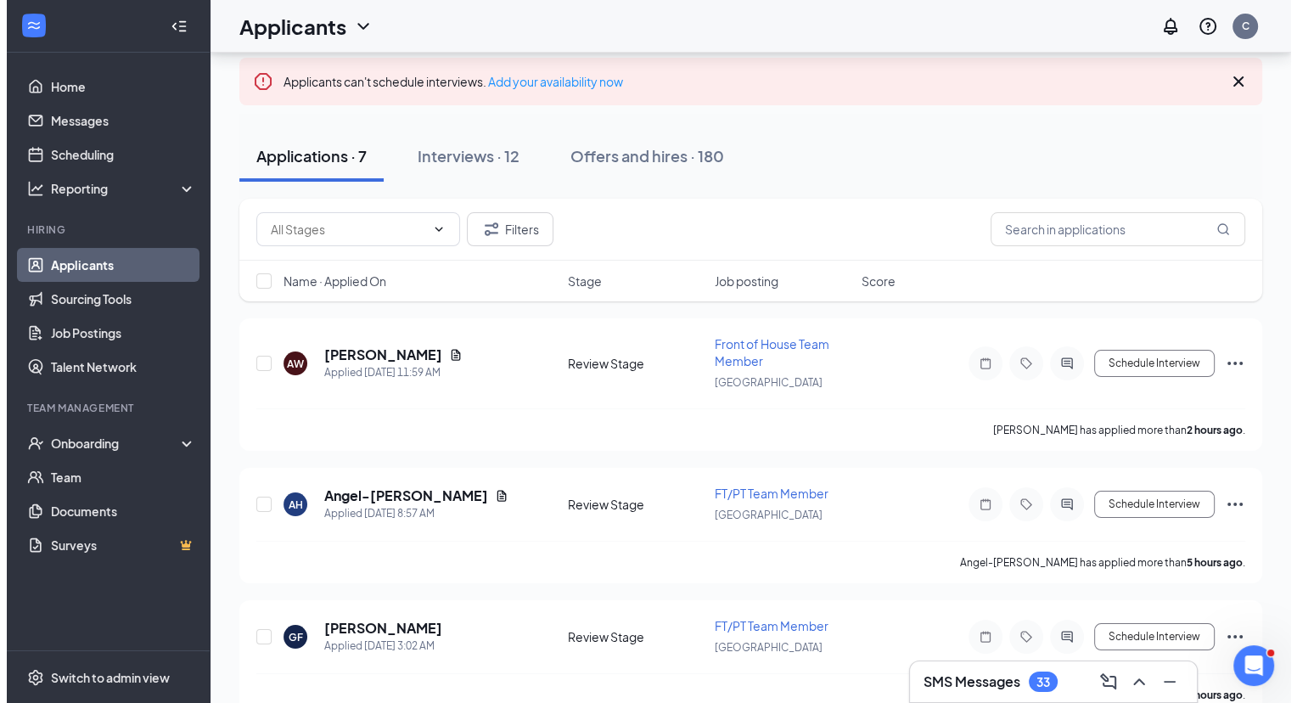
scroll to position [90, 0]
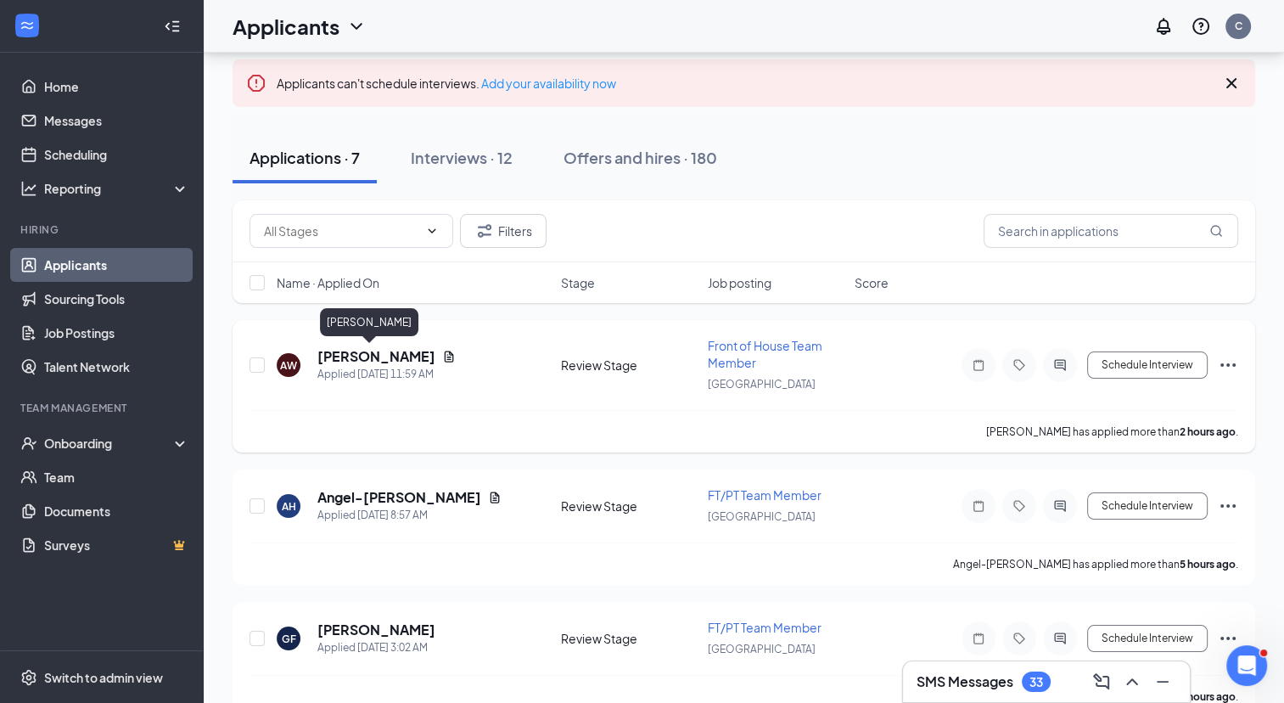
click at [373, 356] on h5 "Aron West" at bounding box center [376, 356] width 118 height 19
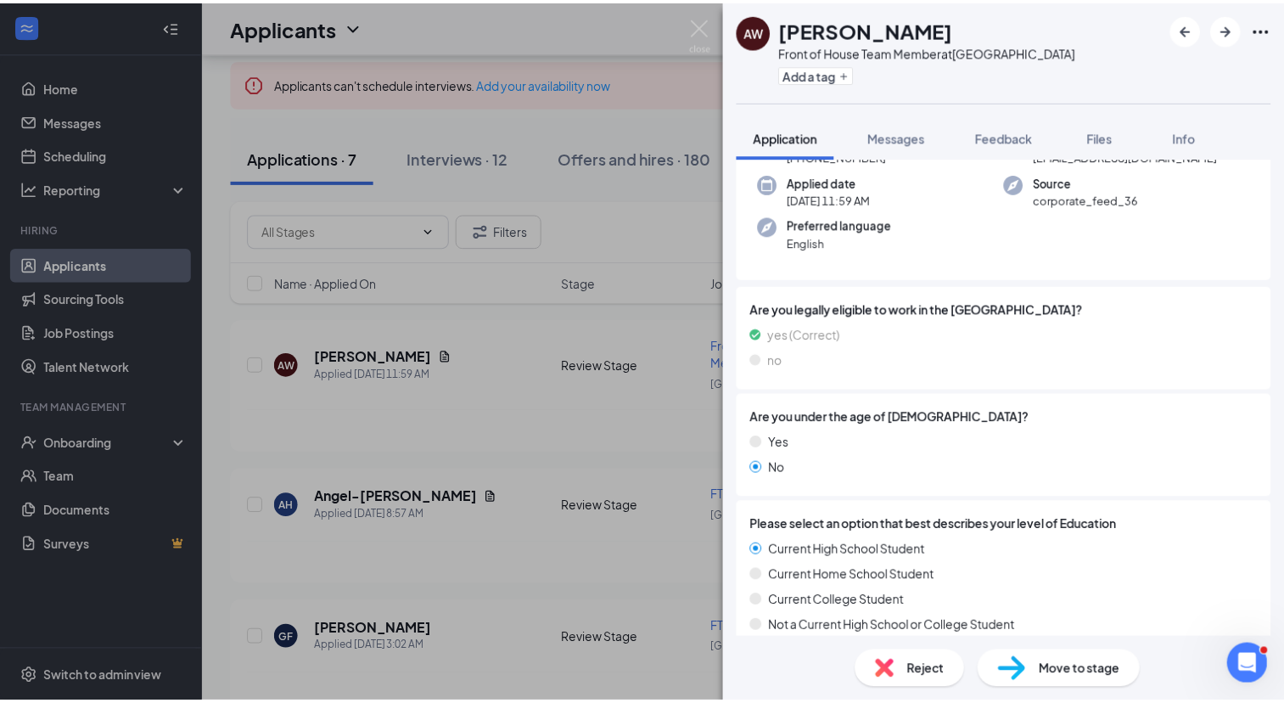
scroll to position [104, 0]
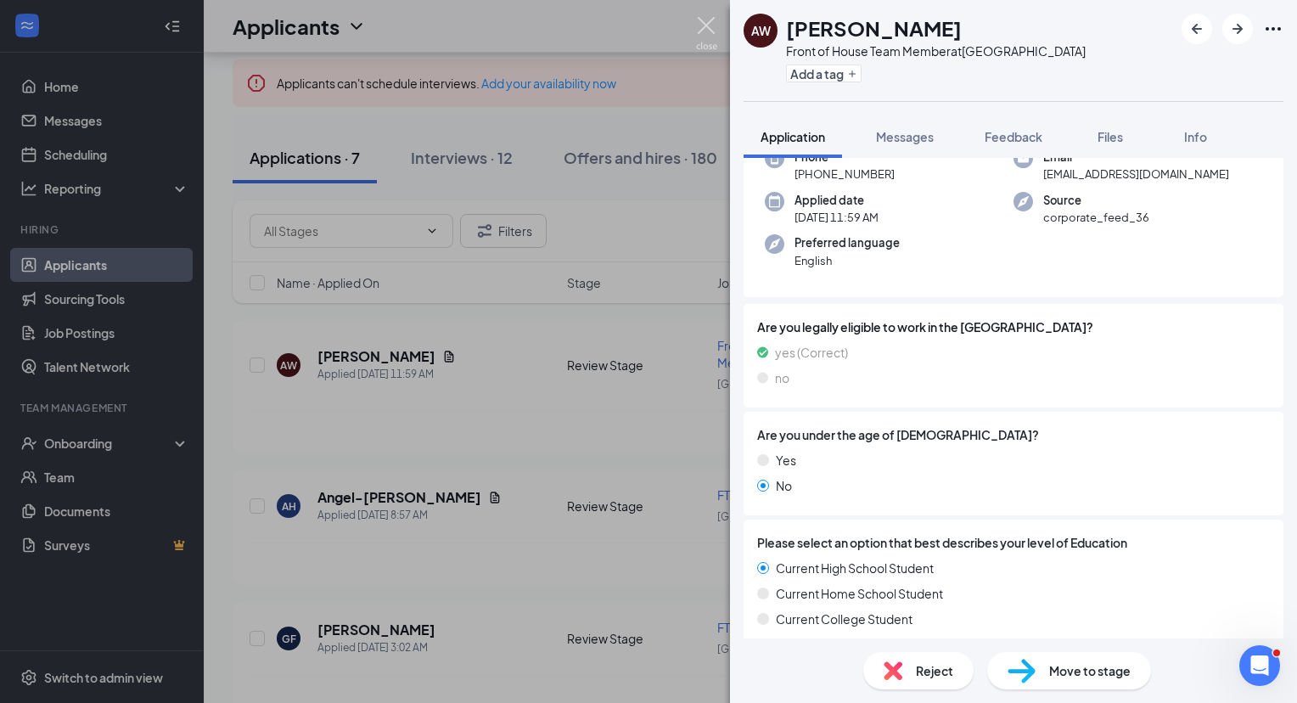
click at [703, 31] on img at bounding box center [706, 33] width 21 height 33
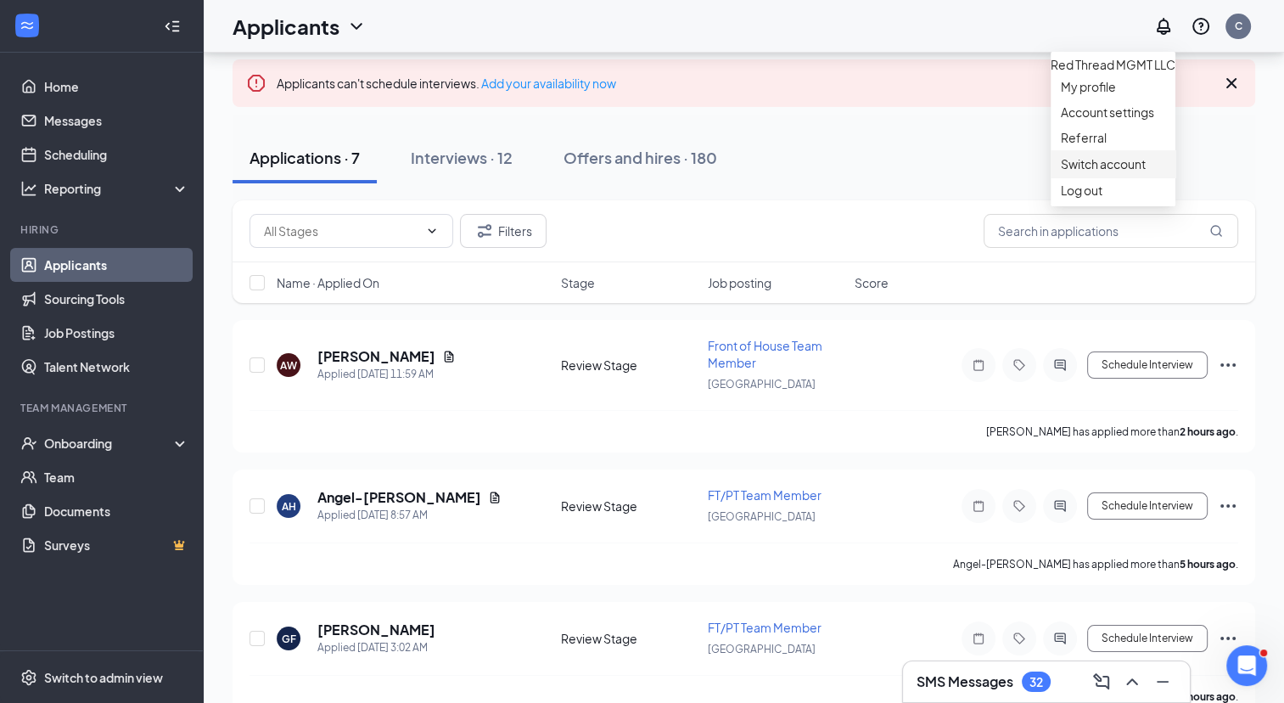
click at [1146, 171] on link "Switch account" at bounding box center [1103, 163] width 85 height 15
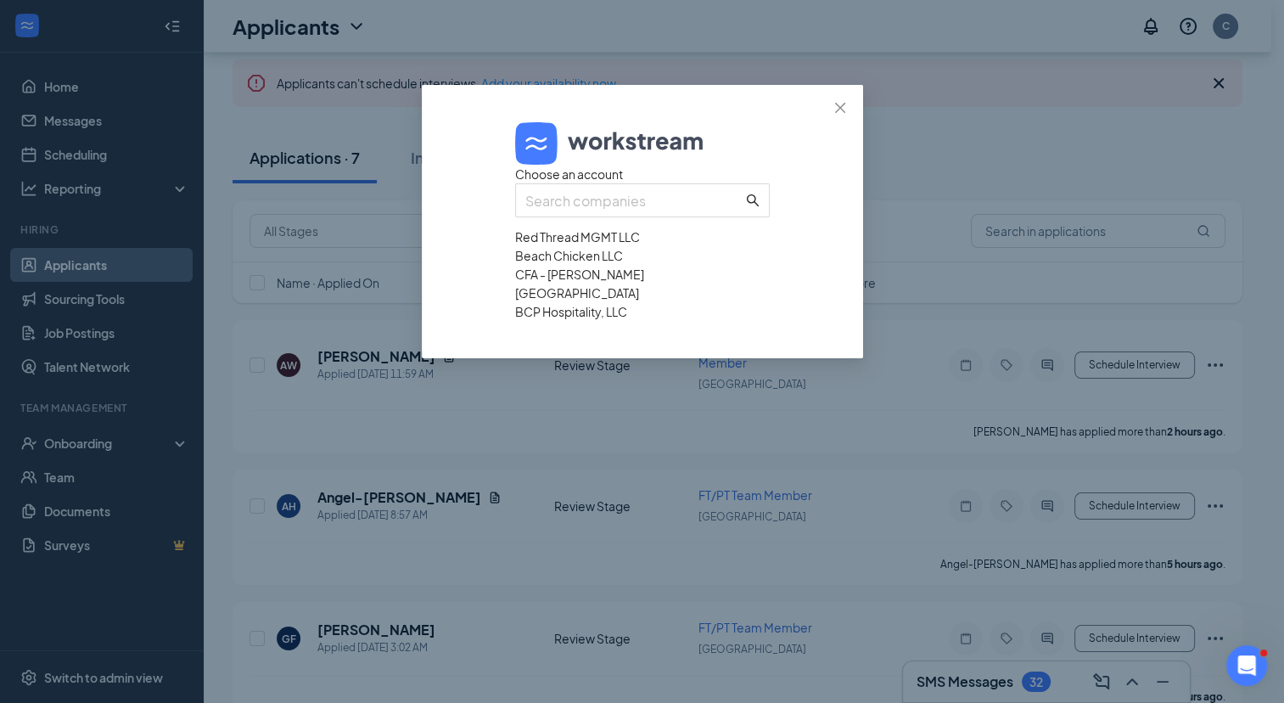
click at [722, 302] on div "[GEOGRAPHIC_DATA]" at bounding box center [642, 292] width 255 height 19
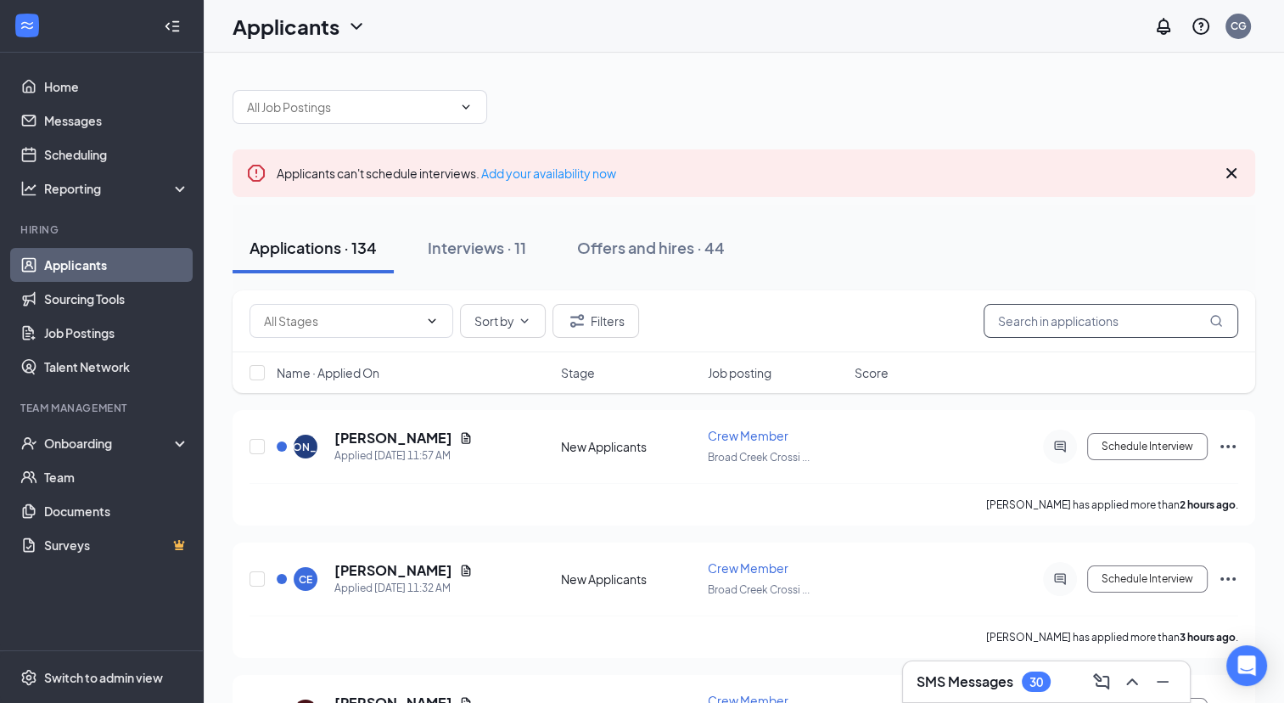
click at [1044, 329] on input "text" at bounding box center [1111, 321] width 255 height 34
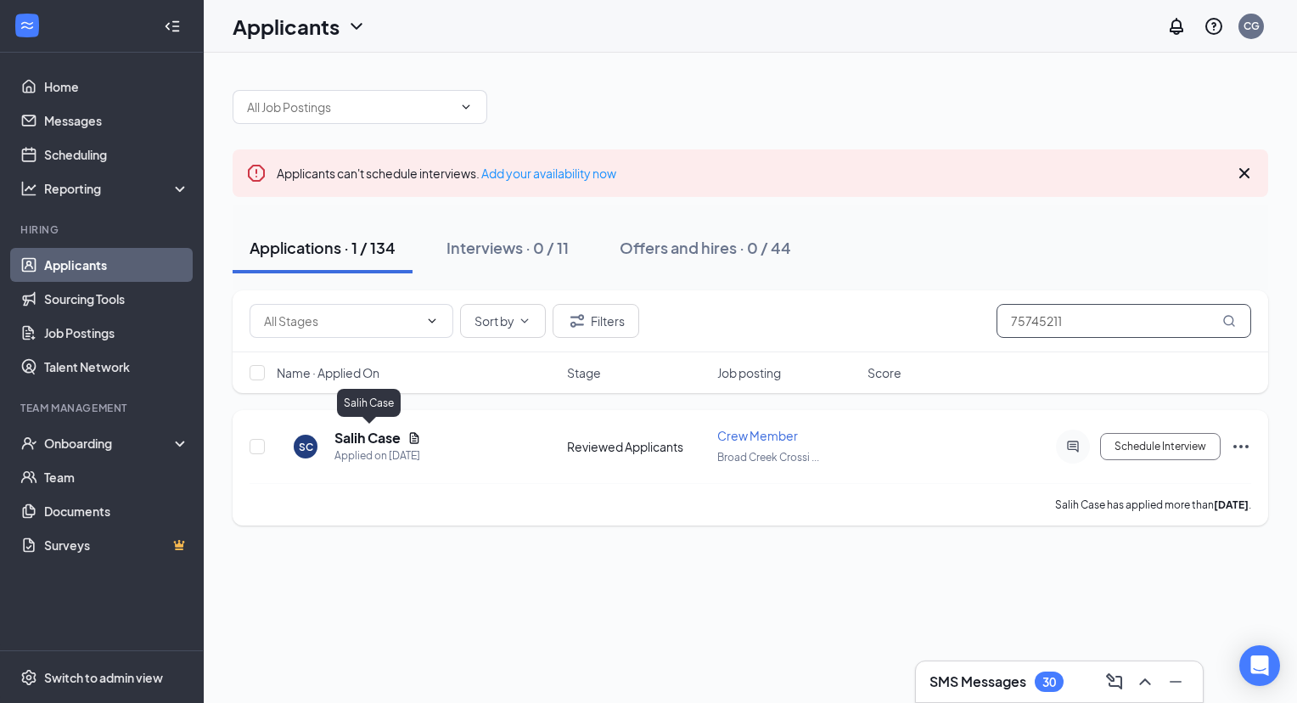
type input "75745211"
click at [377, 430] on h5 "Salih Case" at bounding box center [367, 438] width 66 height 19
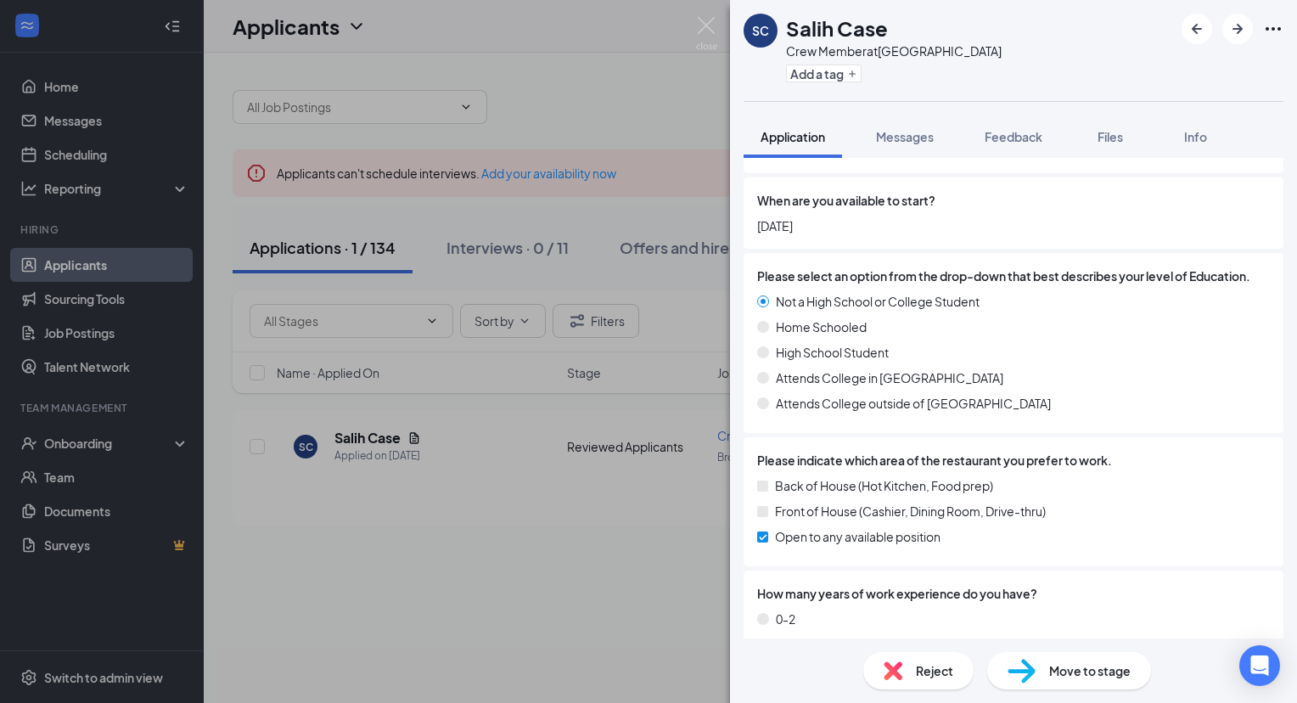
scroll to position [312, 0]
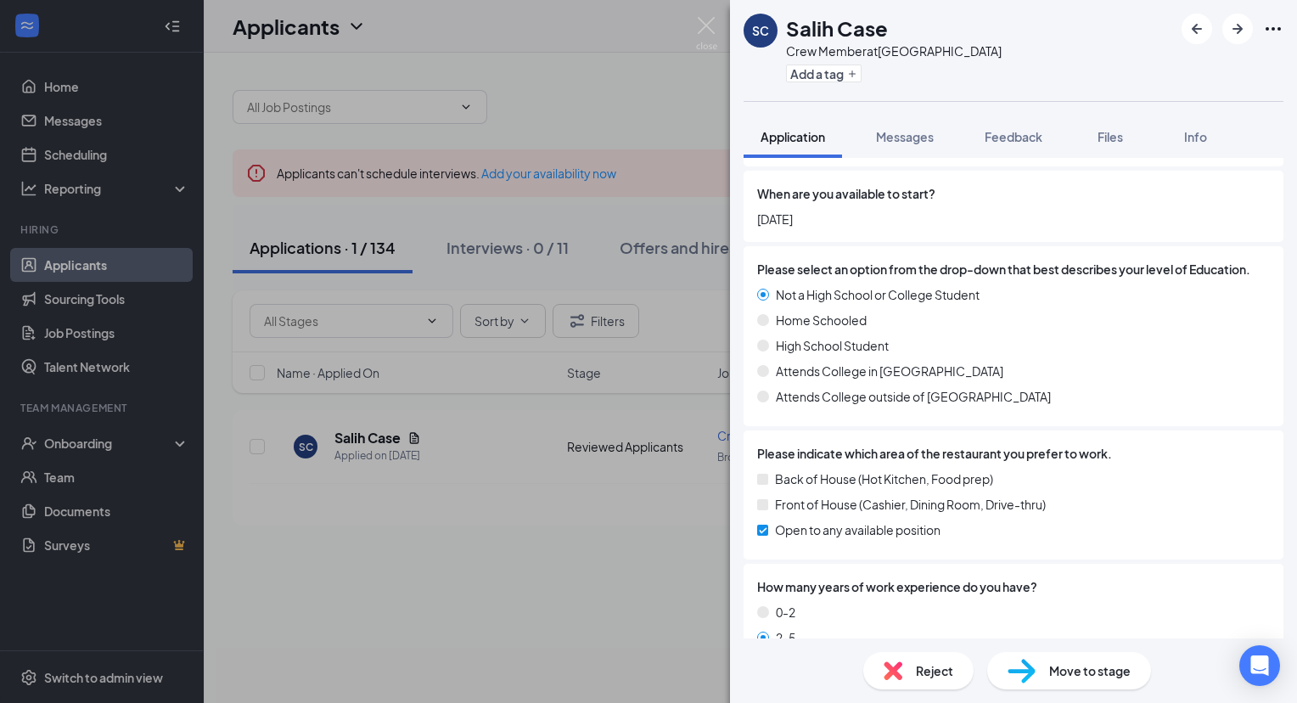
click at [949, 672] on span "Reject" at bounding box center [934, 670] width 37 height 19
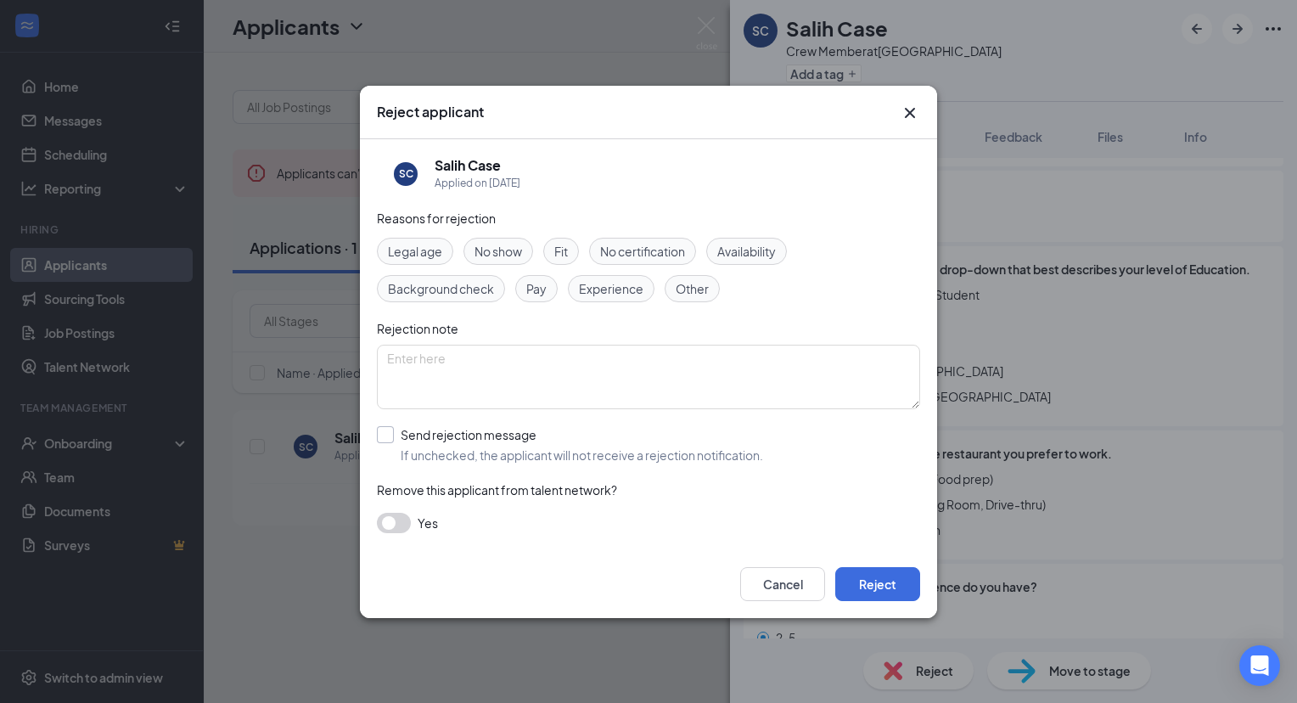
click at [379, 437] on input "Send rejection message If unchecked, the applicant will not receive a rejection…" at bounding box center [570, 444] width 386 height 37
checkbox input "true"
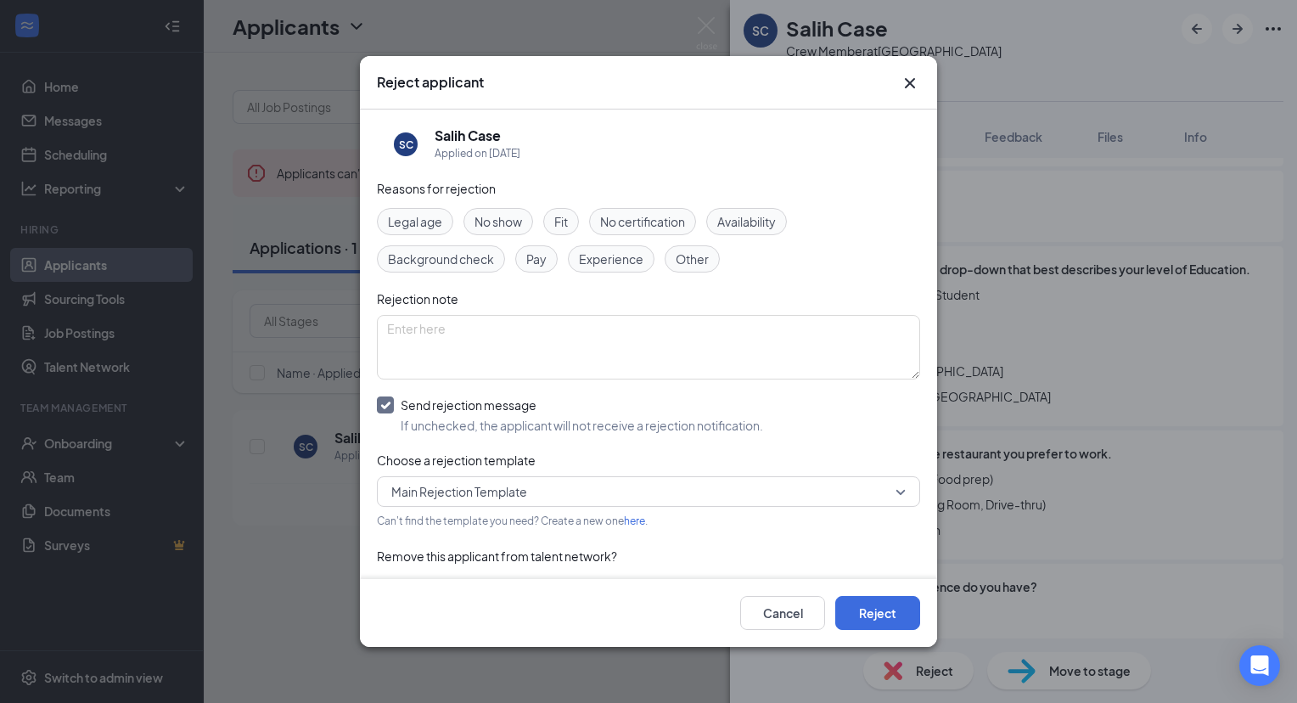
click at [915, 85] on icon "Cross" at bounding box center [909, 83] width 20 height 20
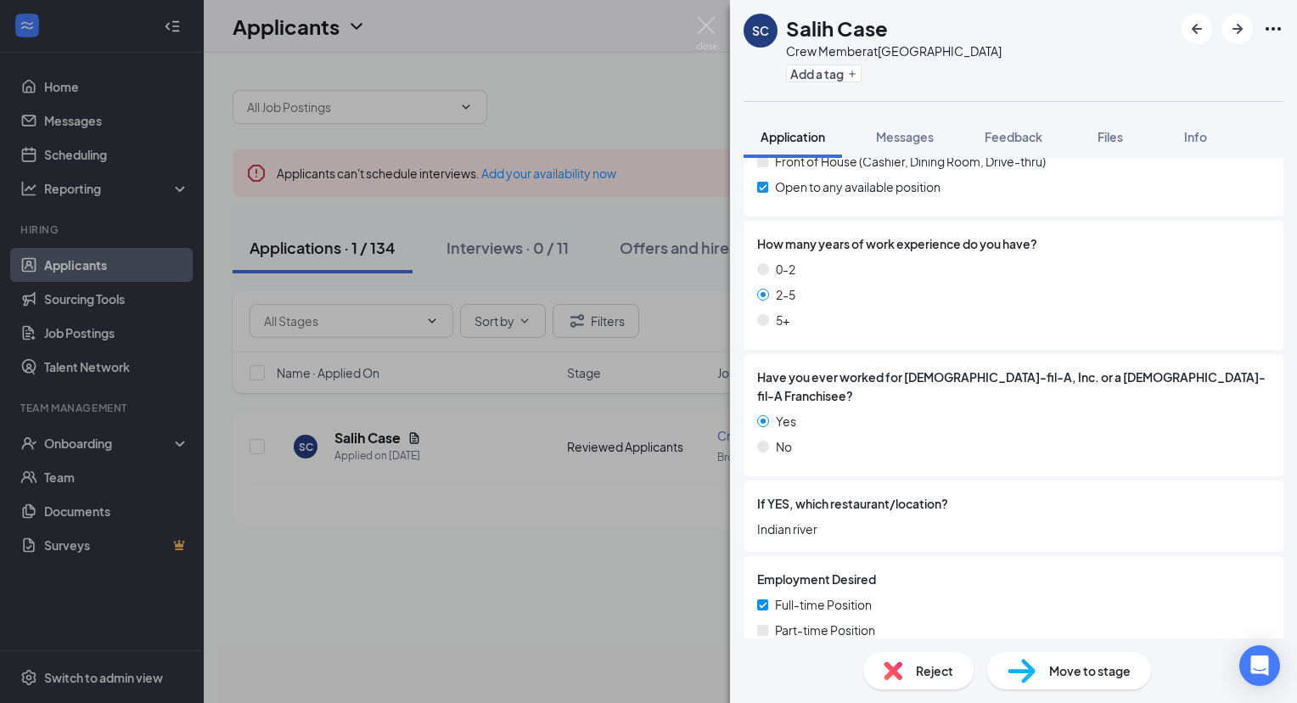
scroll to position [655, 0]
click at [954, 665] on div "Reject" at bounding box center [918, 670] width 110 height 37
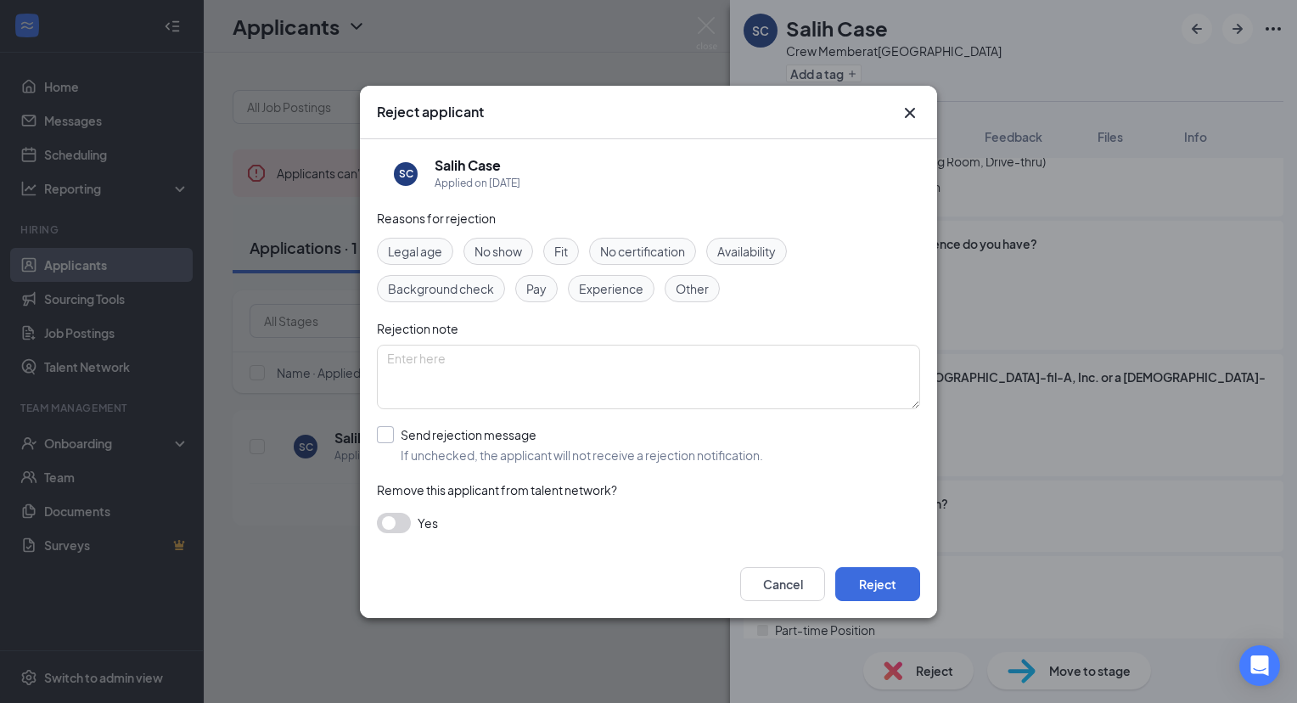
click at [395, 433] on input "Send rejection message If unchecked, the applicant will not receive a rejection…" at bounding box center [570, 444] width 386 height 37
checkbox input "true"
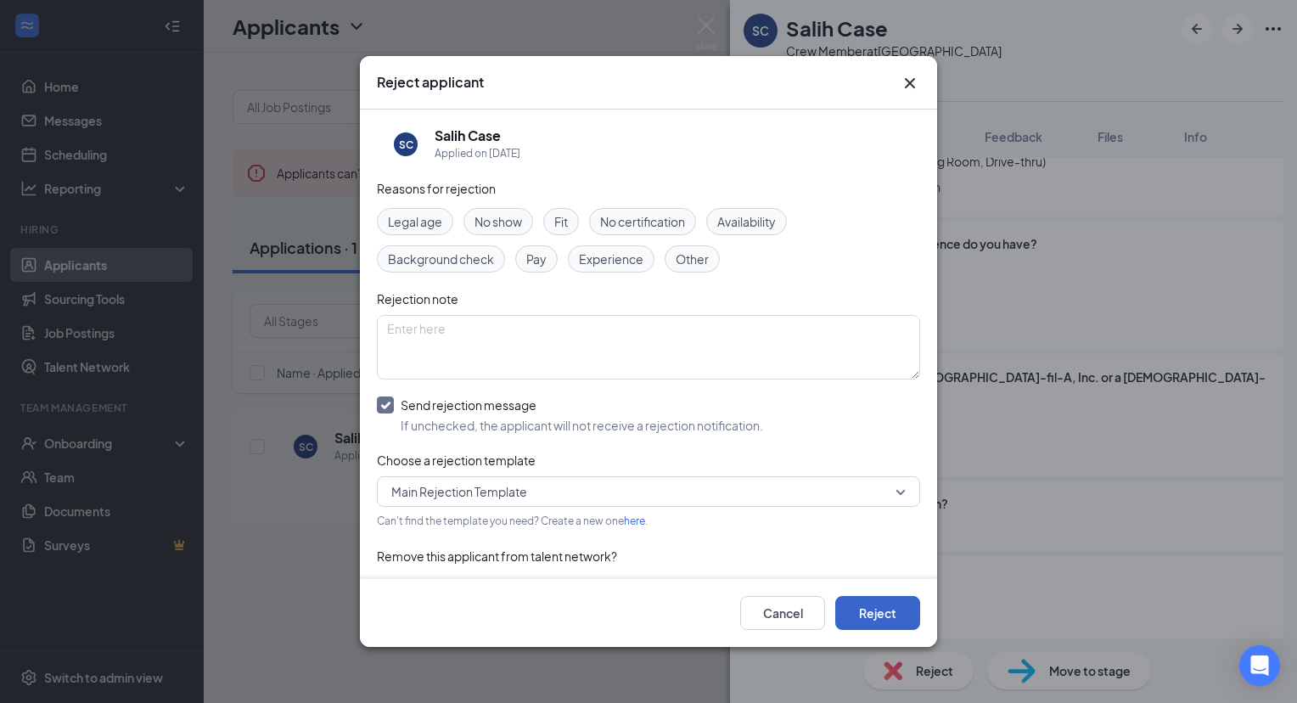
click at [880, 610] on button "Reject" at bounding box center [877, 613] width 85 height 34
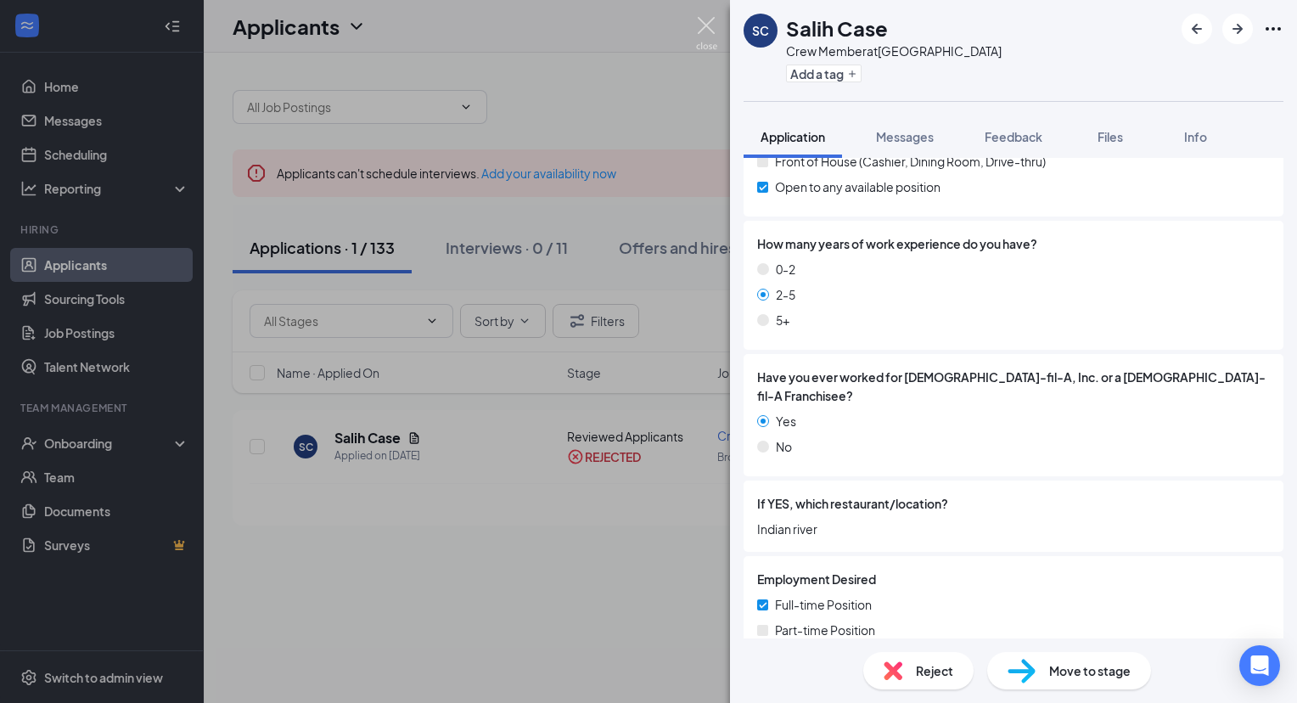
click at [705, 24] on img at bounding box center [706, 33] width 21 height 33
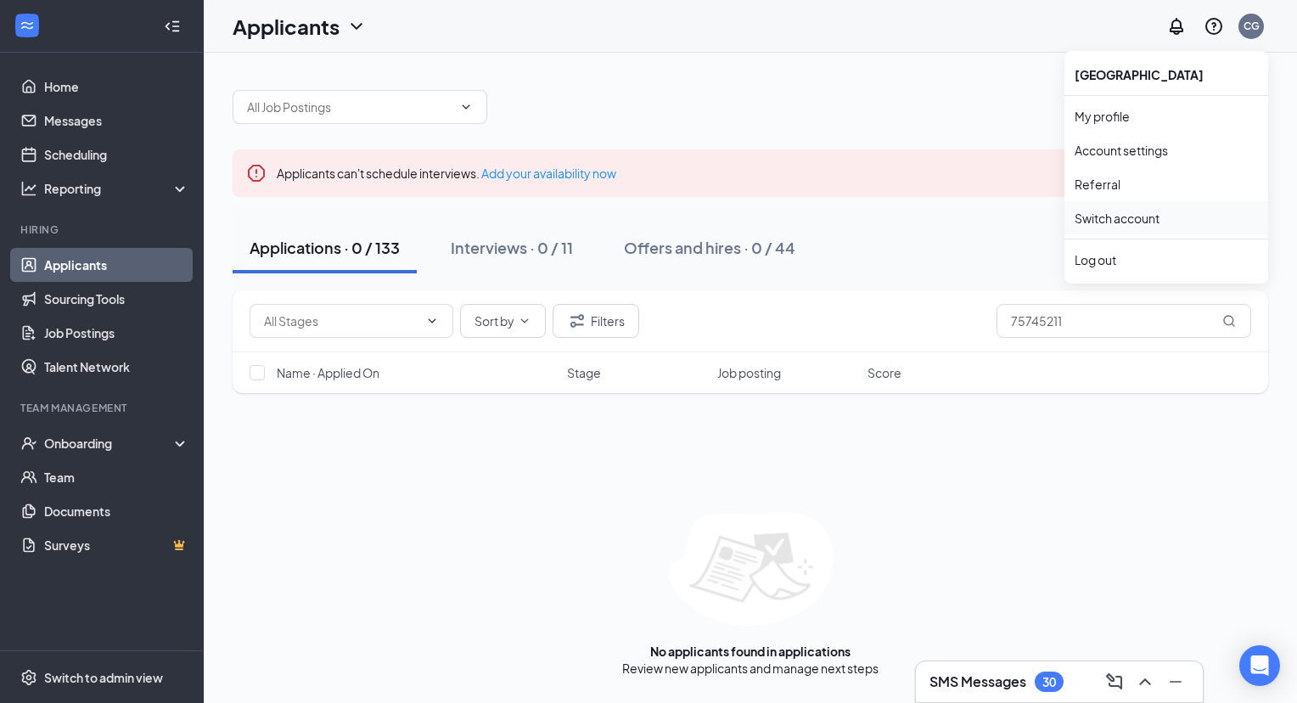
click at [1133, 219] on link "Switch account" at bounding box center [1116, 217] width 85 height 15
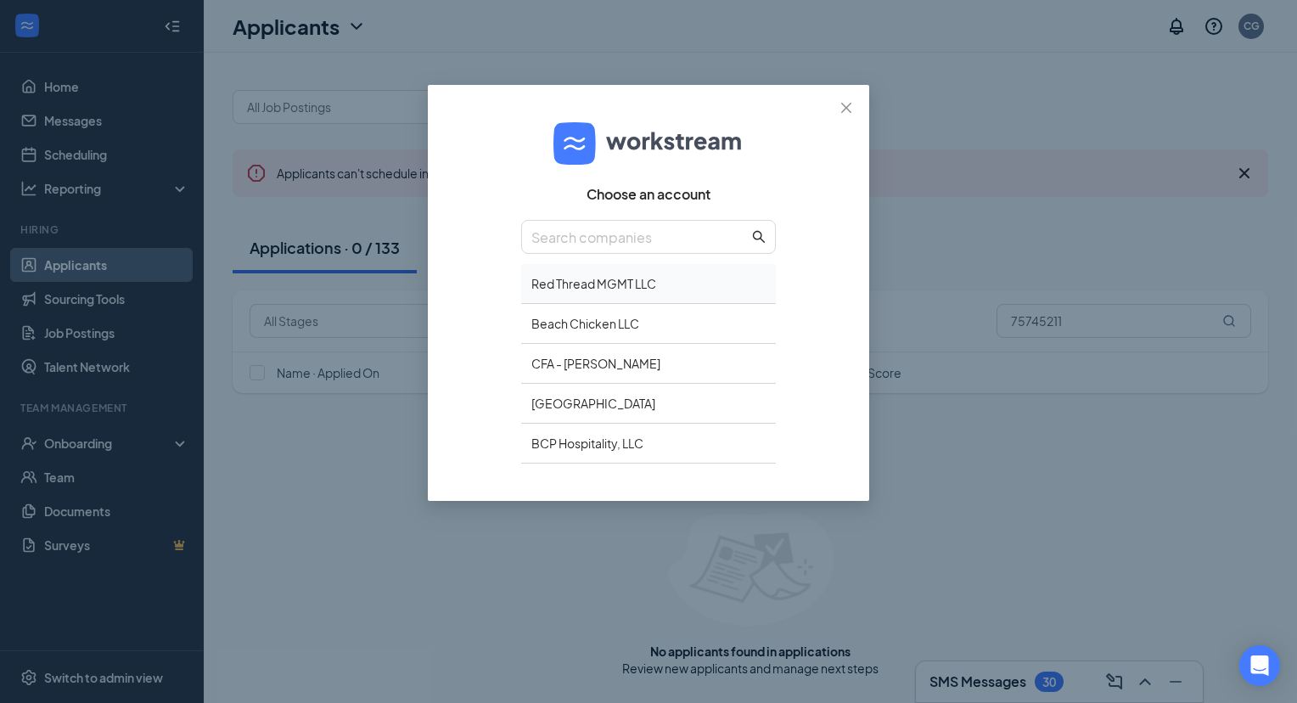
click at [667, 277] on div "Red Thread MGMT LLC" at bounding box center [648, 284] width 255 height 40
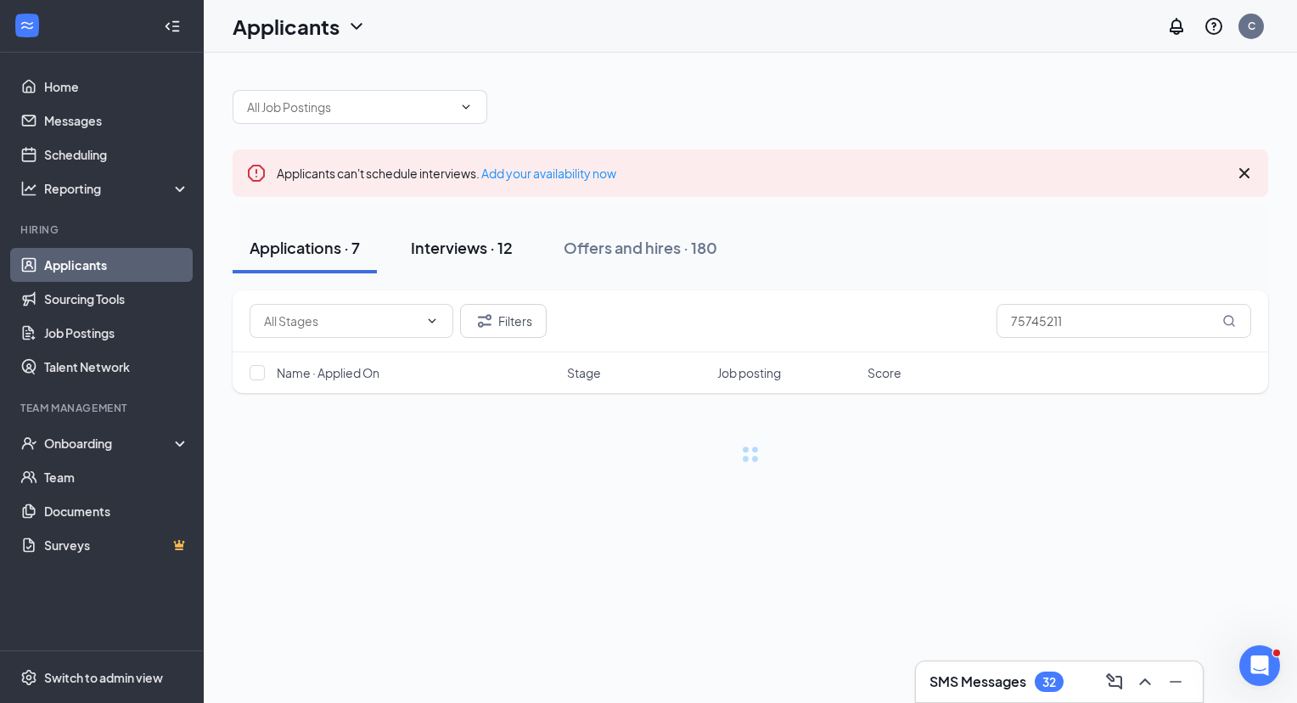
click at [472, 248] on div "Interviews · 12" at bounding box center [462, 247] width 102 height 21
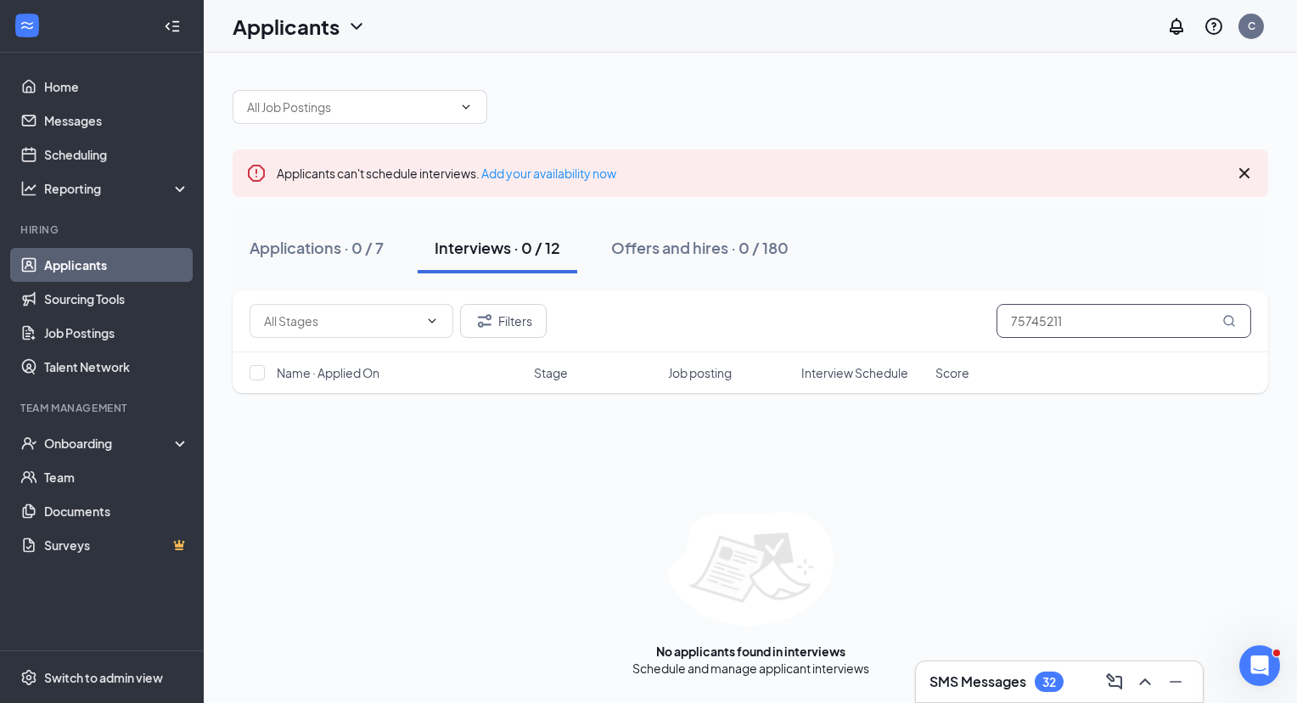
click at [1029, 316] on input "75745211" at bounding box center [1123, 321] width 255 height 34
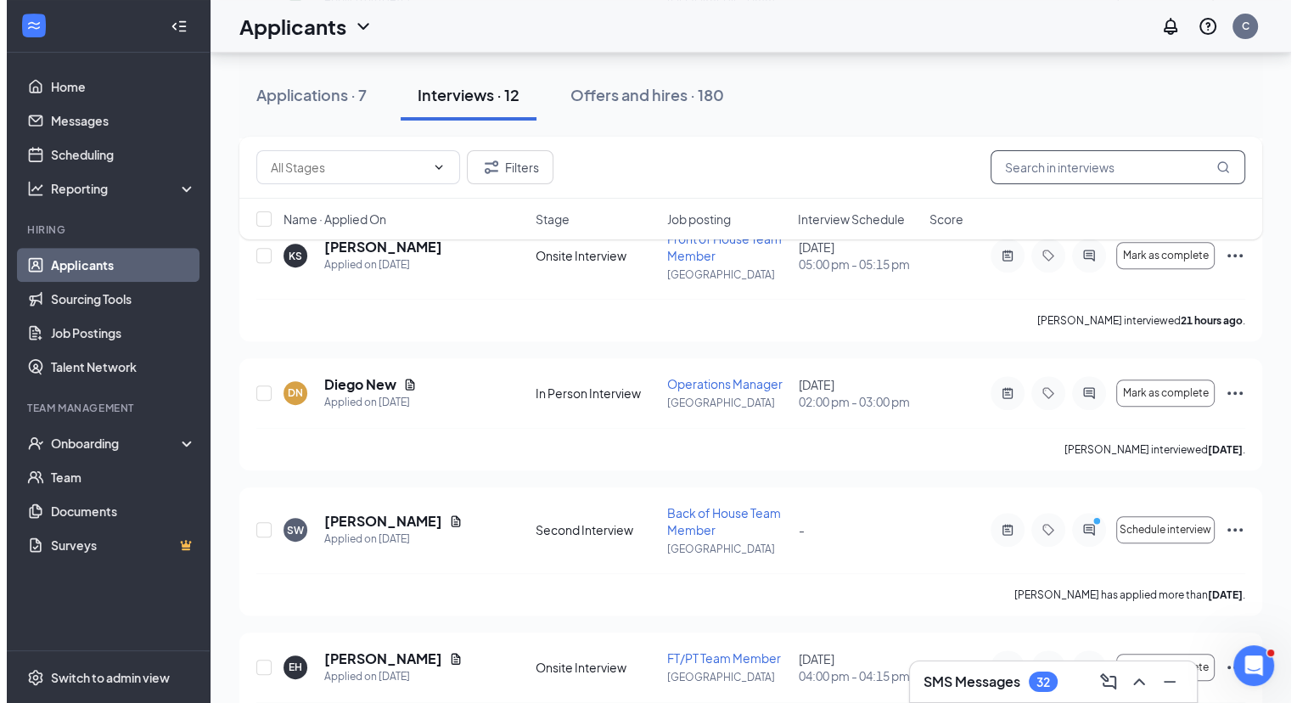
scroll to position [825, 0]
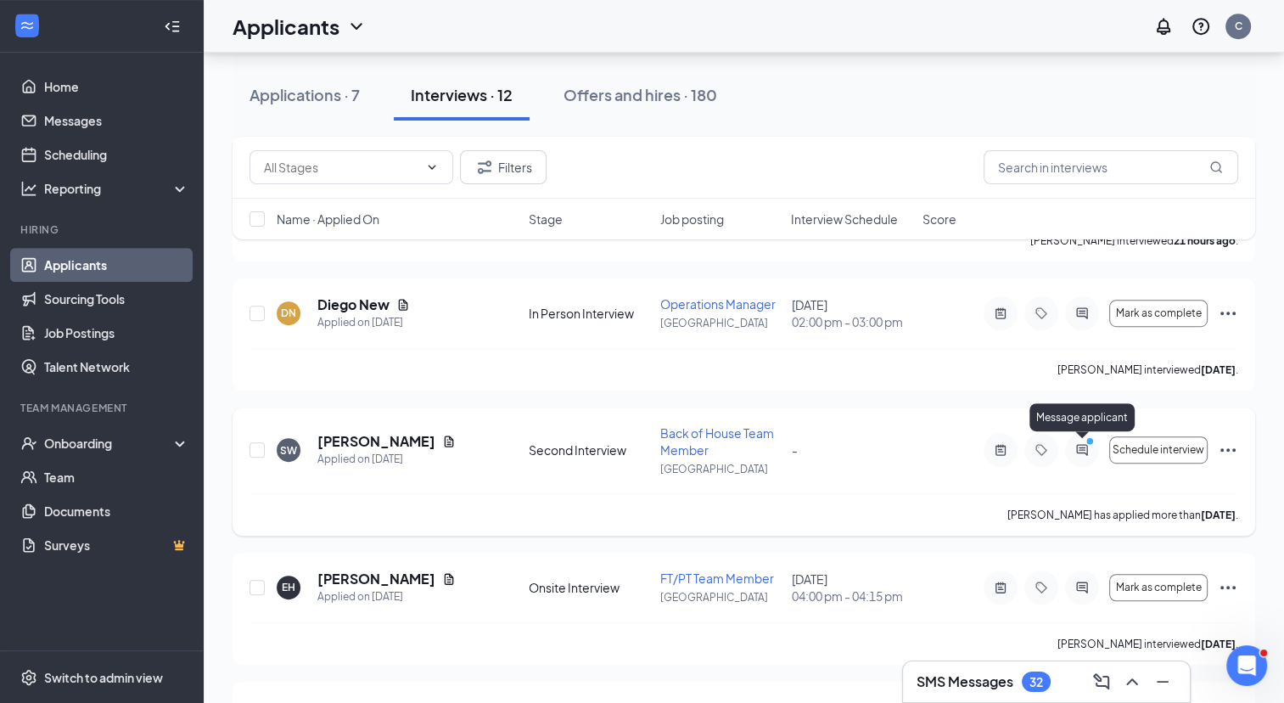
click at [1086, 454] on icon "ActiveChat" at bounding box center [1081, 450] width 11 height 11
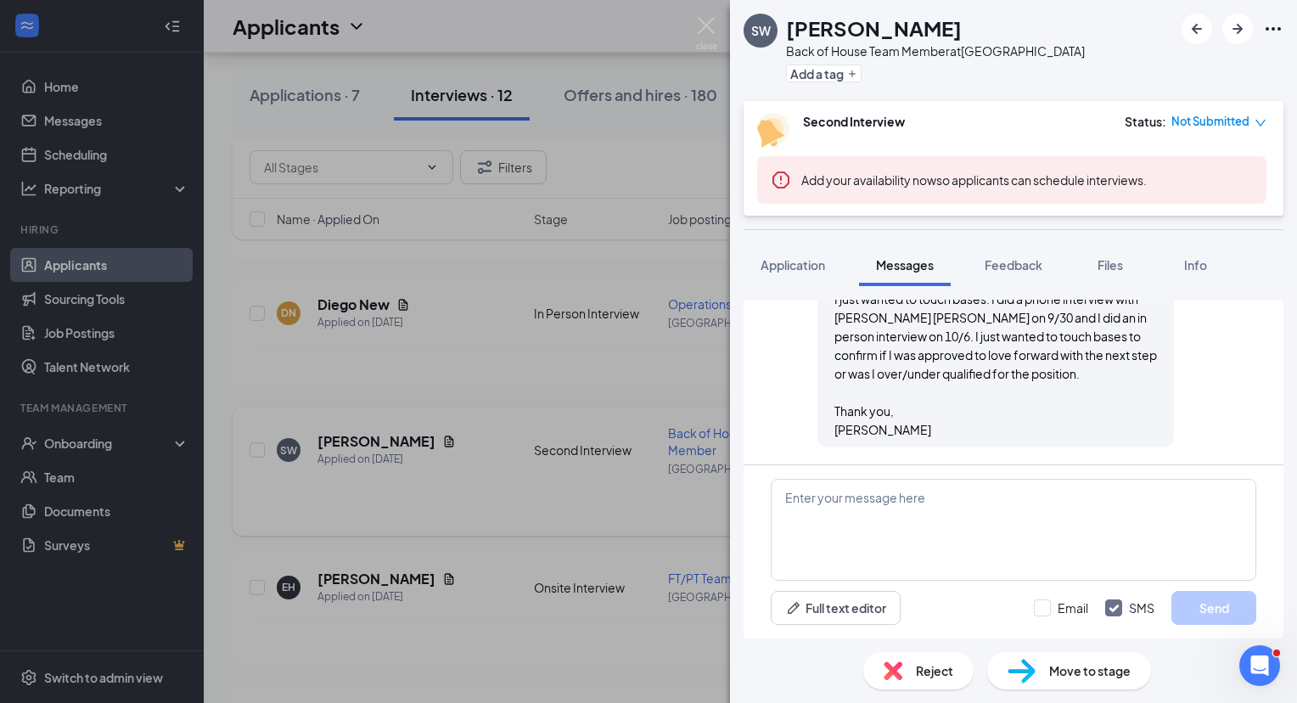
scroll to position [711, 0]
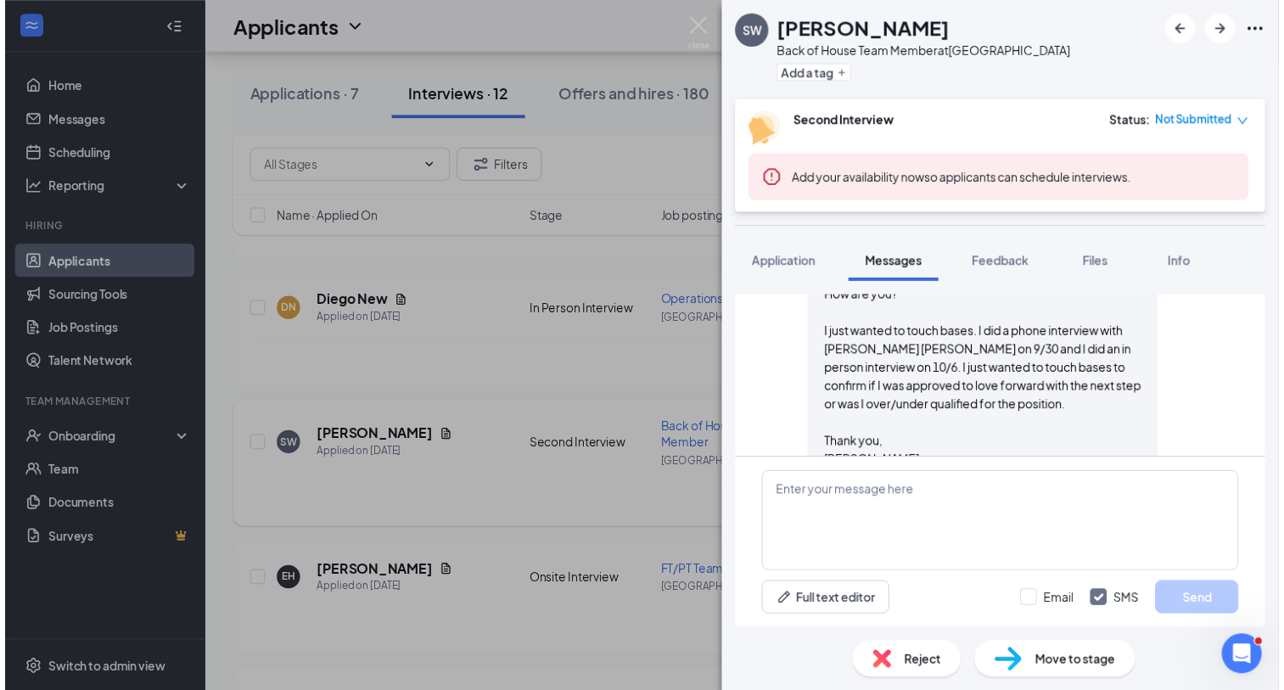
scroll to position [757, 0]
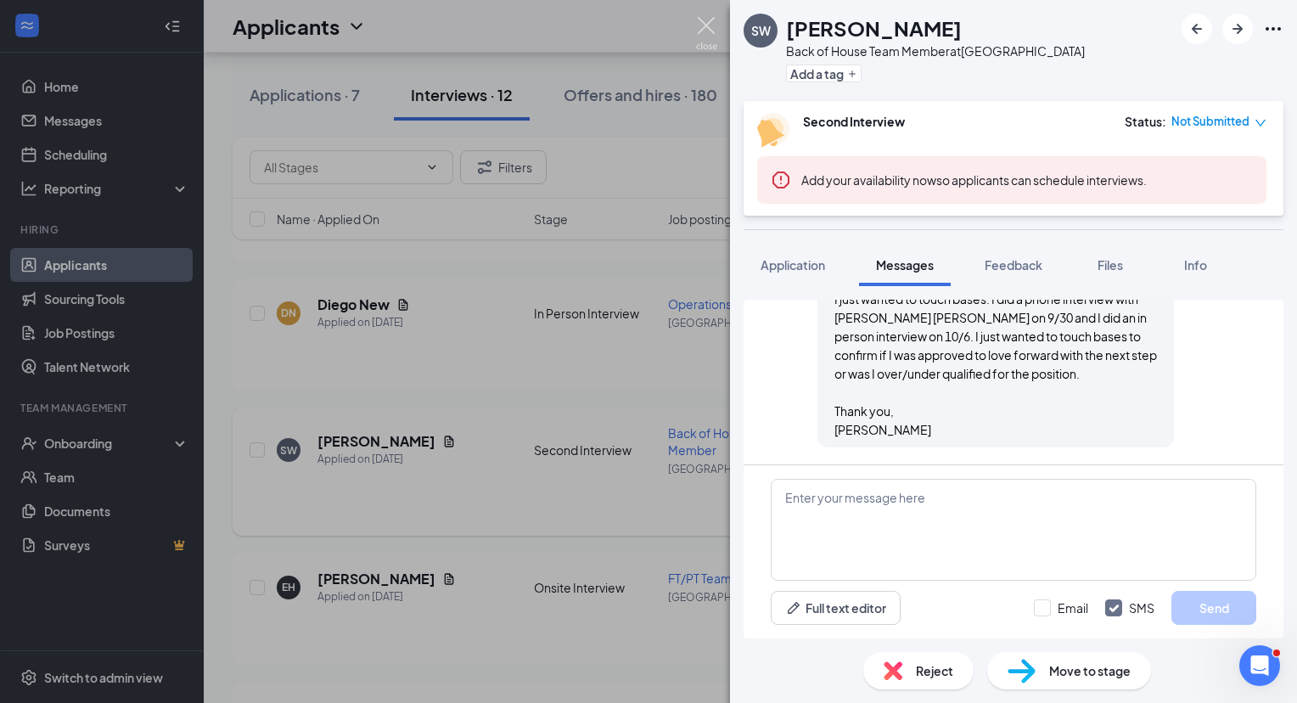
click at [701, 30] on img at bounding box center [706, 33] width 21 height 33
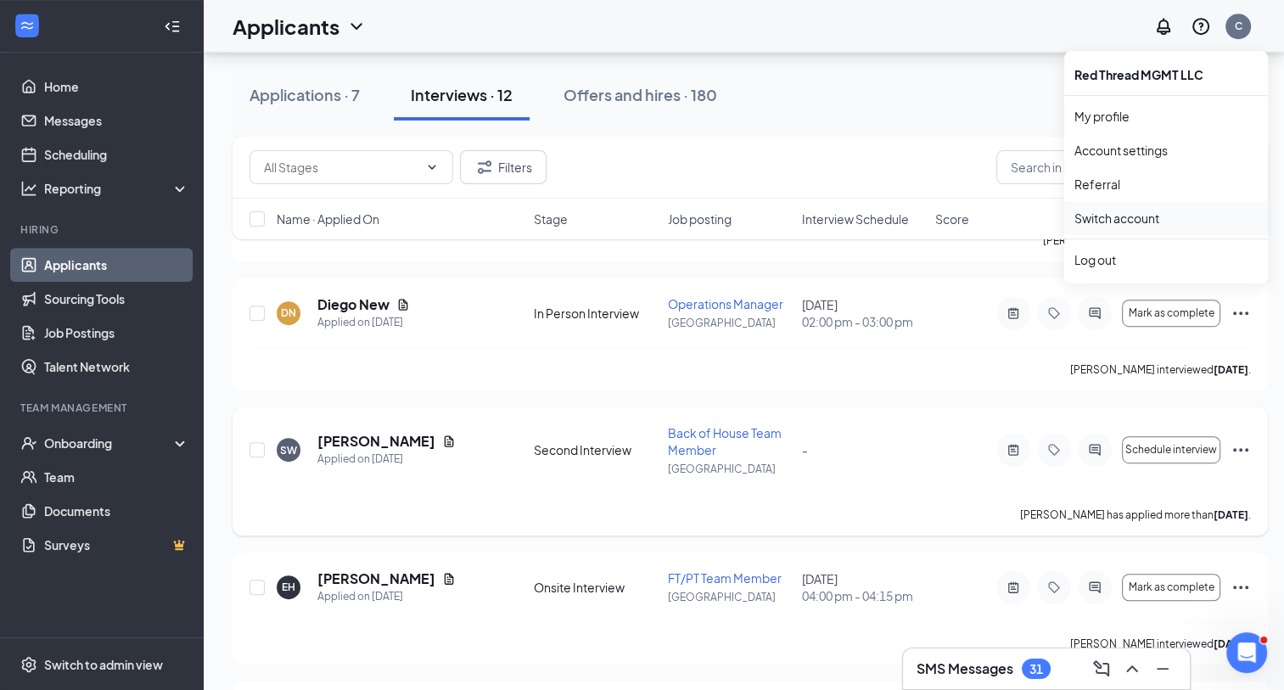
click at [1159, 210] on link "Switch account" at bounding box center [1116, 217] width 85 height 15
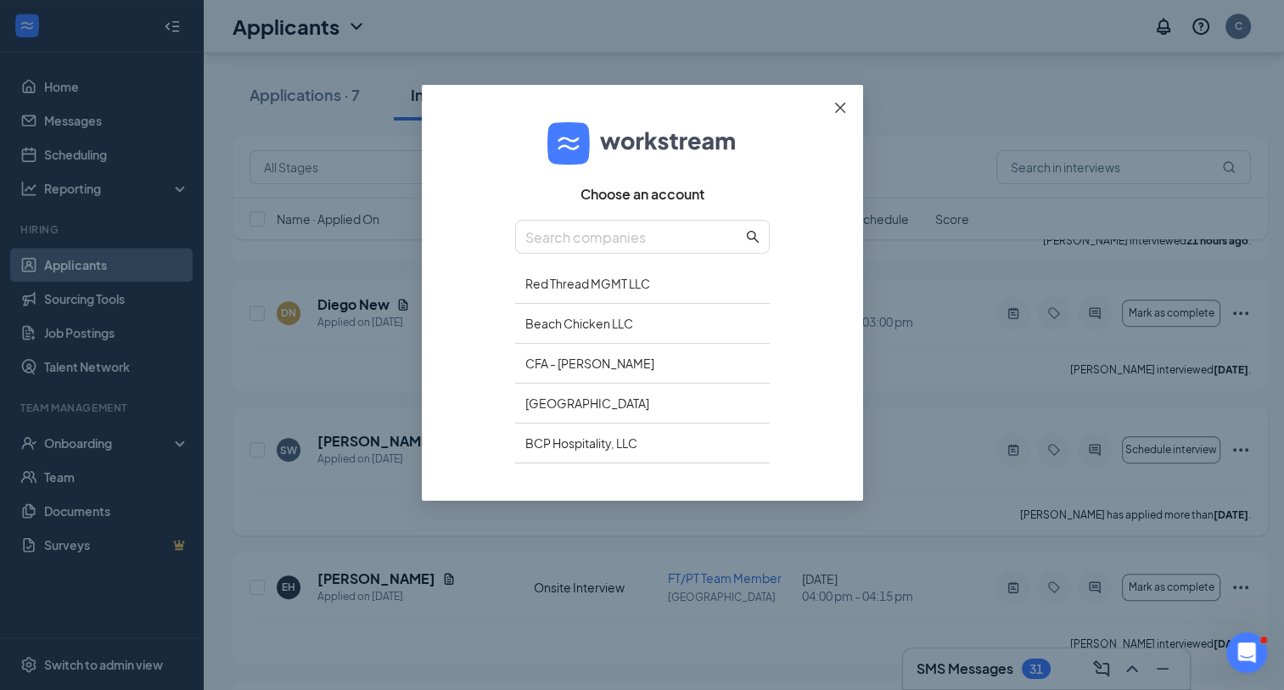
click at [839, 109] on icon "close" at bounding box center [840, 108] width 14 height 14
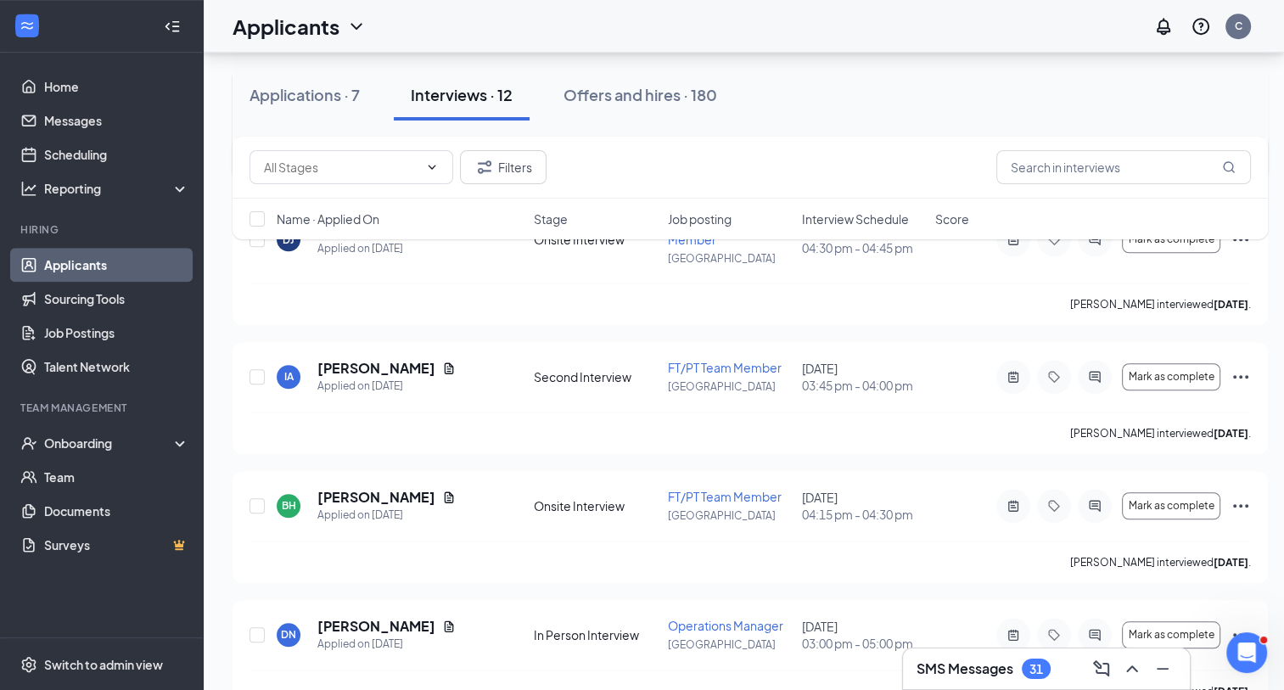
scroll to position [1349, 0]
